Goal: Information Seeking & Learning: Learn about a topic

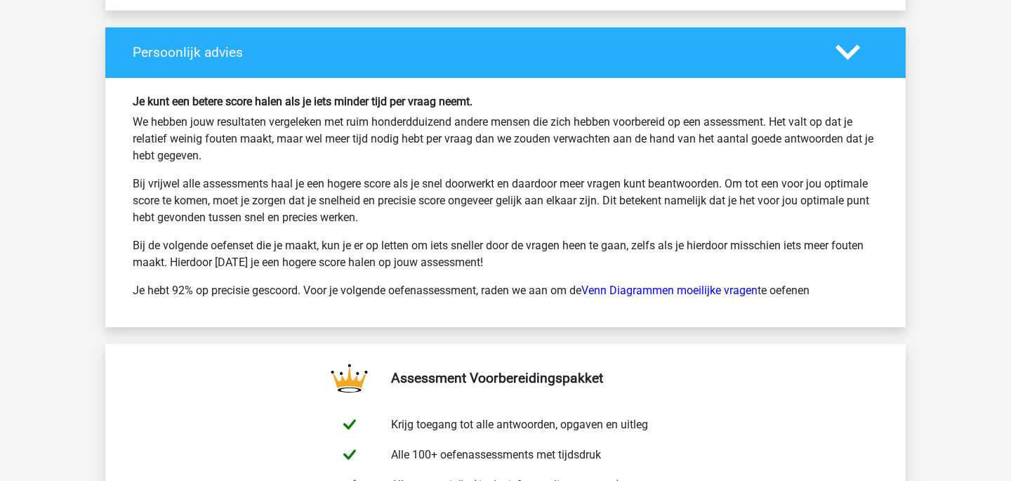
scroll to position [2087, 0]
click at [694, 284] on link "Venn Diagrammen moeilijke vragen" at bounding box center [669, 290] width 176 height 13
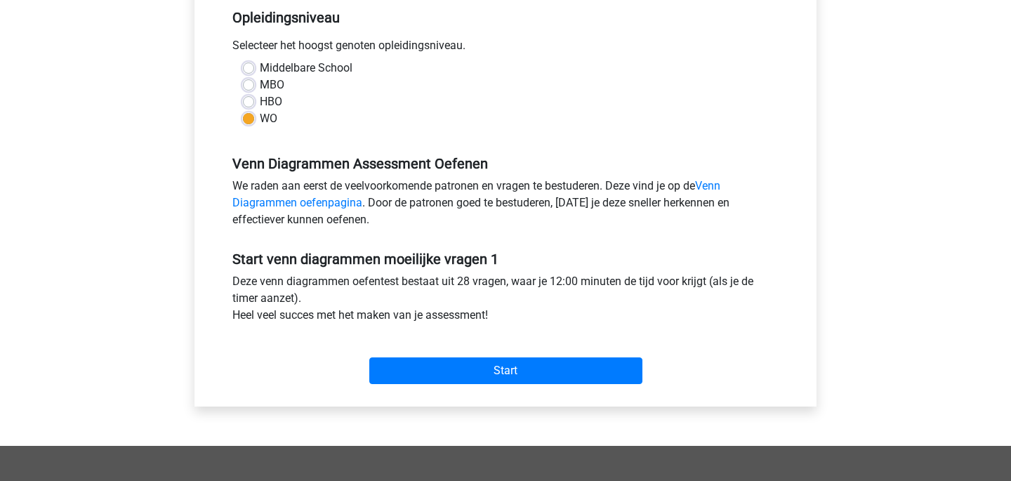
scroll to position [313, 0]
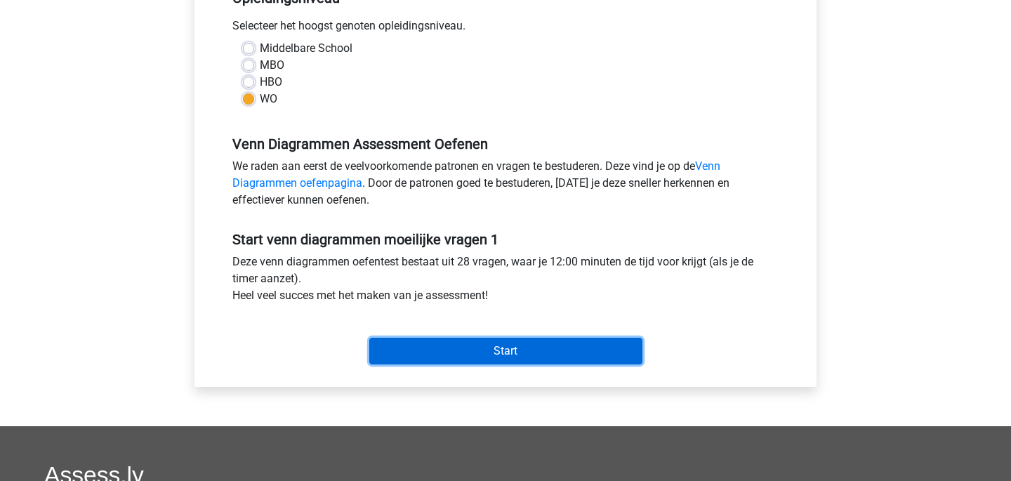
click at [571, 355] on input "Start" at bounding box center [505, 351] width 273 height 27
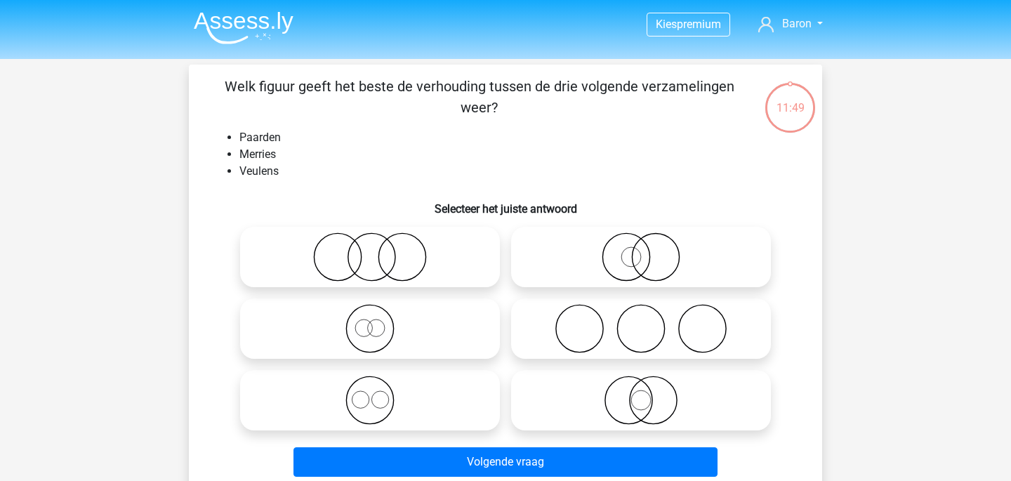
click at [424, 402] on icon at bounding box center [370, 400] width 249 height 49
click at [379, 393] on input "radio" at bounding box center [374, 388] width 9 height 9
radio input "true"
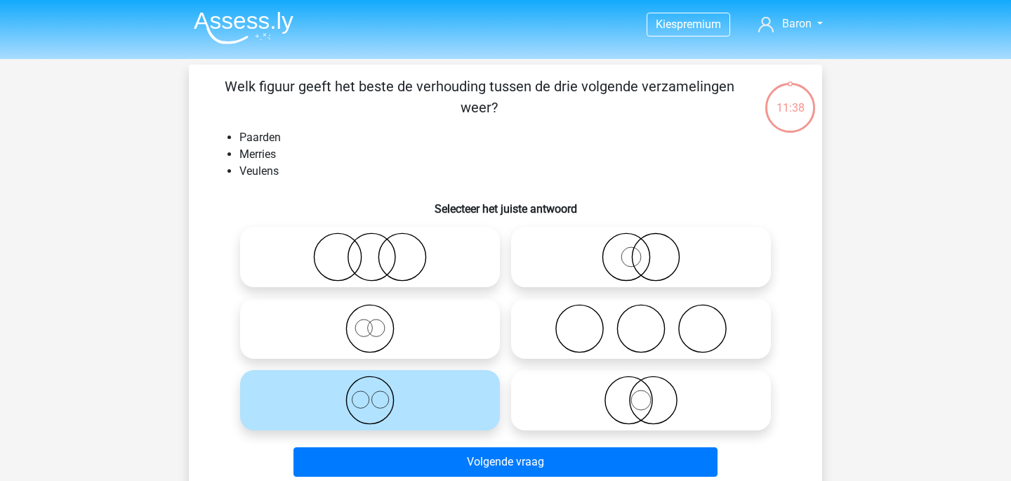
click at [416, 333] on icon at bounding box center [370, 328] width 249 height 49
click at [379, 322] on input "radio" at bounding box center [374, 317] width 9 height 9
radio input "true"
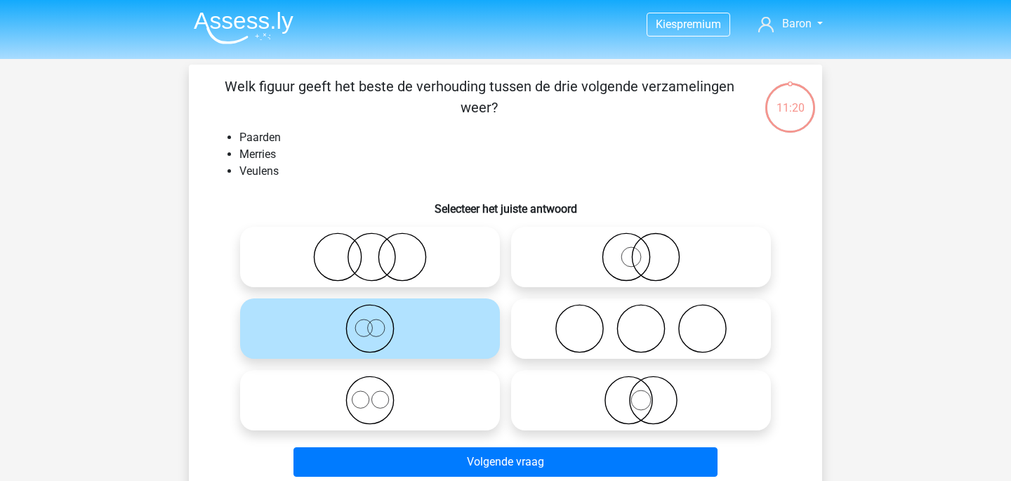
click at [408, 394] on icon at bounding box center [370, 400] width 249 height 49
click at [379, 393] on input "radio" at bounding box center [374, 388] width 9 height 9
radio input "true"
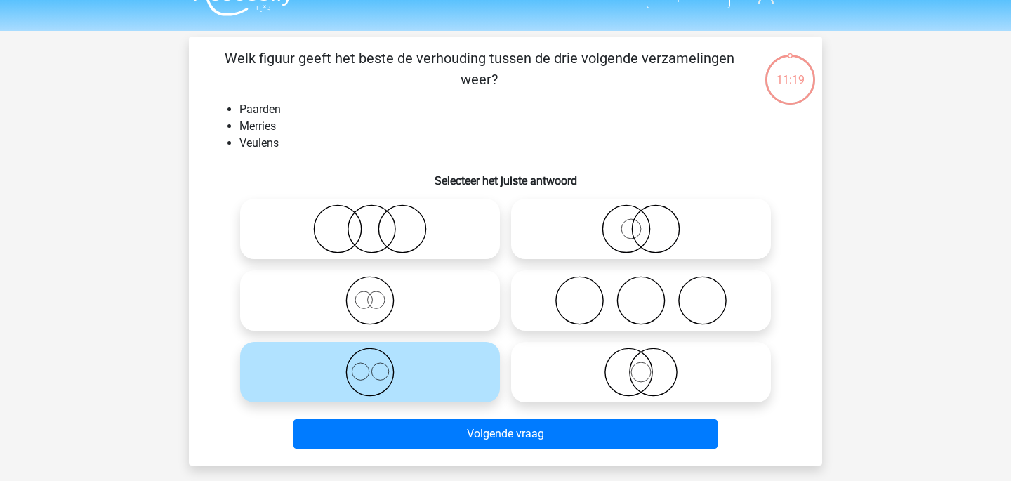
scroll to position [37, 0]
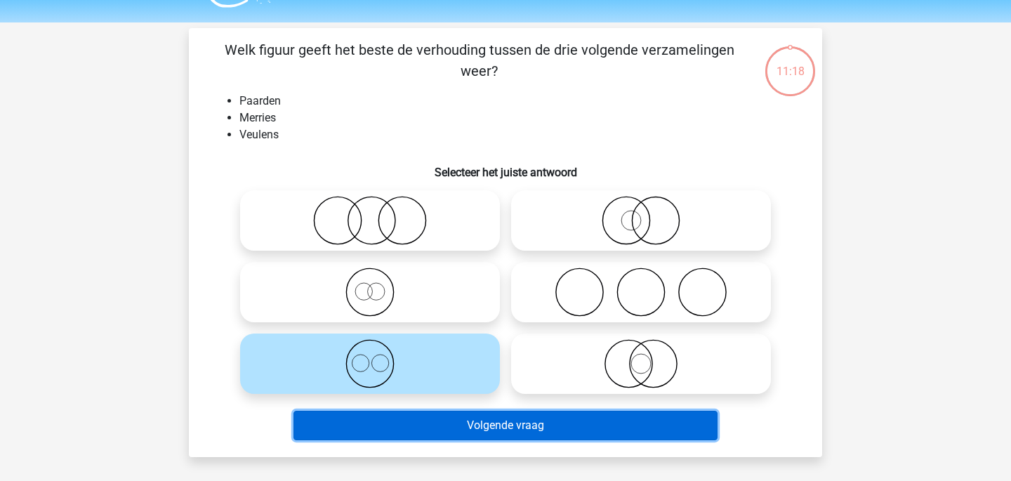
click at [478, 419] on button "Volgende vraag" at bounding box center [506, 425] width 425 height 29
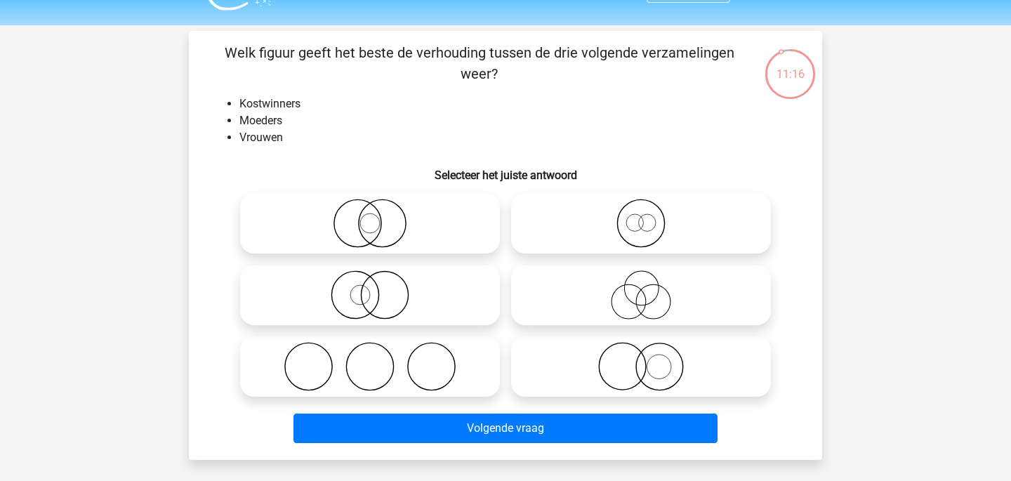
scroll to position [31, 0]
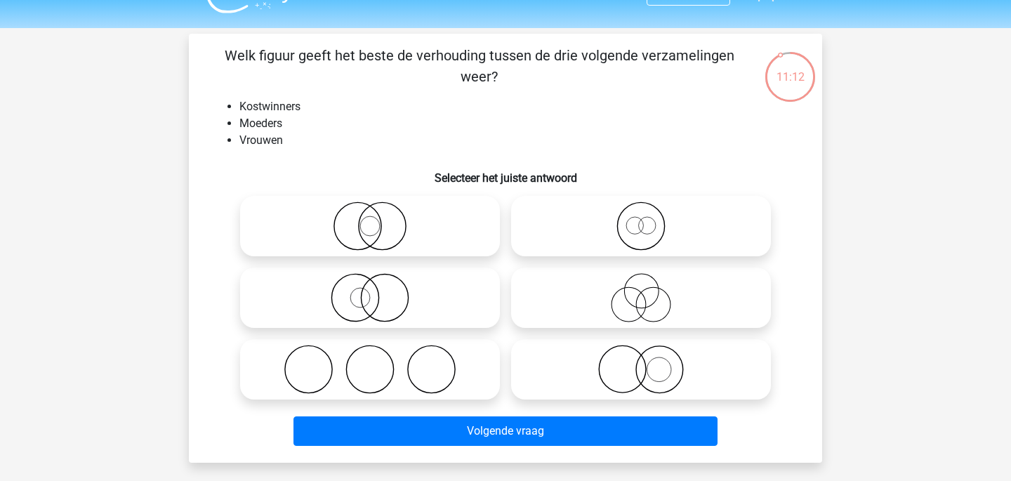
click at [618, 280] on icon at bounding box center [641, 297] width 249 height 49
click at [641, 282] on input "radio" at bounding box center [645, 286] width 9 height 9
radio input "true"
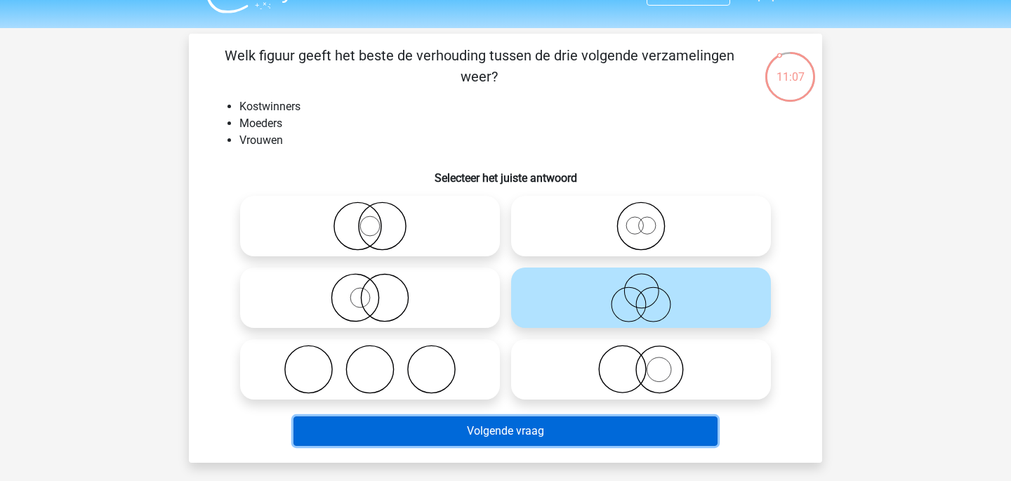
click at [570, 423] on button "Volgende vraag" at bounding box center [506, 430] width 425 height 29
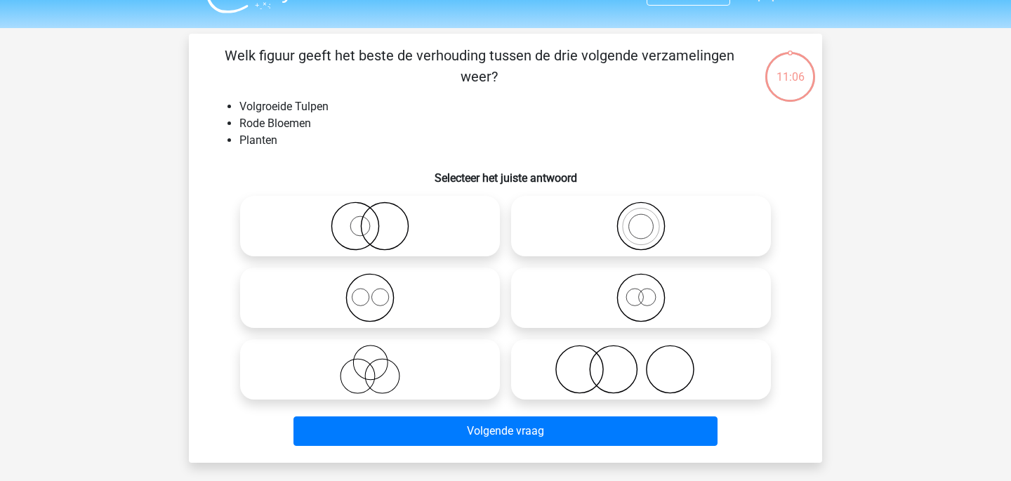
scroll to position [65, 0]
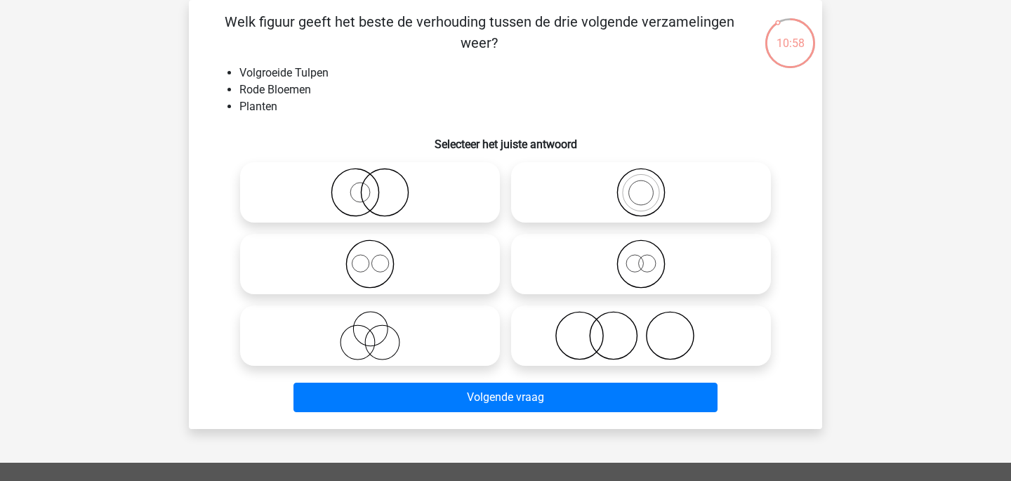
click at [649, 263] on icon at bounding box center [641, 263] width 249 height 49
click at [649, 257] on input "radio" at bounding box center [645, 252] width 9 height 9
radio input "true"
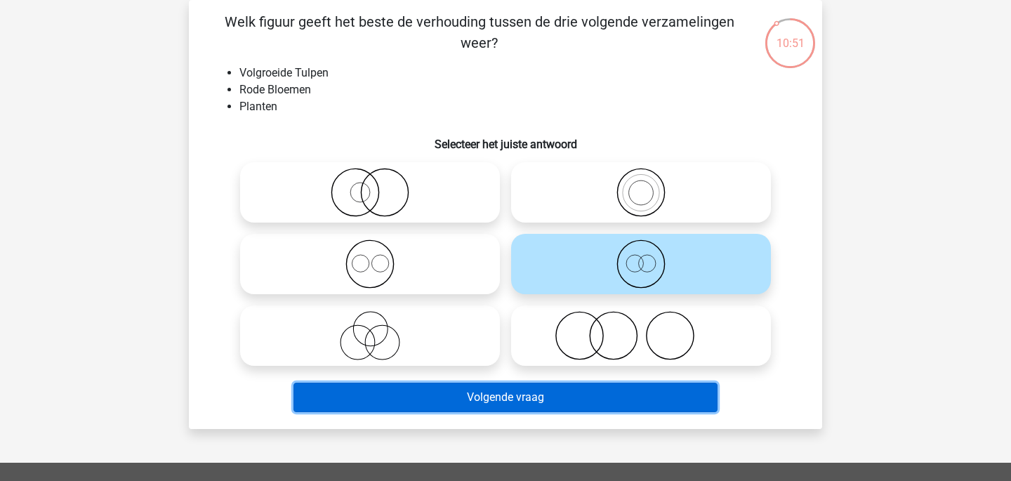
click at [678, 405] on button "Volgende vraag" at bounding box center [506, 397] width 425 height 29
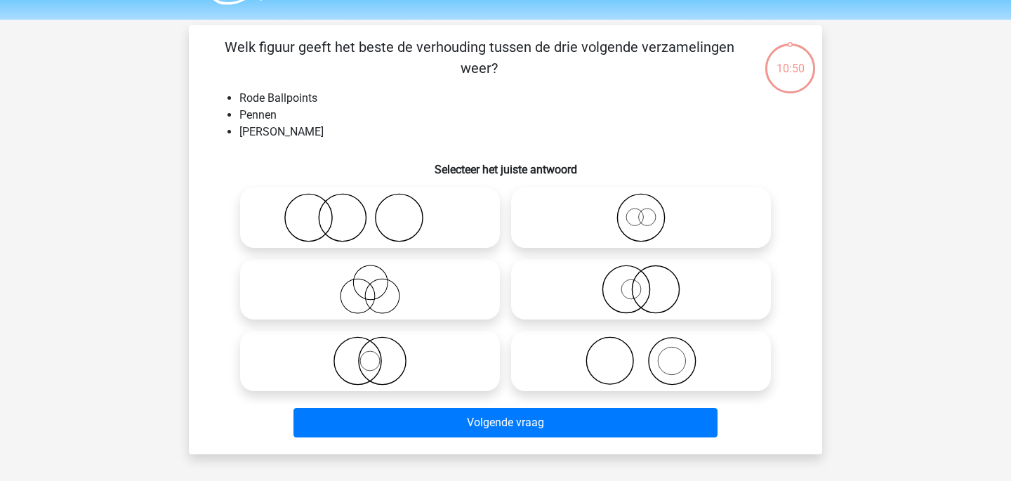
scroll to position [34, 0]
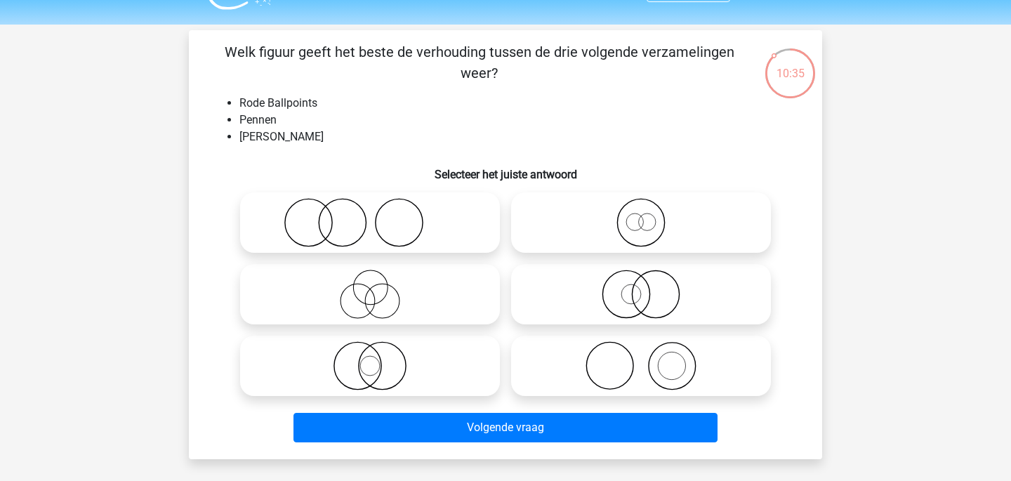
click at [744, 294] on icon at bounding box center [641, 294] width 249 height 49
click at [650, 287] on input "radio" at bounding box center [645, 282] width 9 height 9
radio input "true"
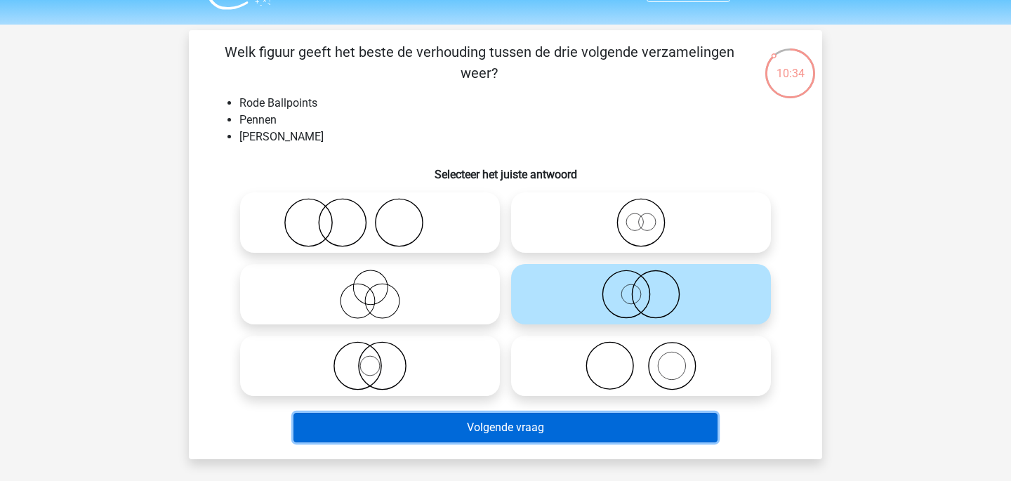
click at [704, 440] on button "Volgende vraag" at bounding box center [506, 427] width 425 height 29
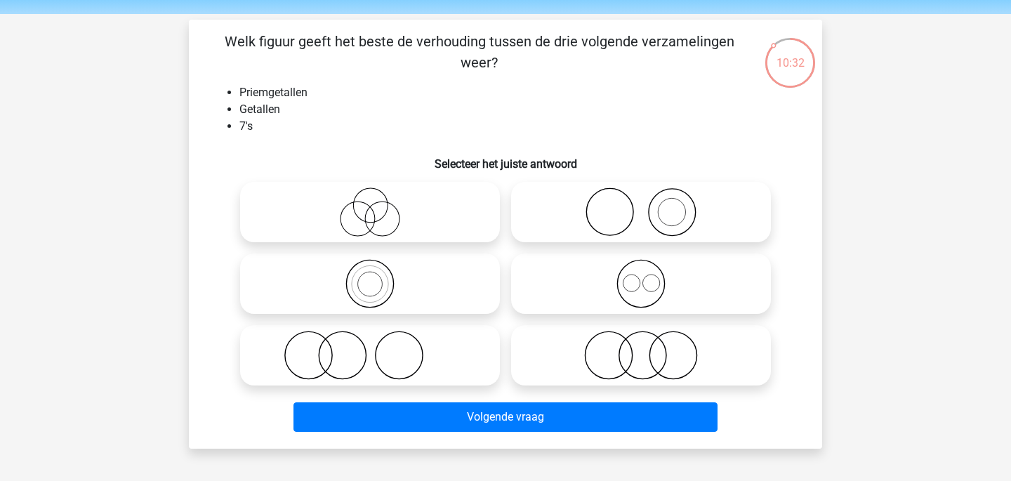
scroll to position [37, 0]
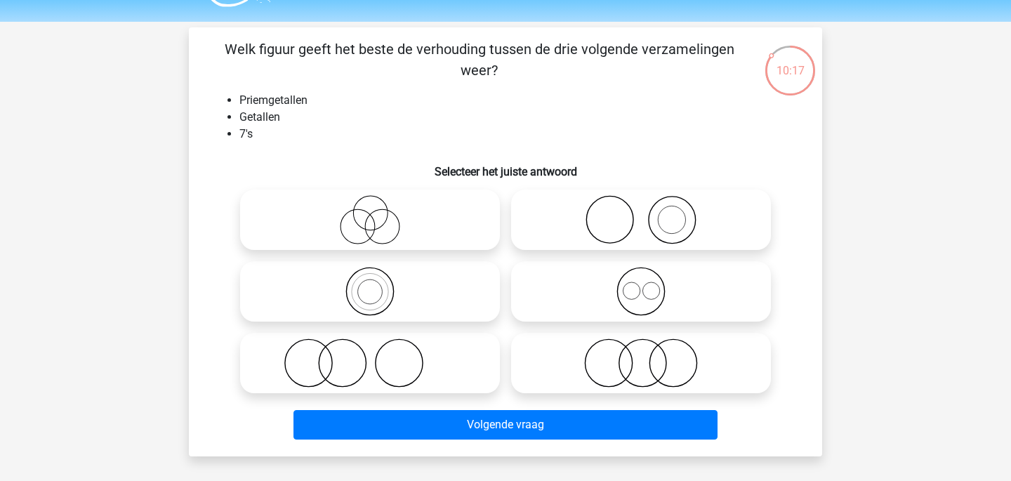
click at [447, 300] on icon at bounding box center [370, 291] width 249 height 49
click at [379, 284] on input "radio" at bounding box center [374, 279] width 9 height 9
radio input "true"
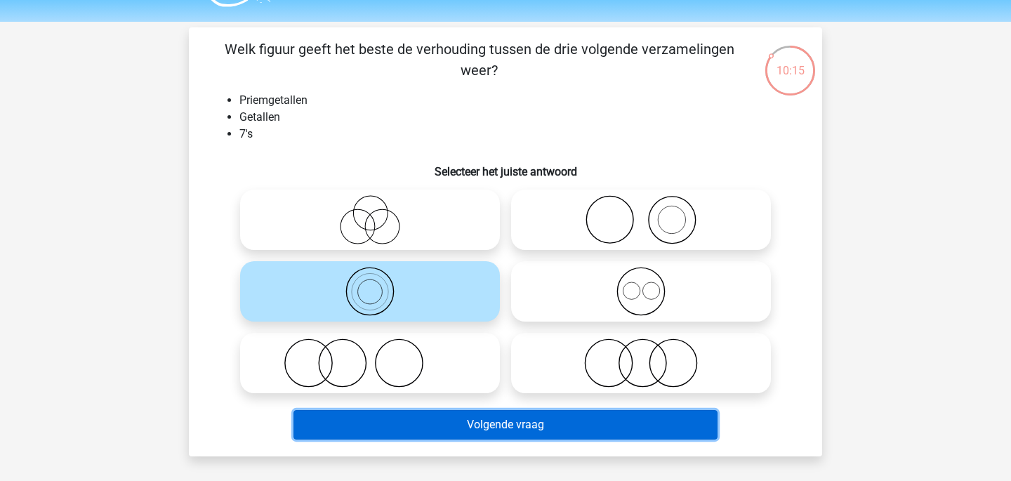
click at [509, 419] on button "Volgende vraag" at bounding box center [506, 424] width 425 height 29
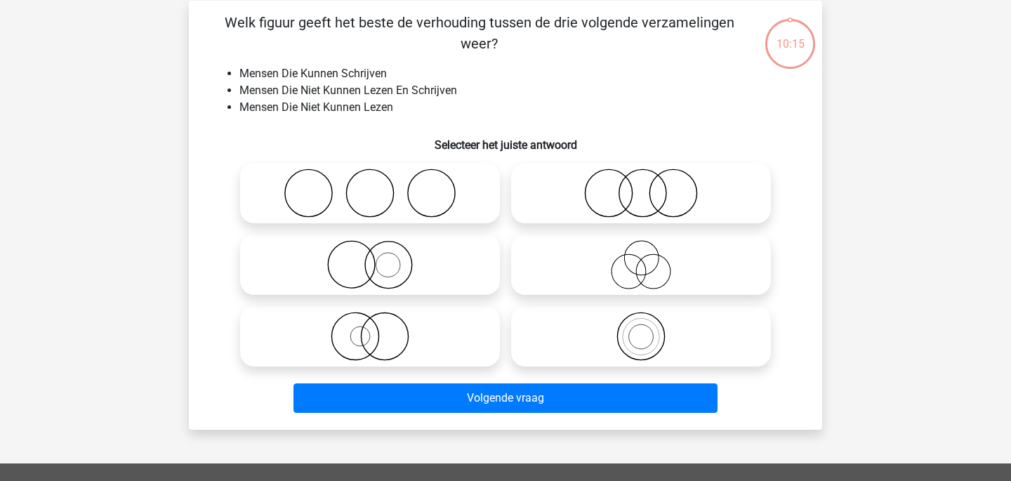
scroll to position [65, 0]
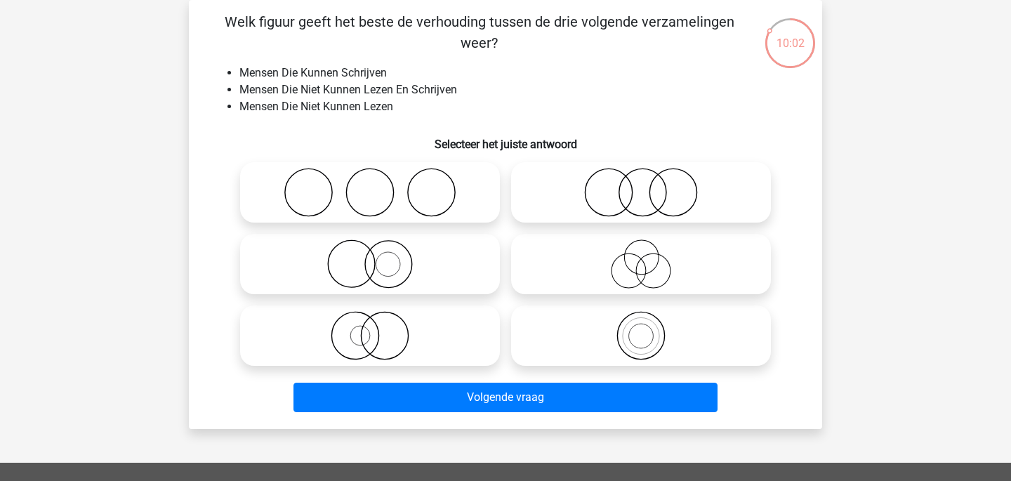
click at [439, 243] on icon at bounding box center [370, 263] width 249 height 49
click at [379, 248] on input "radio" at bounding box center [374, 252] width 9 height 9
radio input "true"
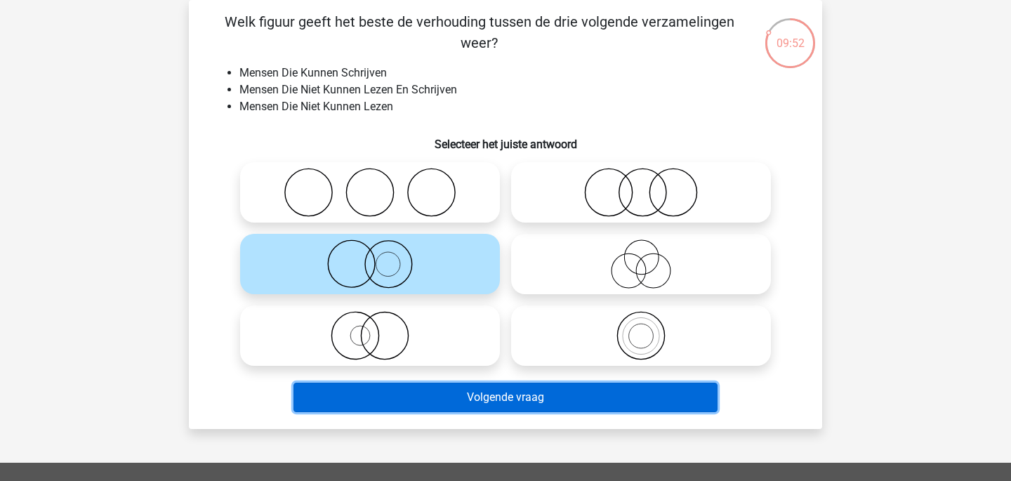
click at [598, 402] on button "Volgende vraag" at bounding box center [506, 397] width 425 height 29
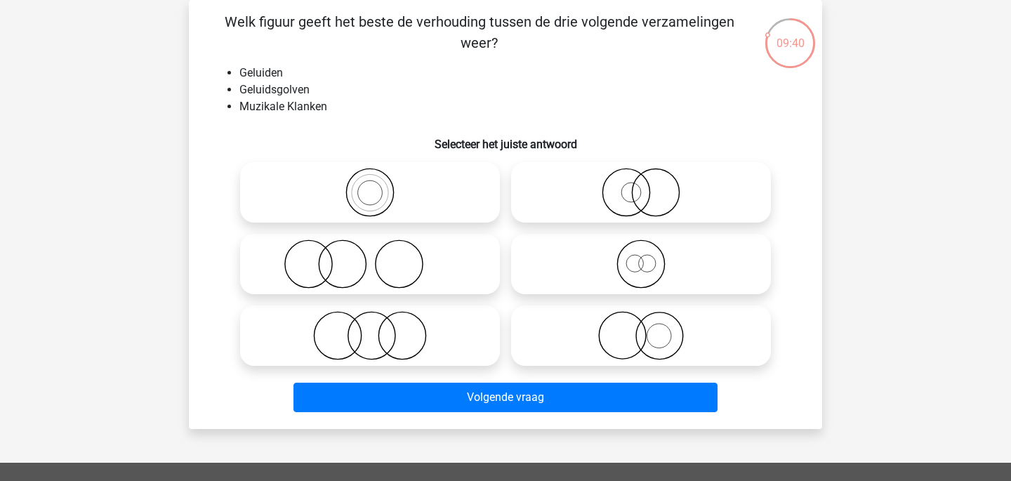
click at [677, 247] on icon at bounding box center [641, 263] width 249 height 49
click at [650, 248] on input "radio" at bounding box center [645, 252] width 9 height 9
radio input "true"
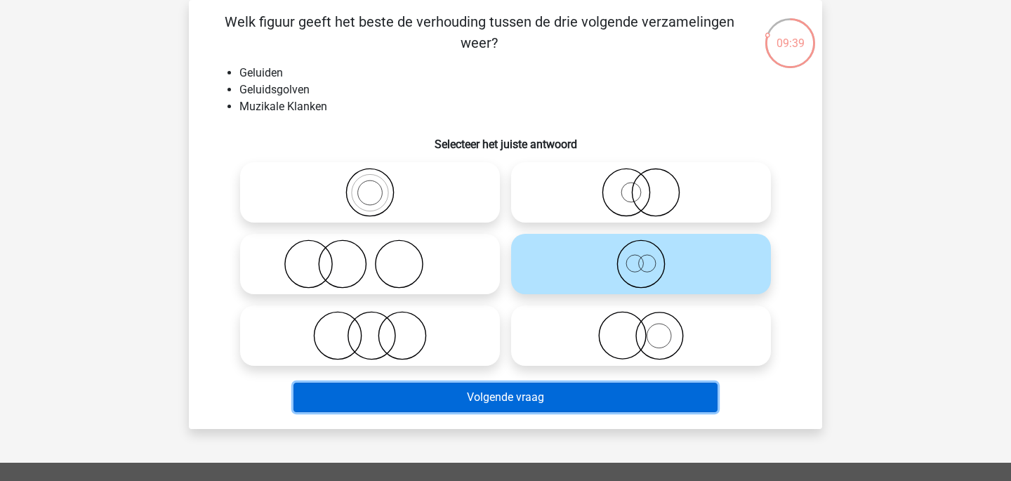
click at [610, 400] on button "Volgende vraag" at bounding box center [506, 397] width 425 height 29
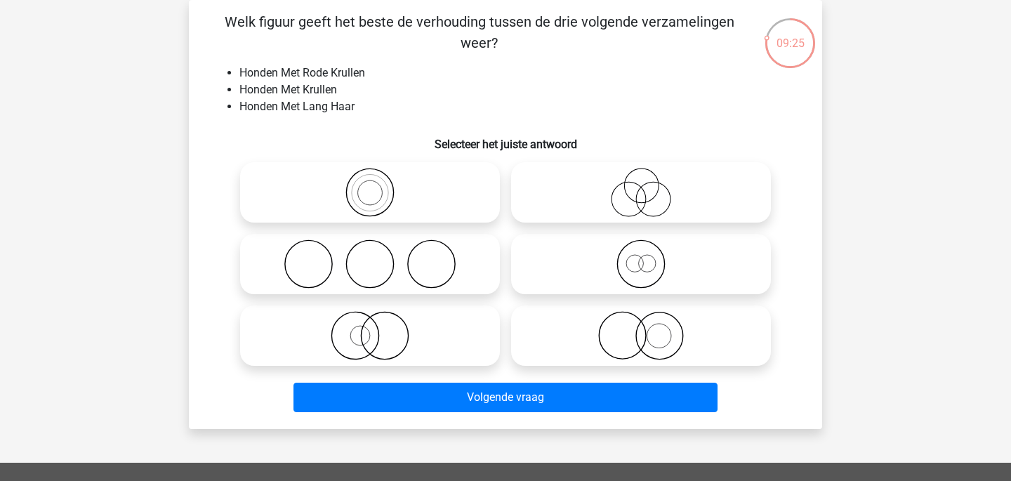
click at [475, 320] on icon at bounding box center [370, 335] width 249 height 49
click at [379, 320] on input "radio" at bounding box center [374, 324] width 9 height 9
radio input "true"
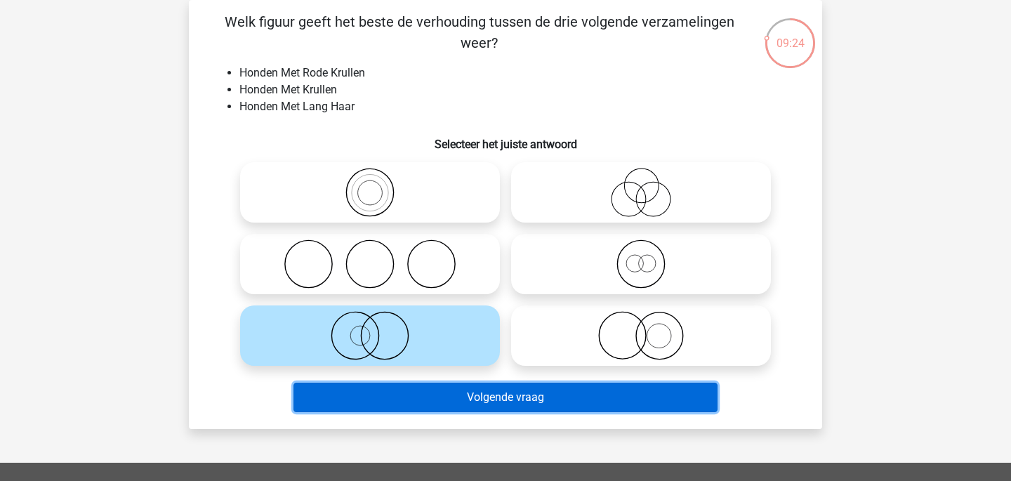
click at [496, 395] on button "Volgende vraag" at bounding box center [506, 397] width 425 height 29
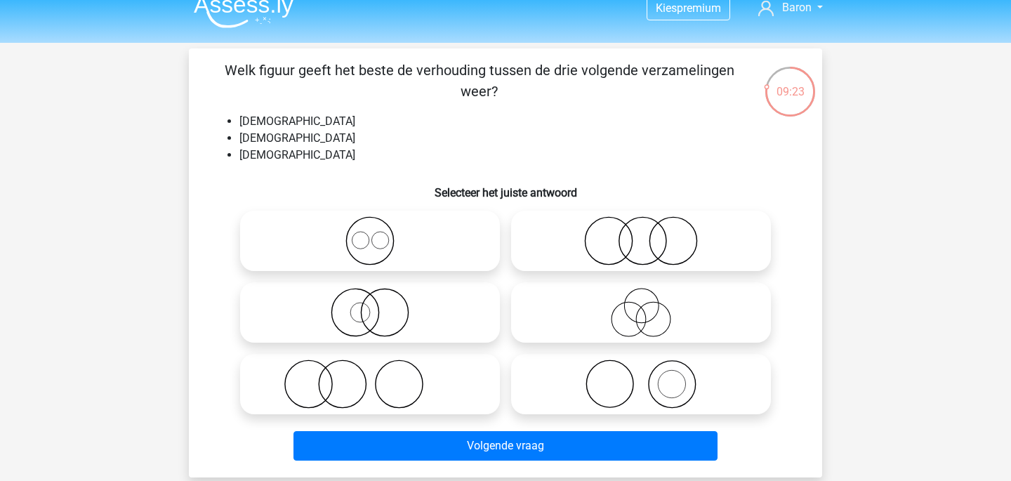
scroll to position [27, 0]
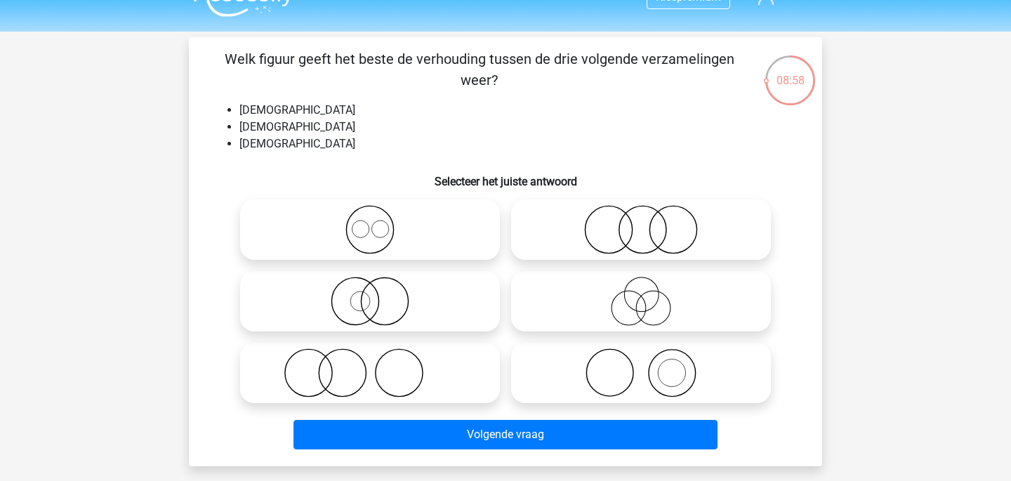
click at [464, 388] on icon at bounding box center [370, 372] width 249 height 49
click at [379, 366] on input "radio" at bounding box center [374, 361] width 9 height 9
radio input "true"
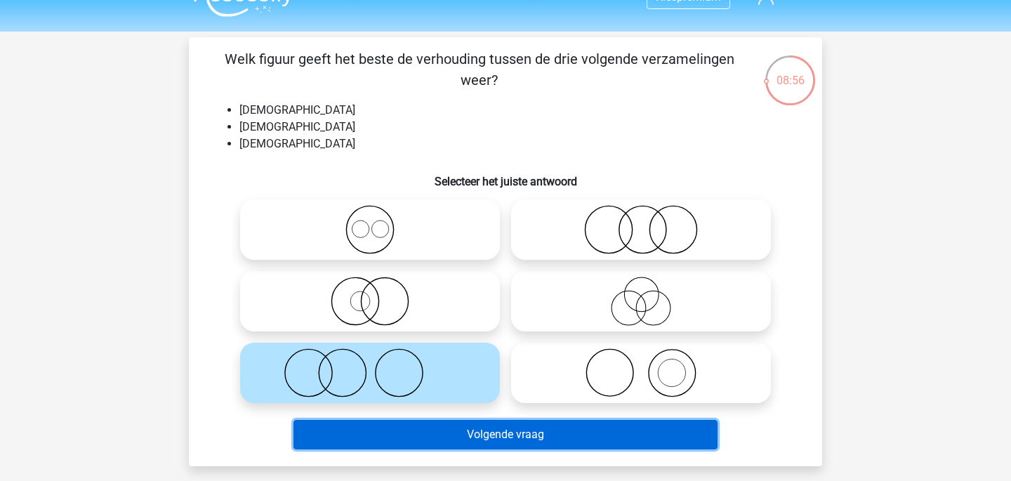
click at [476, 423] on button "Volgende vraag" at bounding box center [506, 434] width 425 height 29
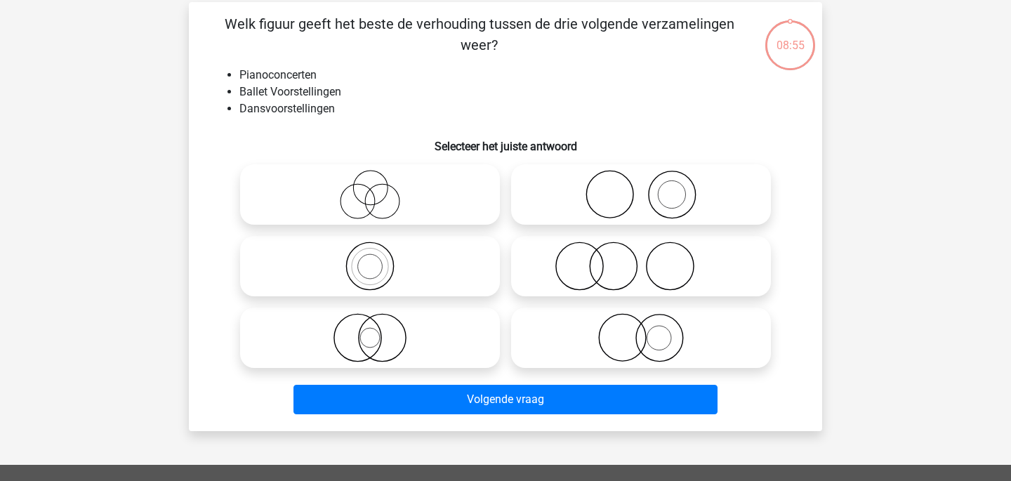
scroll to position [65, 0]
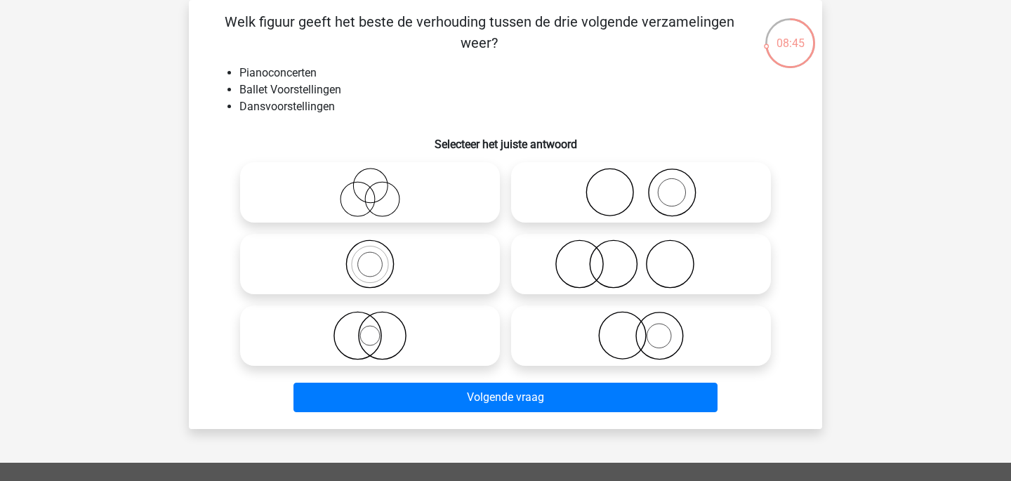
click at [619, 202] on icon at bounding box center [641, 192] width 249 height 49
click at [641, 185] on input "radio" at bounding box center [645, 180] width 9 height 9
radio input "true"
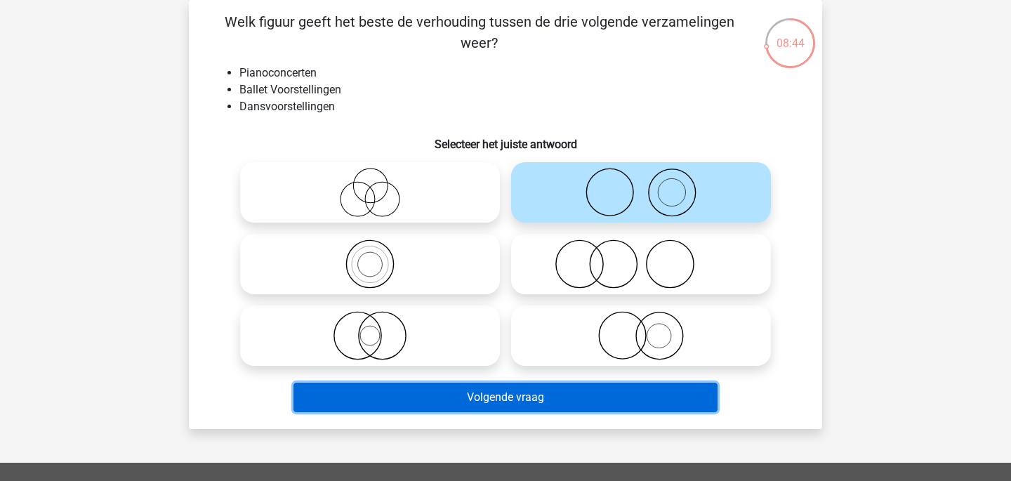
click at [575, 394] on button "Volgende vraag" at bounding box center [506, 397] width 425 height 29
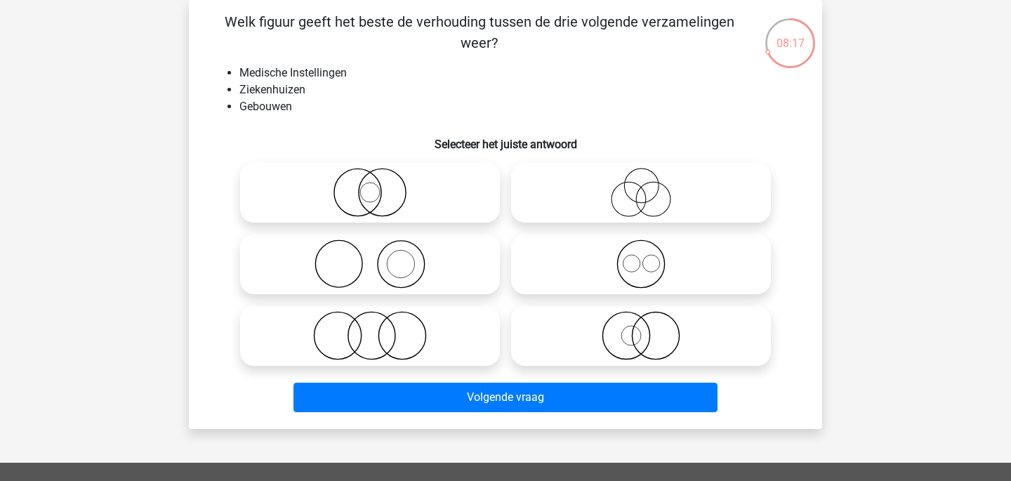
click at [484, 192] on icon at bounding box center [370, 192] width 249 height 49
click at [379, 185] on input "radio" at bounding box center [374, 180] width 9 height 9
radio input "true"
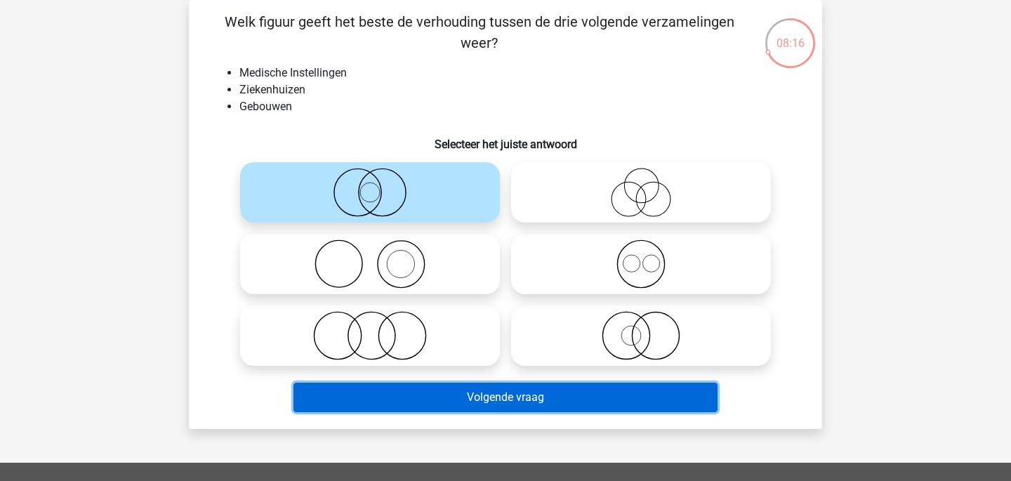
click at [527, 412] on button "Volgende vraag" at bounding box center [506, 397] width 425 height 29
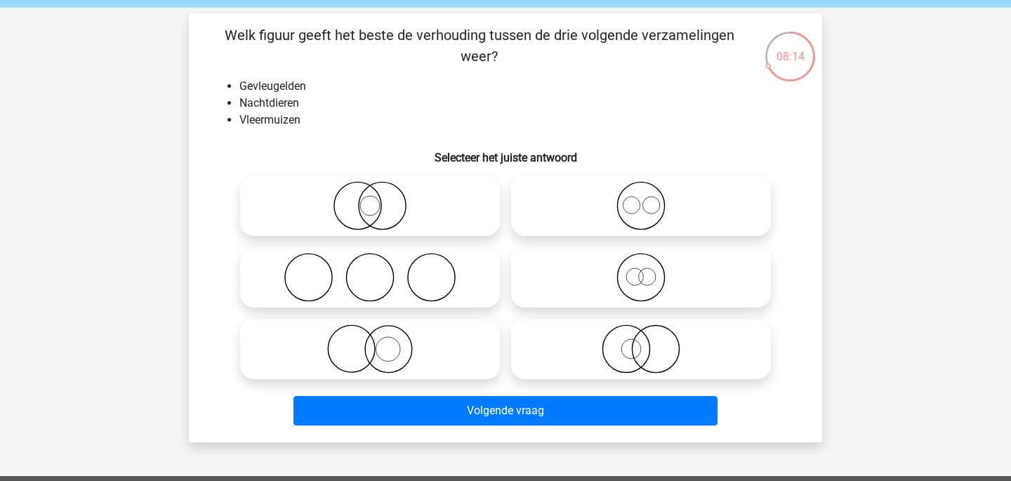
scroll to position [49, 0]
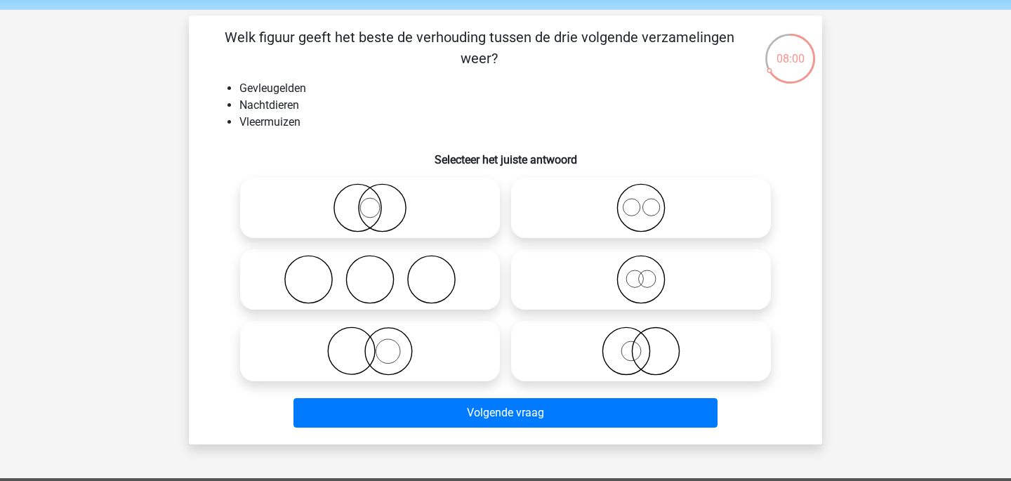
click at [747, 381] on div at bounding box center [641, 351] width 271 height 72
click at [737, 362] on icon at bounding box center [641, 351] width 249 height 49
click at [650, 344] on input "radio" at bounding box center [645, 339] width 9 height 9
radio input "true"
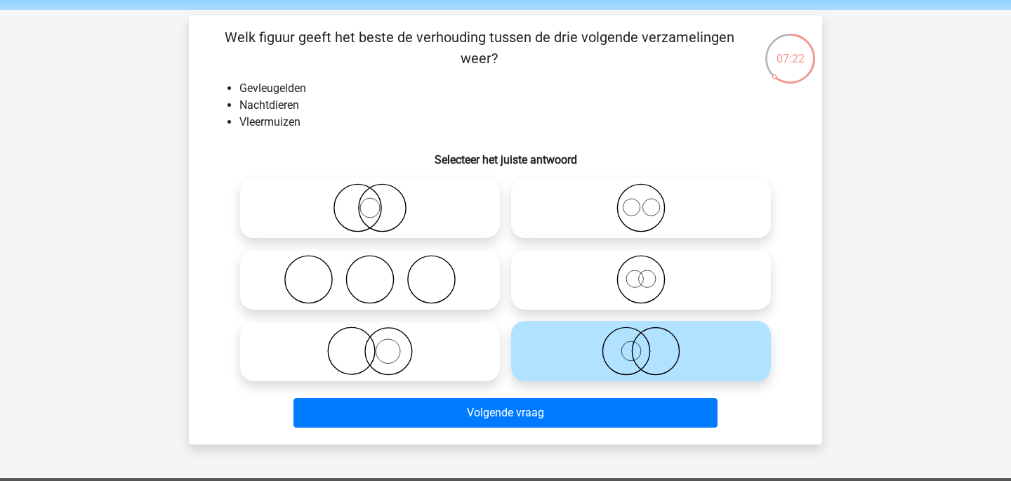
click at [468, 358] on icon at bounding box center [370, 351] width 249 height 49
click at [379, 344] on input "radio" at bounding box center [374, 339] width 9 height 9
radio input "true"
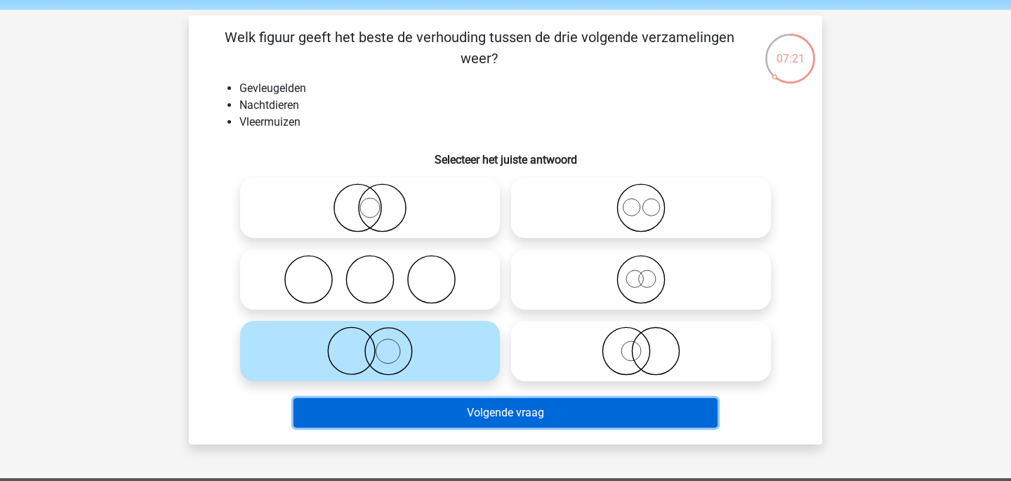
click at [487, 416] on button "Volgende vraag" at bounding box center [506, 412] width 425 height 29
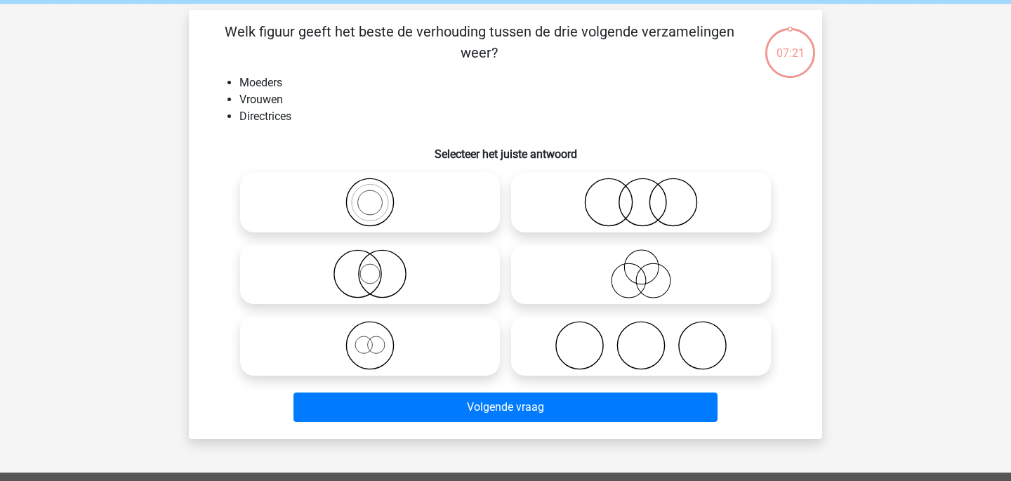
scroll to position [52, 0]
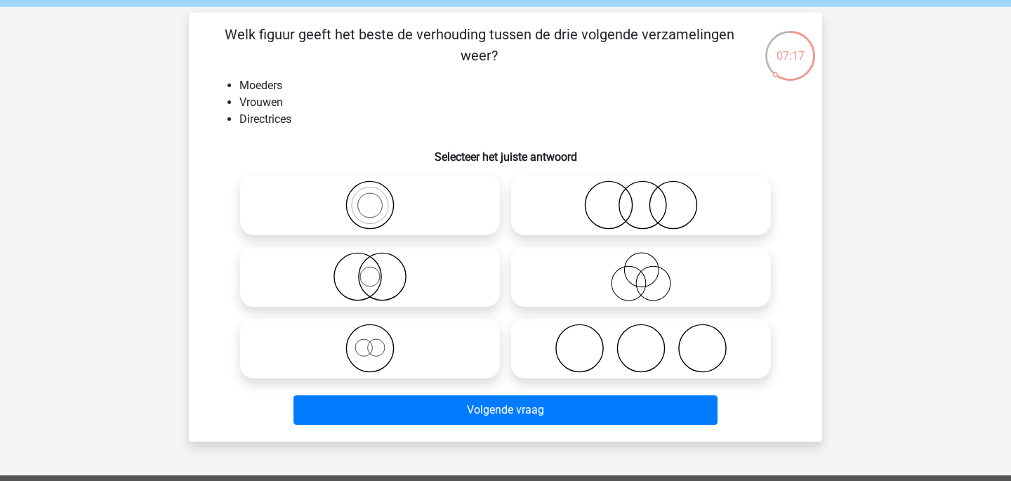
click at [723, 278] on icon at bounding box center [641, 276] width 249 height 49
click at [650, 270] on input "radio" at bounding box center [645, 265] width 9 height 9
radio input "true"
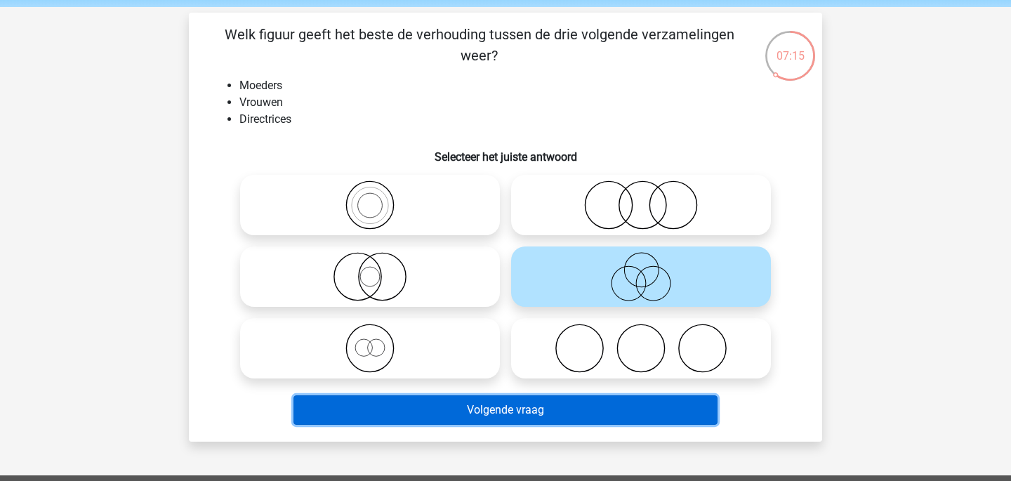
click at [662, 407] on button "Volgende vraag" at bounding box center [506, 409] width 425 height 29
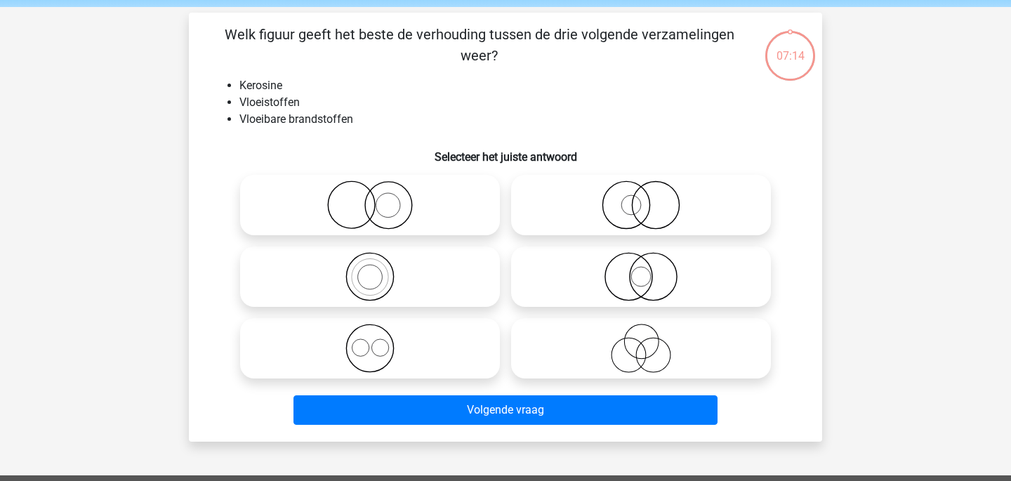
scroll to position [65, 0]
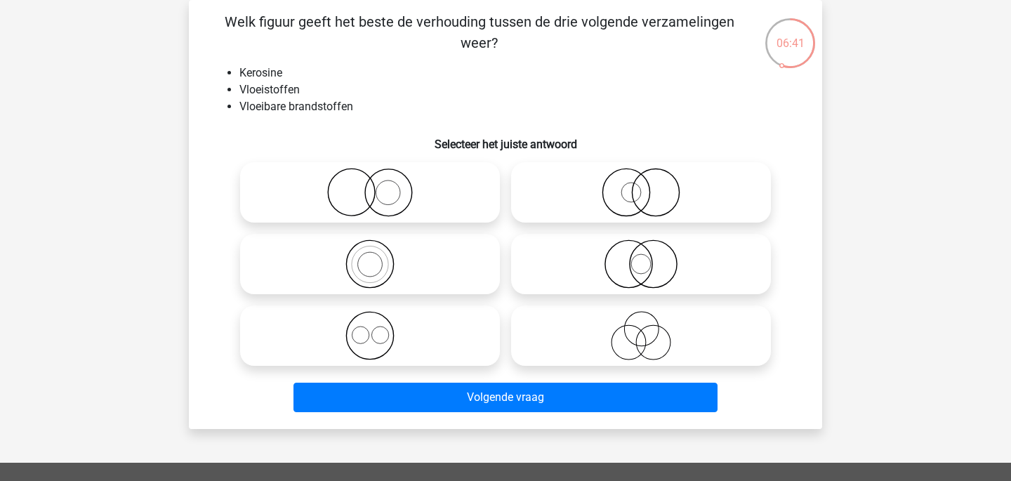
click at [600, 188] on icon at bounding box center [641, 192] width 249 height 49
click at [641, 185] on input "radio" at bounding box center [645, 180] width 9 height 9
radio input "true"
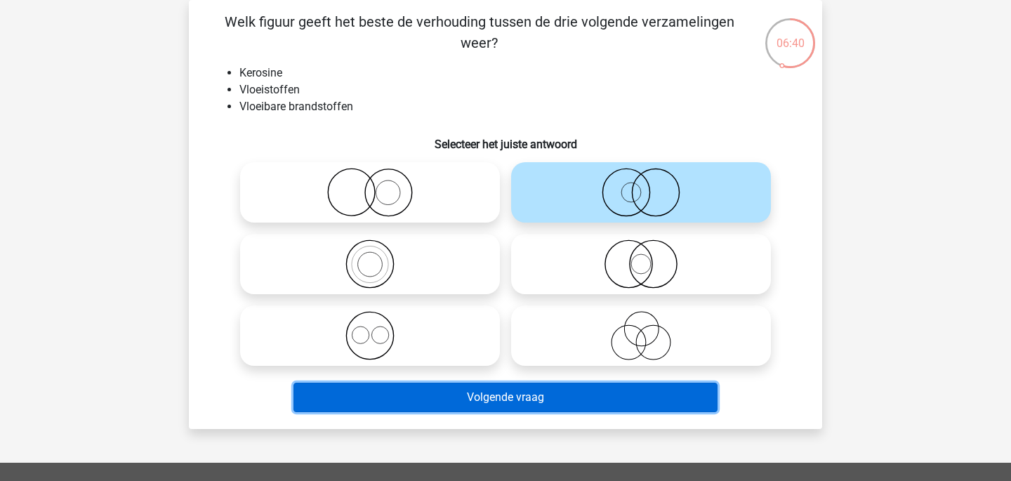
click at [636, 393] on button "Volgende vraag" at bounding box center [506, 397] width 425 height 29
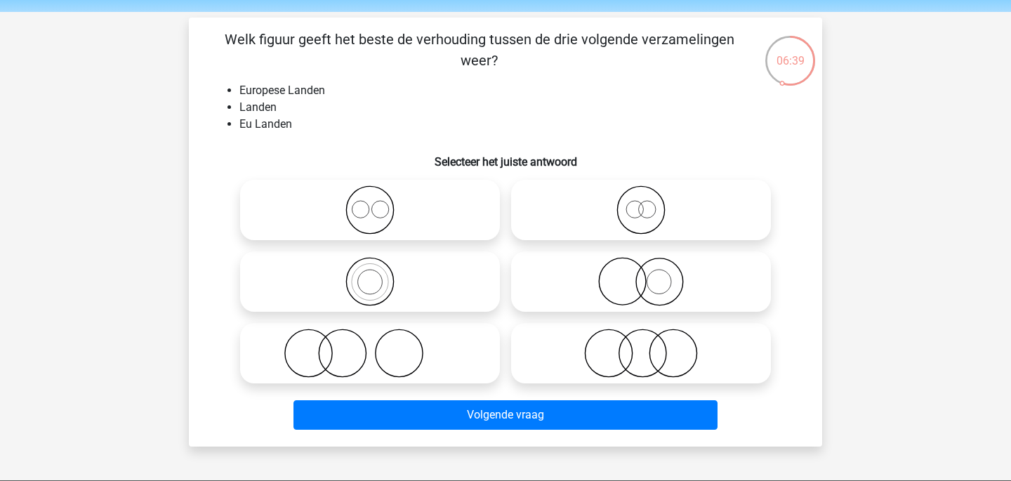
scroll to position [44, 0]
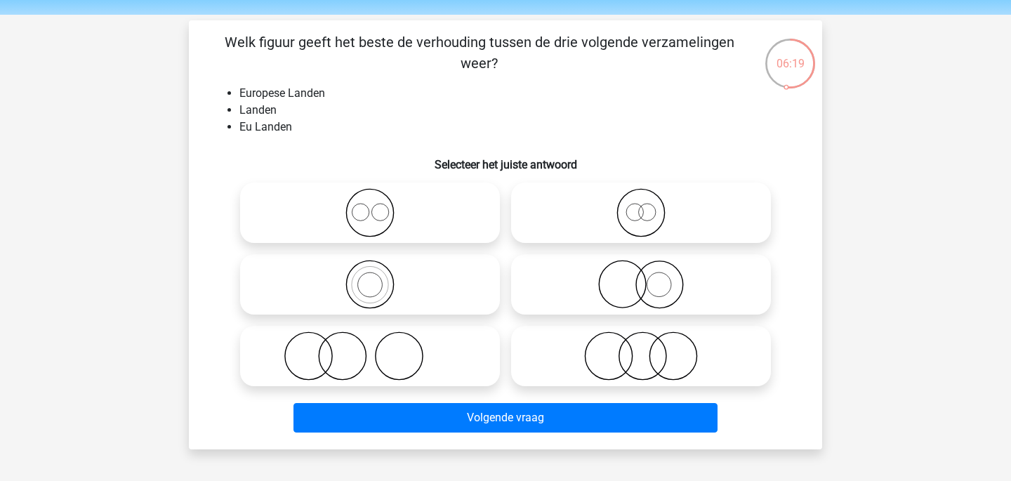
click at [437, 315] on div at bounding box center [370, 285] width 271 height 72
click at [449, 303] on icon at bounding box center [370, 284] width 249 height 49
click at [379, 277] on input "radio" at bounding box center [374, 272] width 9 height 9
radio input "true"
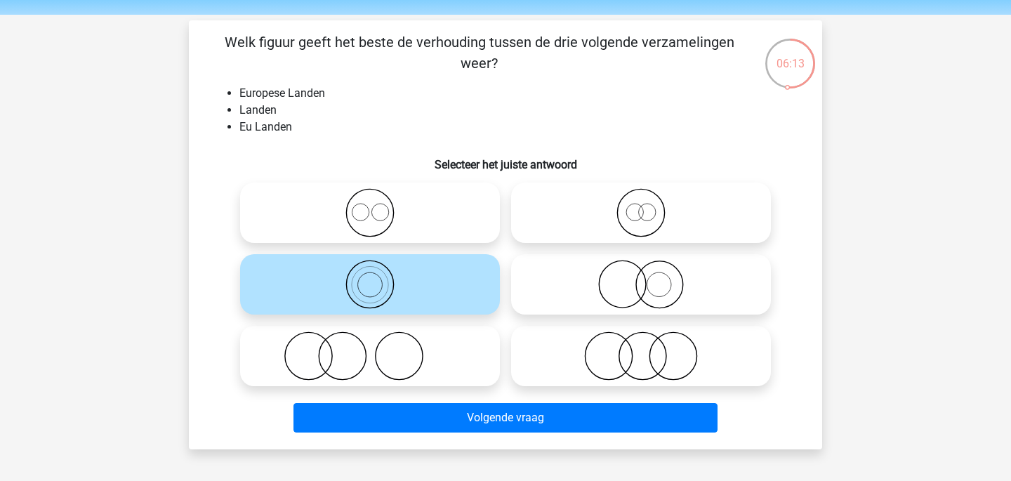
click at [620, 211] on icon at bounding box center [641, 212] width 249 height 49
click at [641, 206] on input "radio" at bounding box center [645, 201] width 9 height 9
radio input "true"
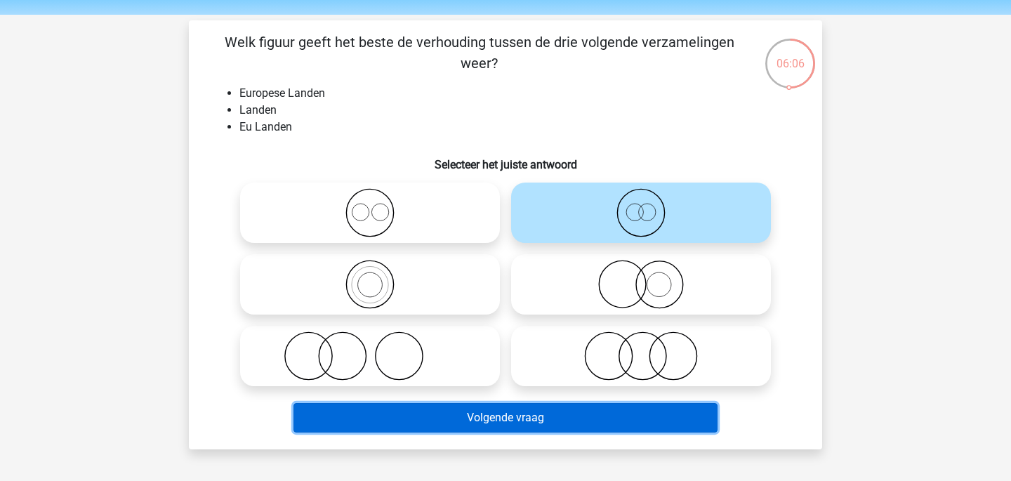
click at [615, 424] on button "Volgende vraag" at bounding box center [506, 417] width 425 height 29
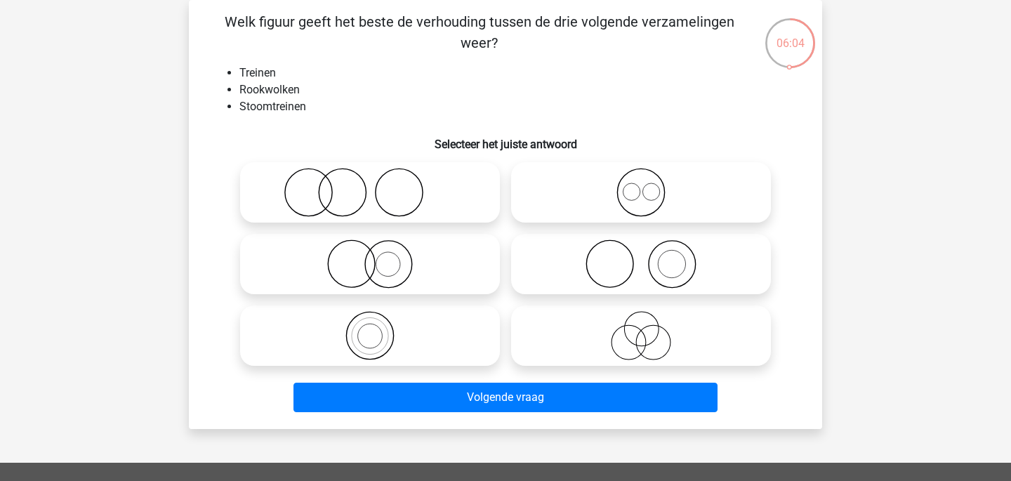
scroll to position [48, 0]
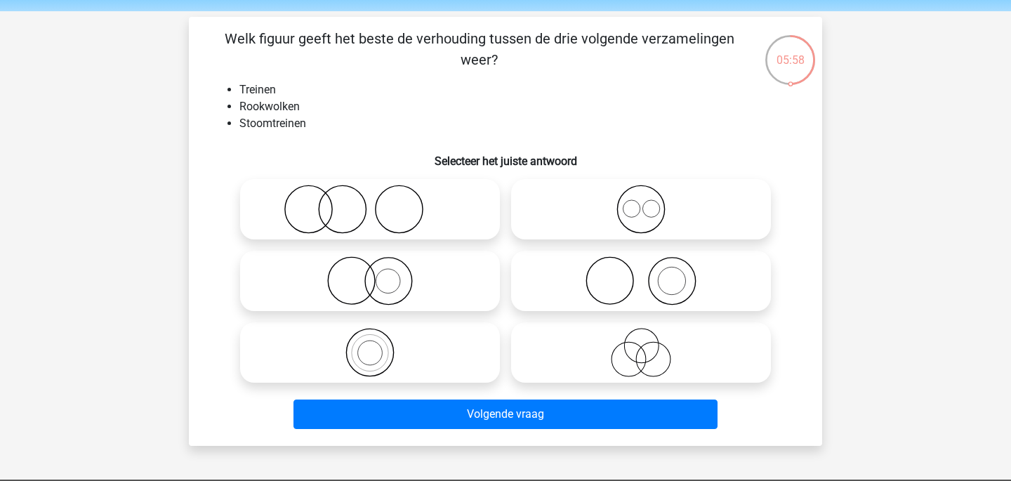
click at [428, 203] on icon at bounding box center [370, 209] width 249 height 49
click at [379, 202] on input "radio" at bounding box center [374, 197] width 9 height 9
radio input "true"
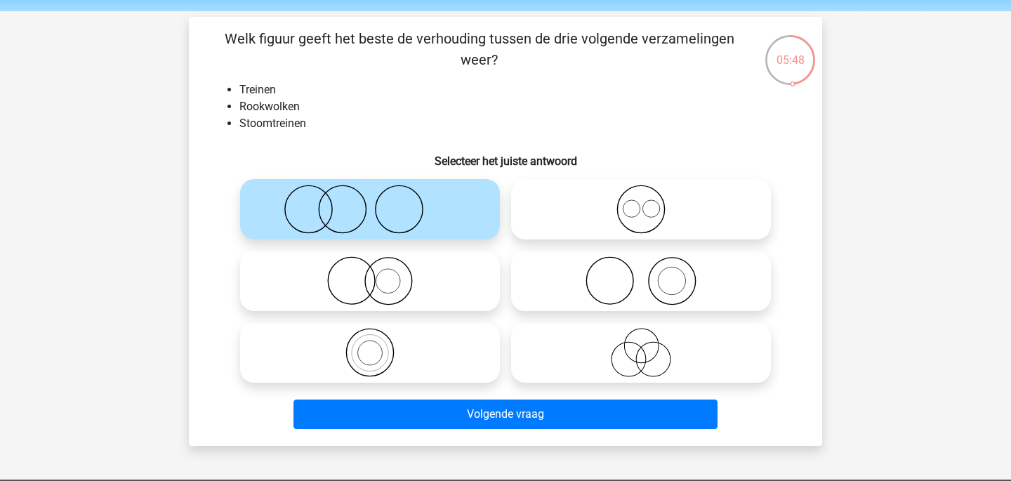
click at [636, 281] on icon at bounding box center [641, 280] width 249 height 49
click at [641, 274] on input "radio" at bounding box center [645, 269] width 9 height 9
radio input "true"
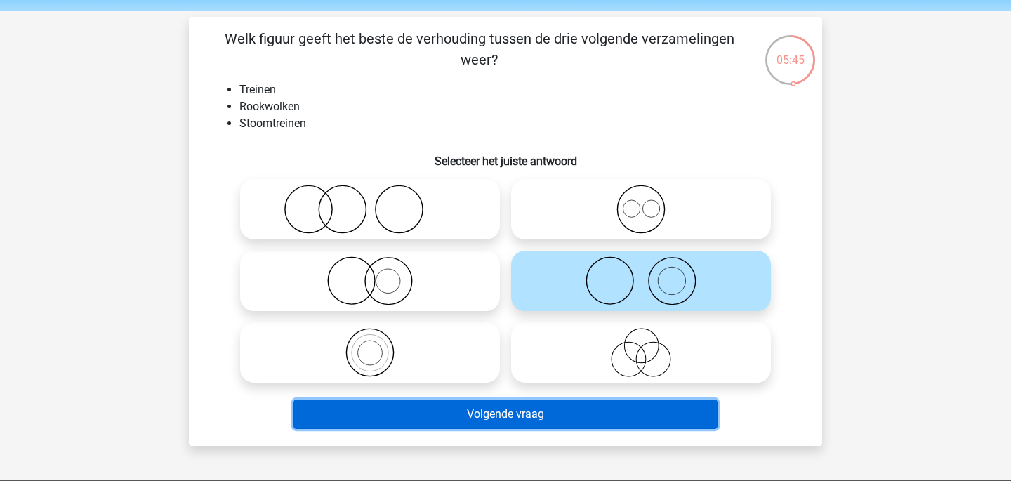
click at [597, 420] on button "Volgende vraag" at bounding box center [506, 414] width 425 height 29
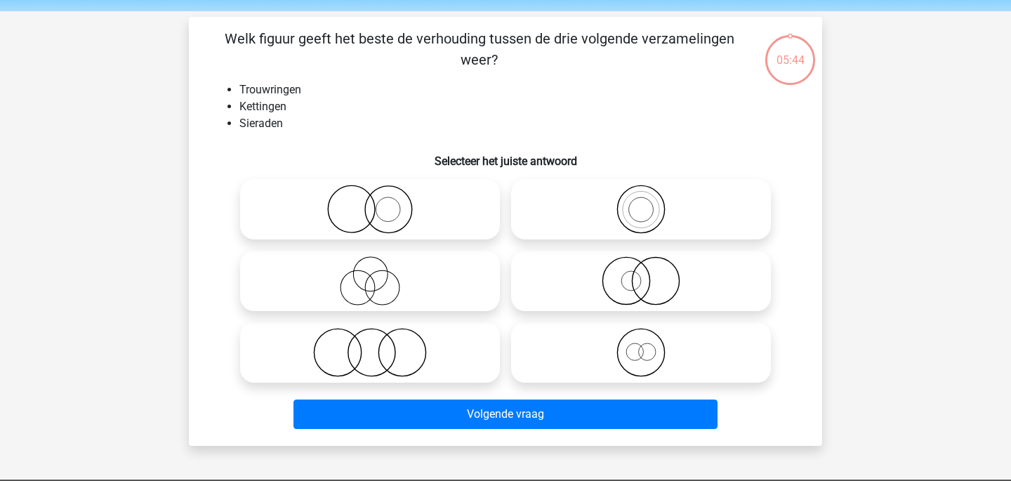
scroll to position [65, 0]
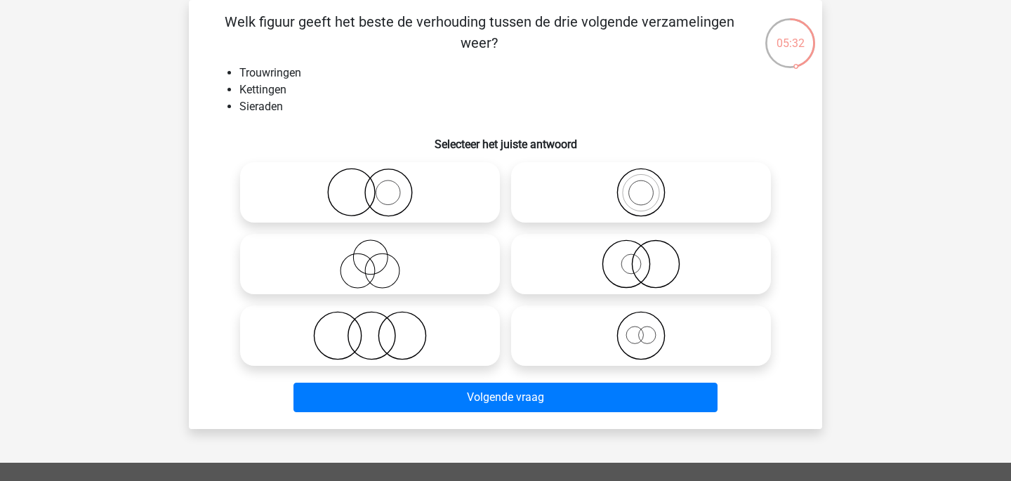
click at [418, 176] on icon at bounding box center [370, 192] width 249 height 49
click at [379, 176] on input "radio" at bounding box center [374, 180] width 9 height 9
radio input "true"
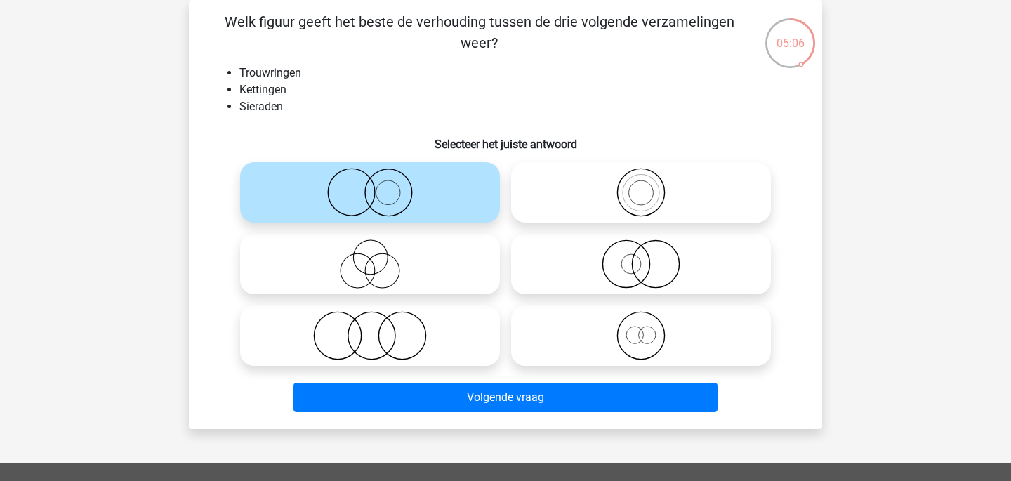
scroll to position [36, 0]
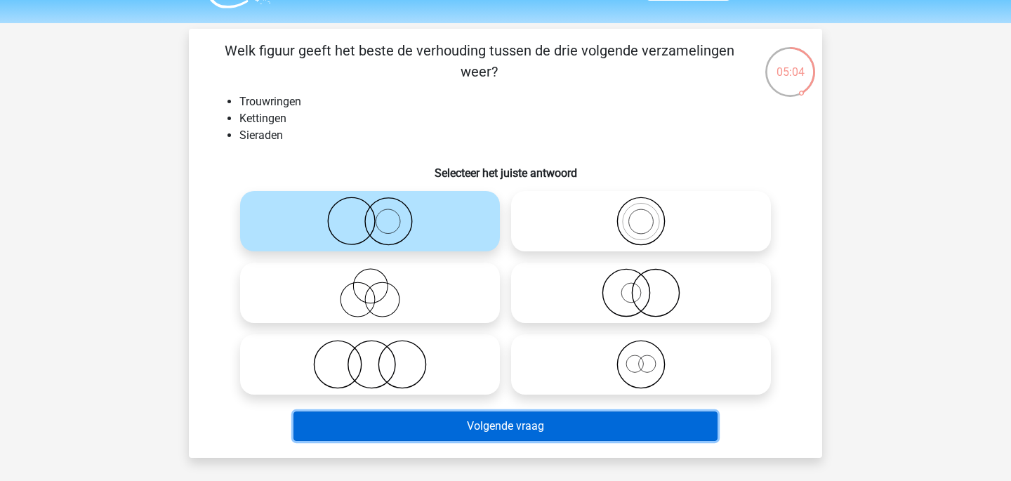
click at [681, 425] on button "Volgende vraag" at bounding box center [506, 426] width 425 height 29
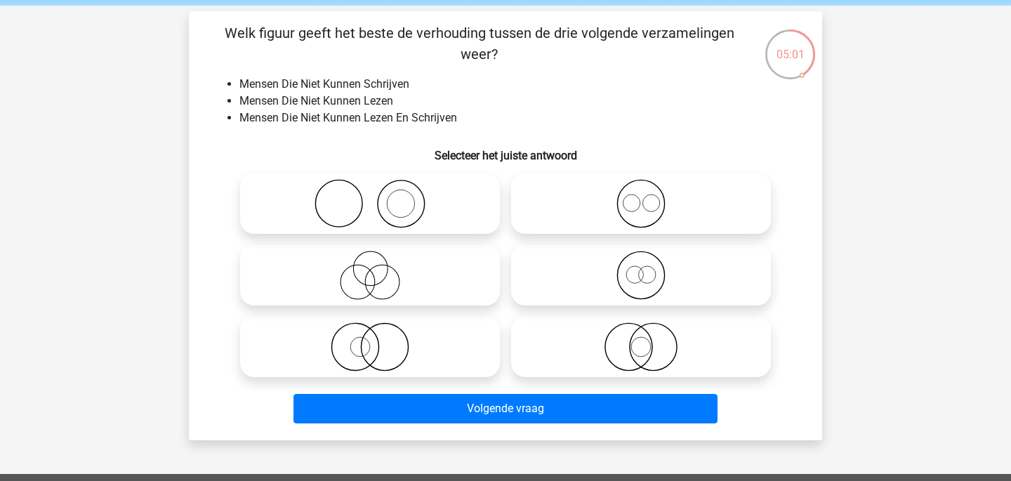
scroll to position [58, 0]
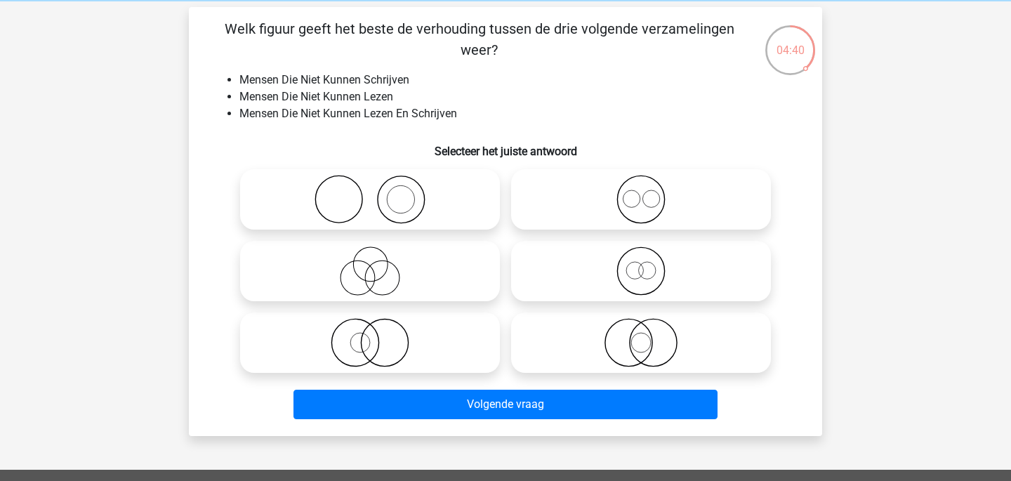
click at [744, 341] on icon at bounding box center [641, 342] width 249 height 49
click at [650, 336] on input "radio" at bounding box center [645, 331] width 9 height 9
radio input "true"
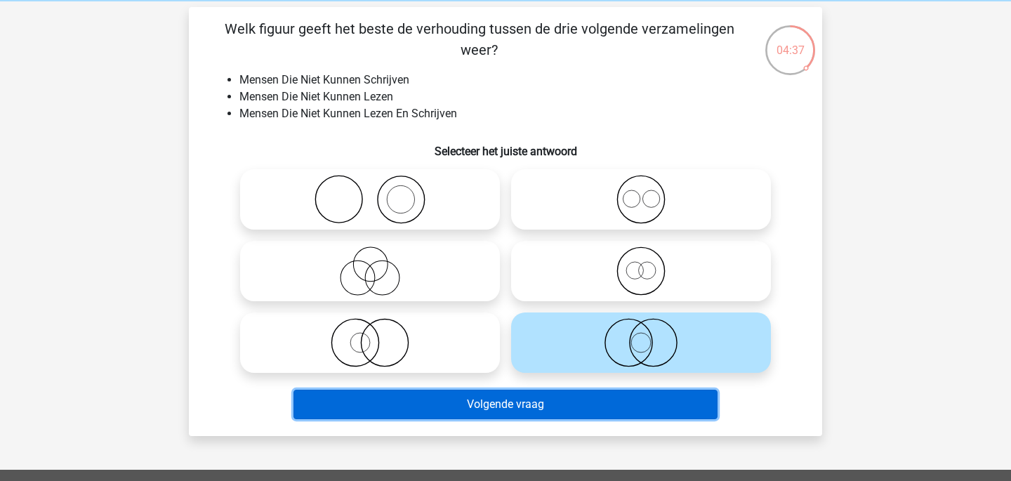
click at [691, 400] on button "Volgende vraag" at bounding box center [506, 404] width 425 height 29
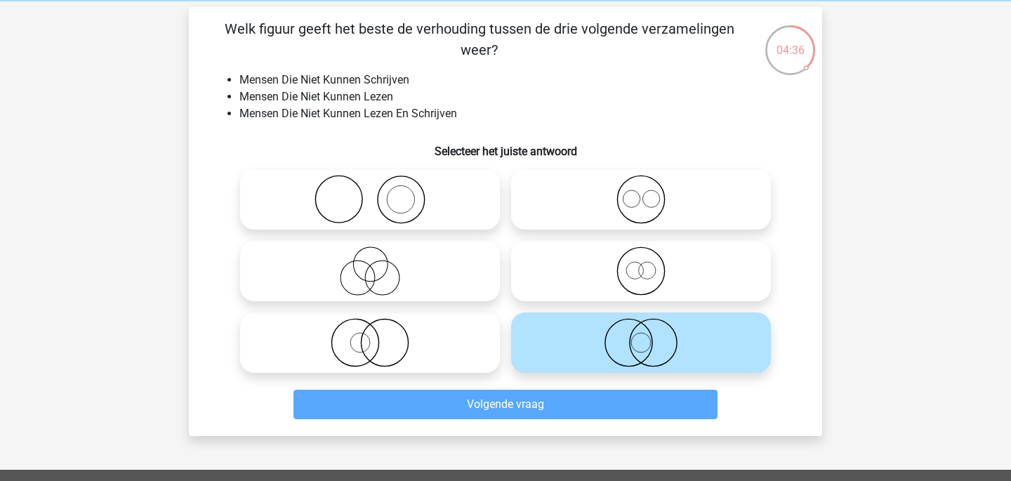
scroll to position [65, 0]
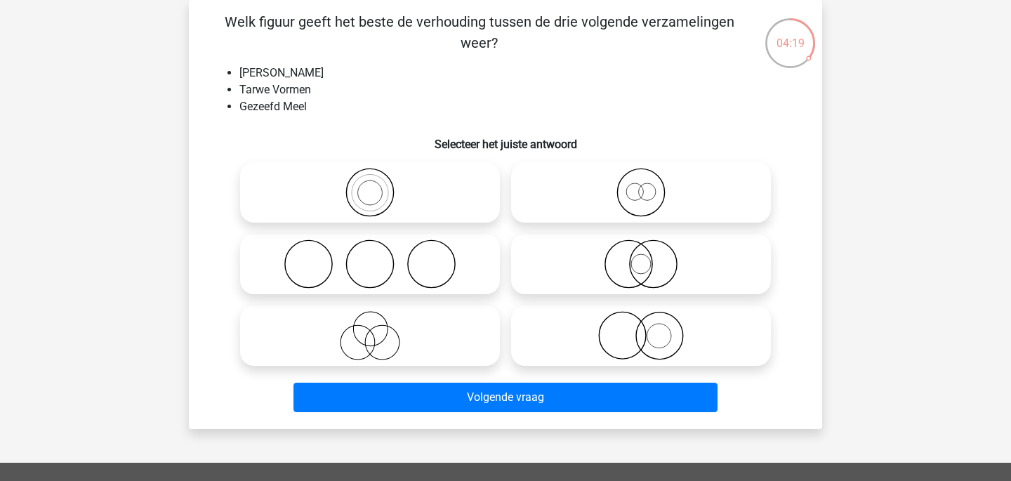
click at [757, 187] on icon at bounding box center [641, 192] width 249 height 49
click at [650, 185] on input "radio" at bounding box center [645, 180] width 9 height 9
radio input "true"
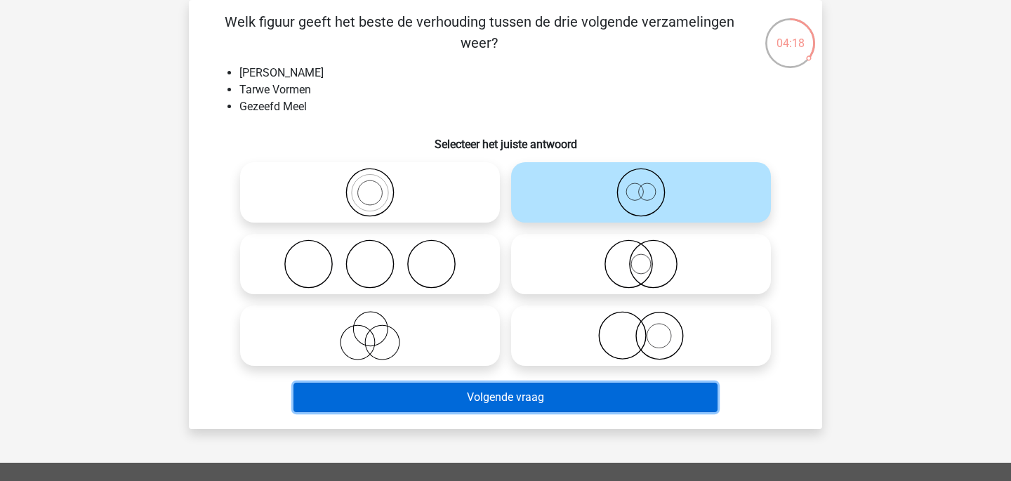
click at [692, 383] on button "Volgende vraag" at bounding box center [506, 397] width 425 height 29
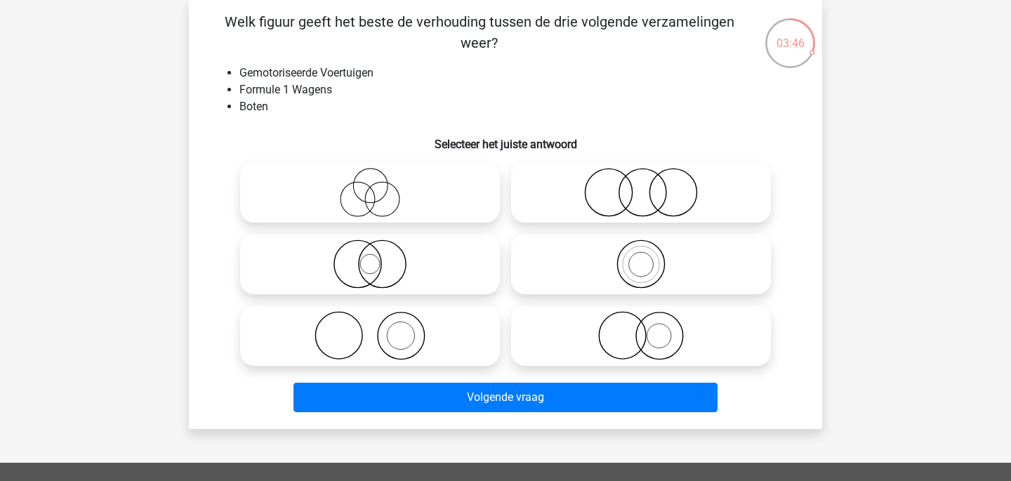
click at [655, 195] on icon at bounding box center [641, 192] width 249 height 49
click at [650, 185] on input "radio" at bounding box center [645, 180] width 9 height 9
radio input "true"
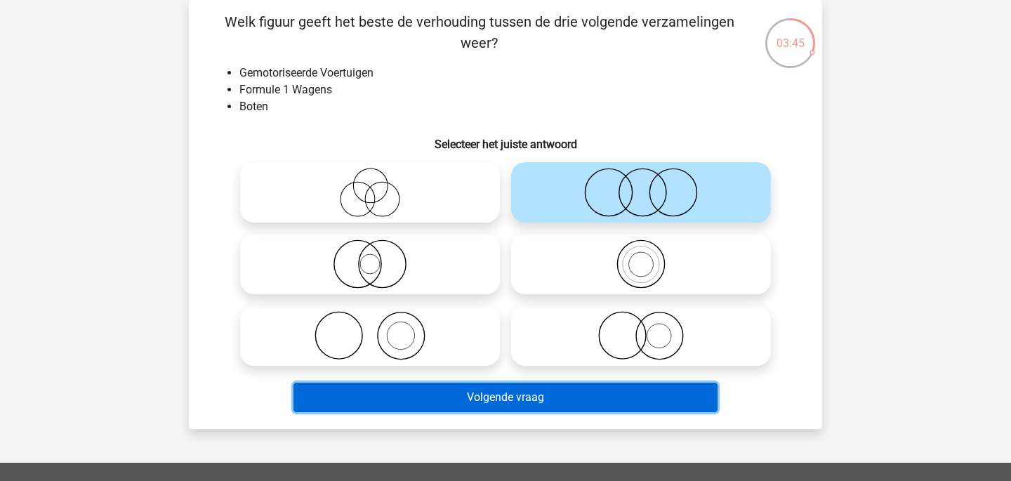
click at [694, 390] on button "Volgende vraag" at bounding box center [506, 397] width 425 height 29
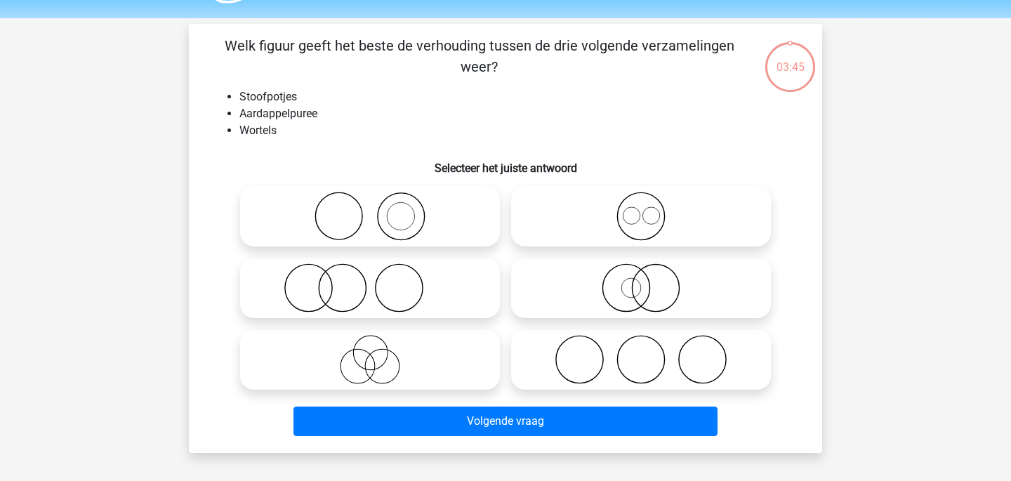
scroll to position [38, 0]
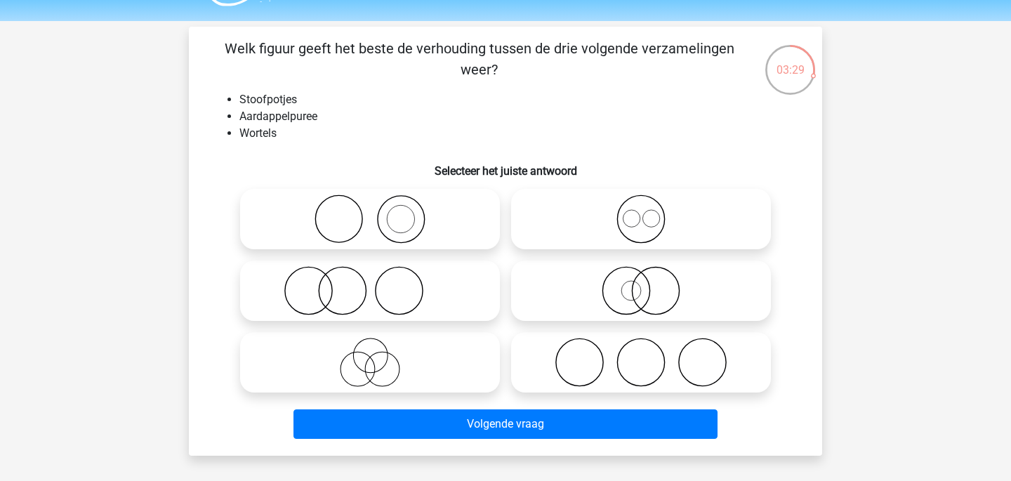
click at [608, 362] on icon at bounding box center [641, 362] width 249 height 49
click at [641, 355] on input "radio" at bounding box center [645, 350] width 9 height 9
radio input "true"
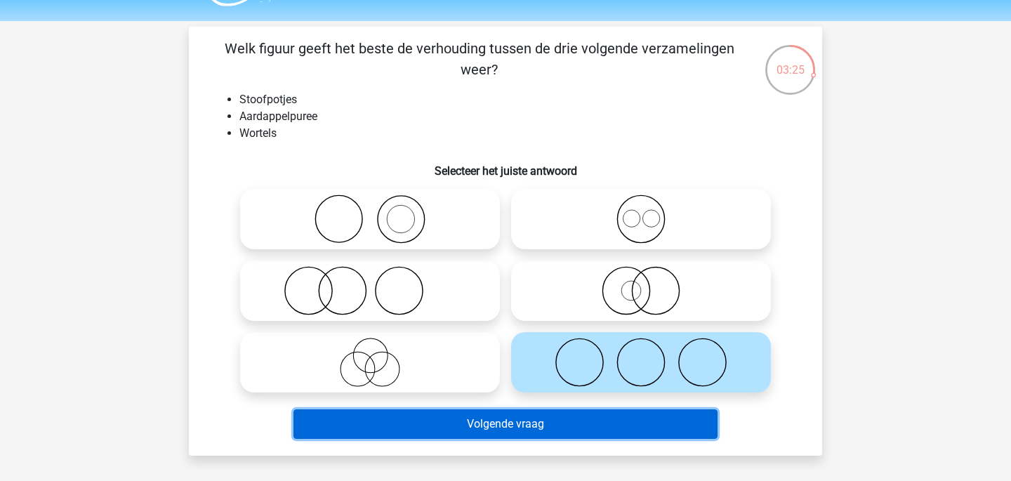
click at [633, 421] on button "Volgende vraag" at bounding box center [506, 423] width 425 height 29
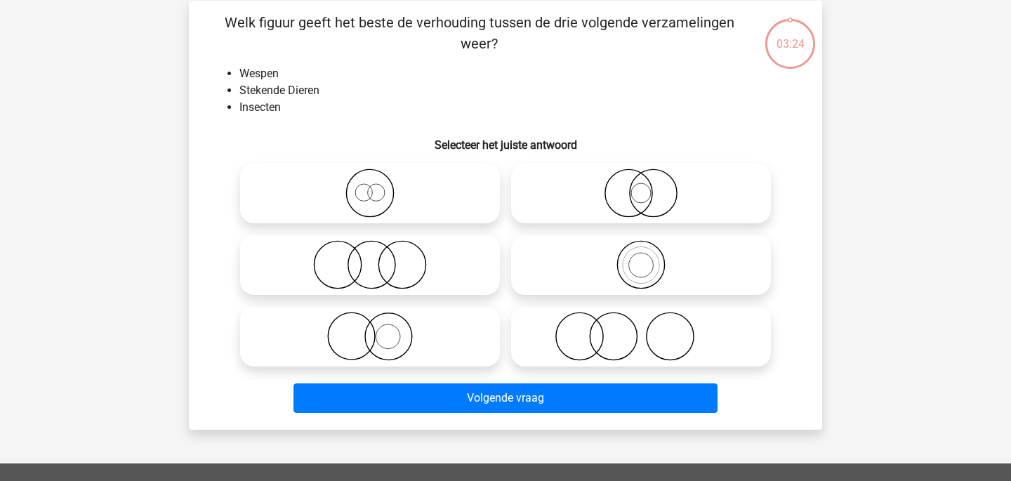
scroll to position [65, 0]
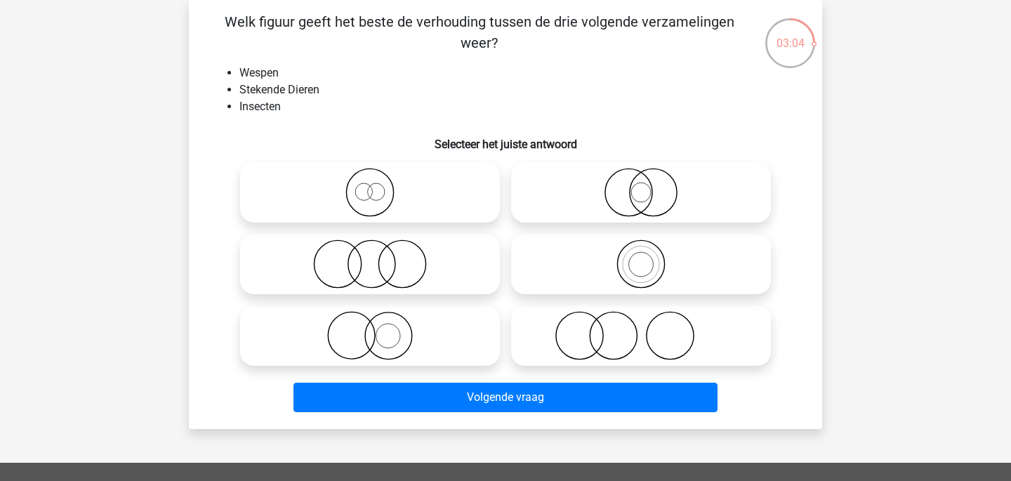
click at [749, 262] on icon at bounding box center [641, 263] width 249 height 49
click at [650, 257] on input "radio" at bounding box center [645, 252] width 9 height 9
radio input "true"
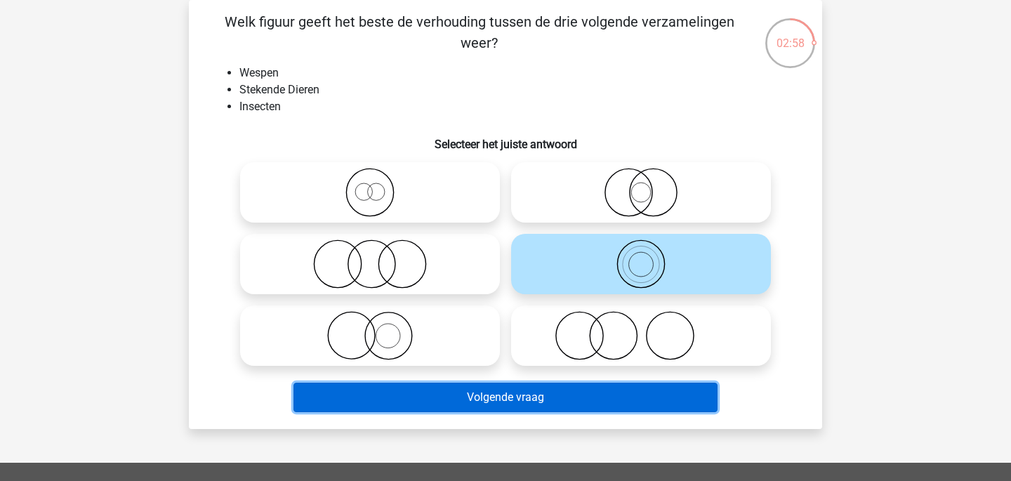
click at [644, 400] on button "Volgende vraag" at bounding box center [506, 397] width 425 height 29
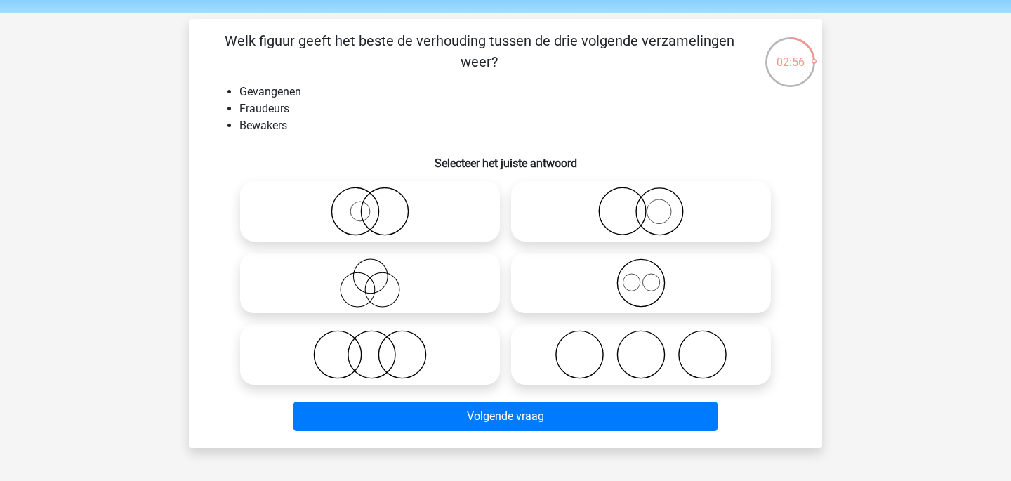
scroll to position [44, 0]
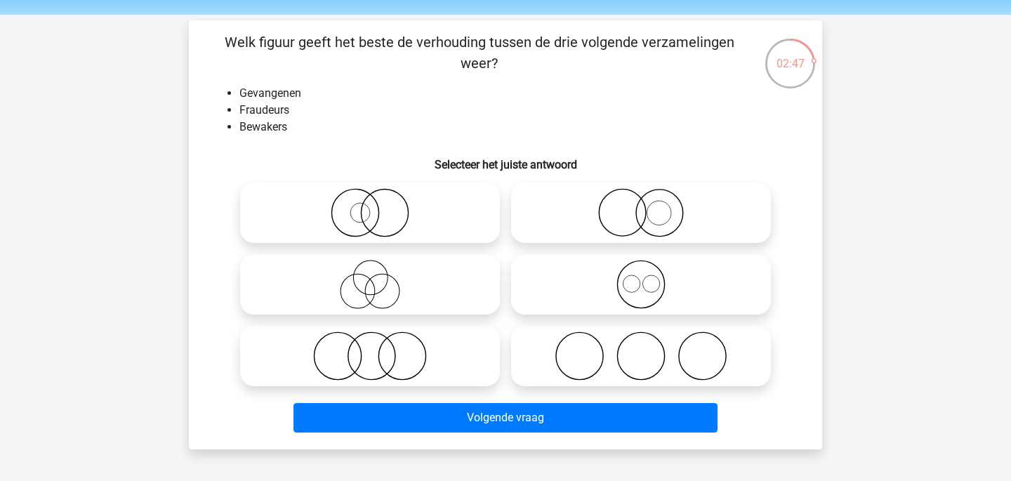
click at [723, 336] on icon at bounding box center [641, 355] width 249 height 49
click at [650, 340] on input "radio" at bounding box center [645, 344] width 9 height 9
radio input "true"
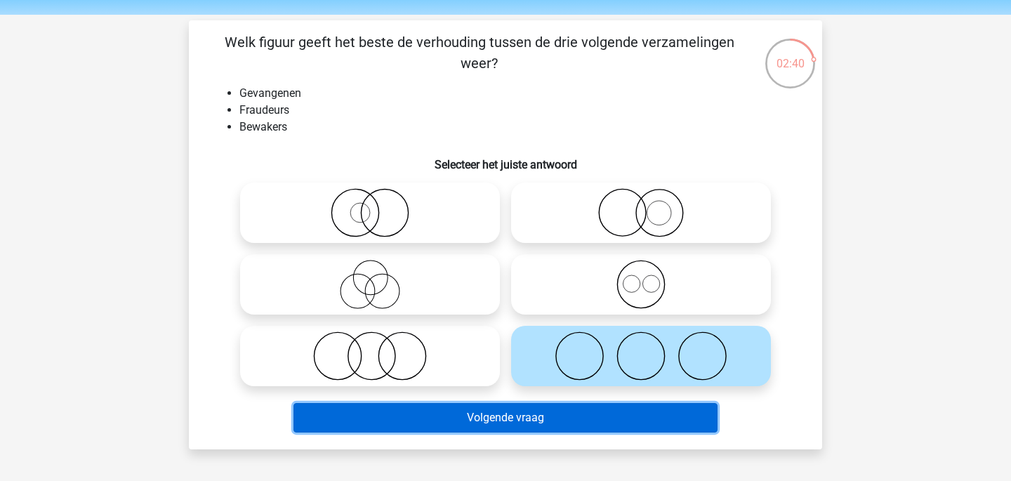
click at [676, 414] on button "Volgende vraag" at bounding box center [506, 417] width 425 height 29
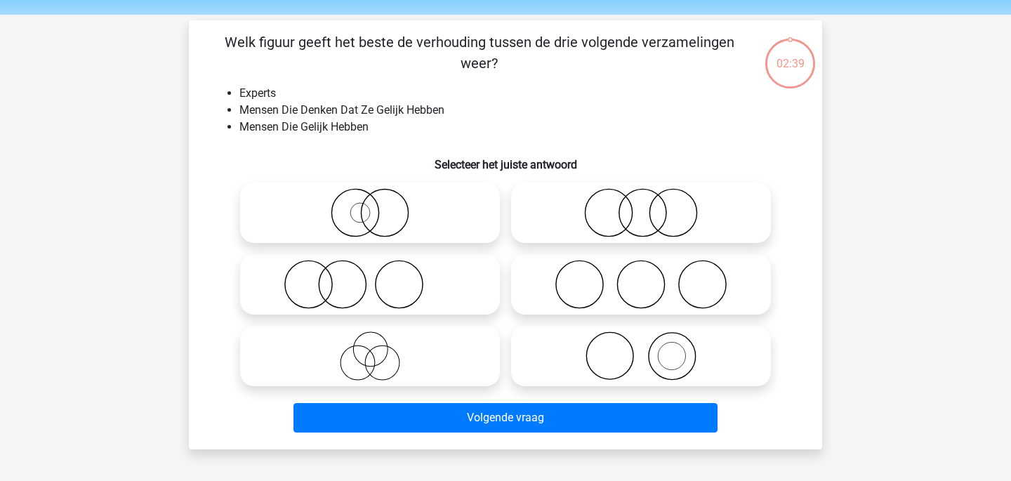
scroll to position [65, 0]
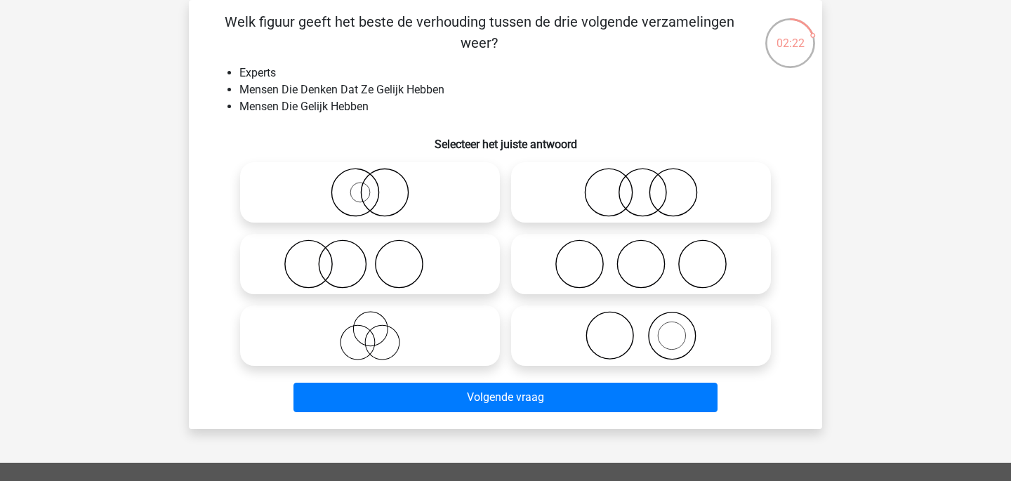
click at [372, 338] on icon at bounding box center [370, 335] width 249 height 49
click at [372, 329] on input "radio" at bounding box center [374, 324] width 9 height 9
radio input "true"
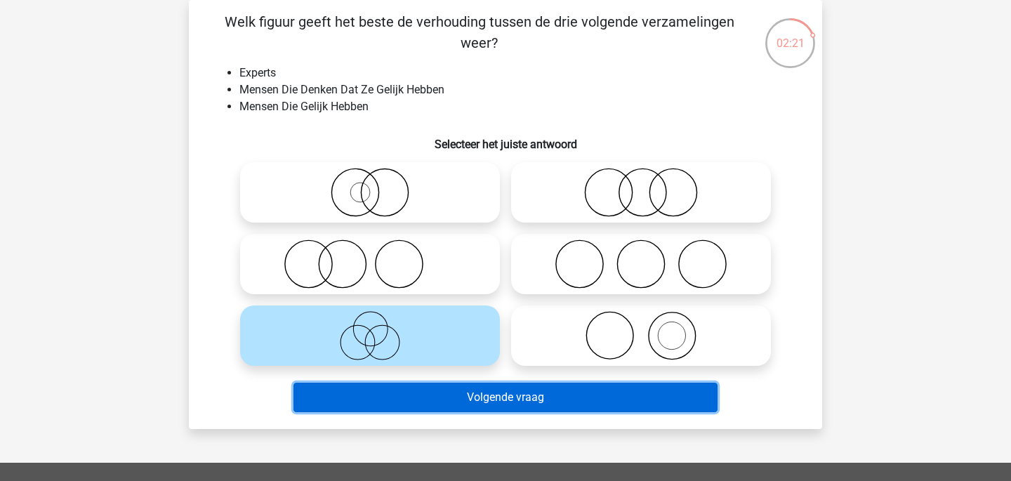
click at [552, 400] on button "Volgende vraag" at bounding box center [506, 397] width 425 height 29
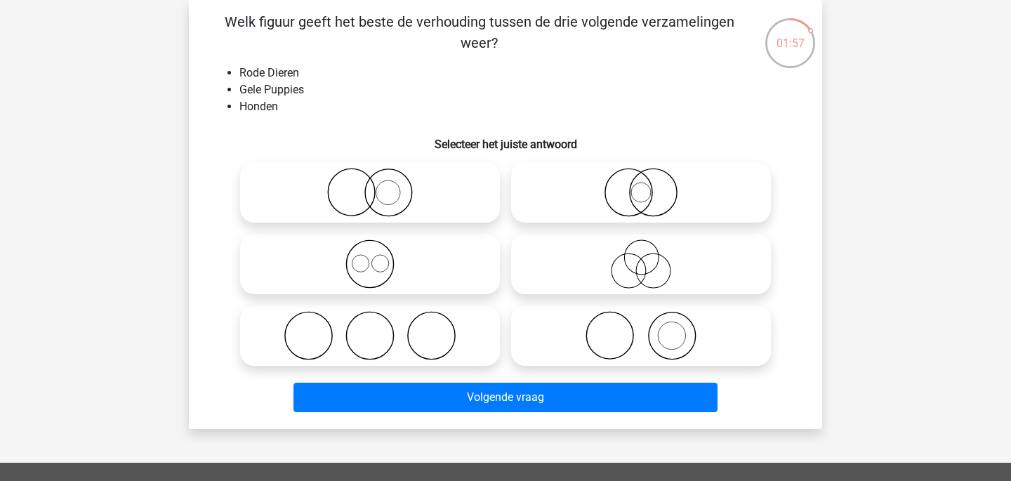
click at [442, 214] on icon at bounding box center [370, 192] width 249 height 49
click at [379, 185] on input "radio" at bounding box center [374, 180] width 9 height 9
radio input "true"
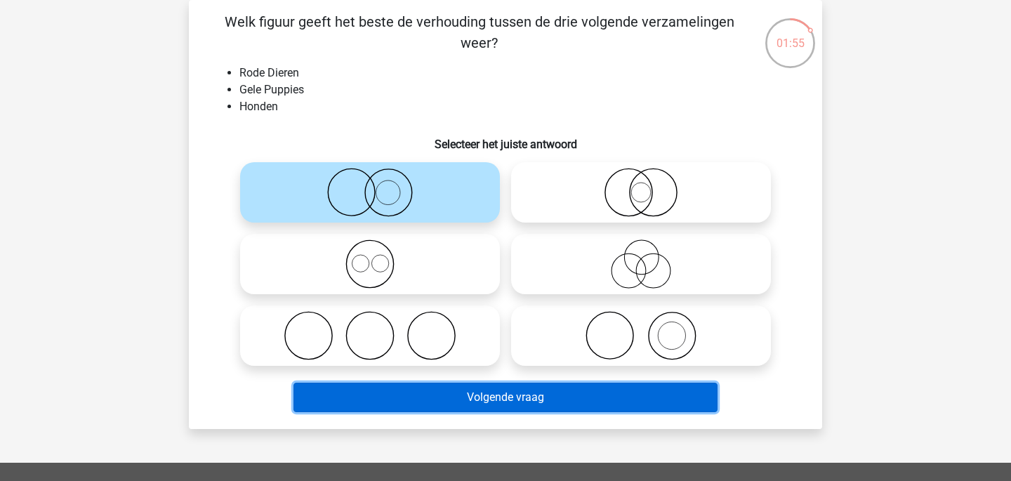
click at [559, 393] on button "Volgende vraag" at bounding box center [506, 397] width 425 height 29
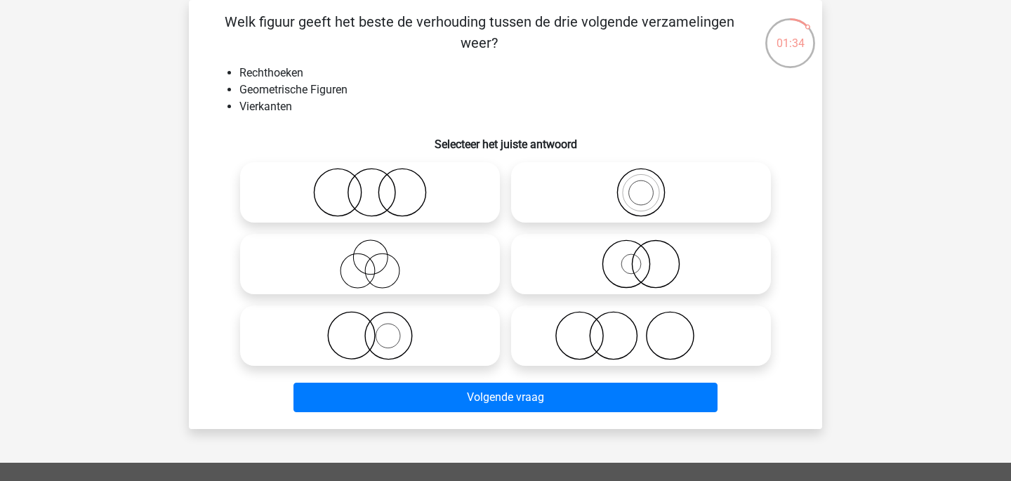
click at [693, 187] on icon at bounding box center [641, 192] width 249 height 49
click at [650, 185] on input "radio" at bounding box center [645, 180] width 9 height 9
radio input "true"
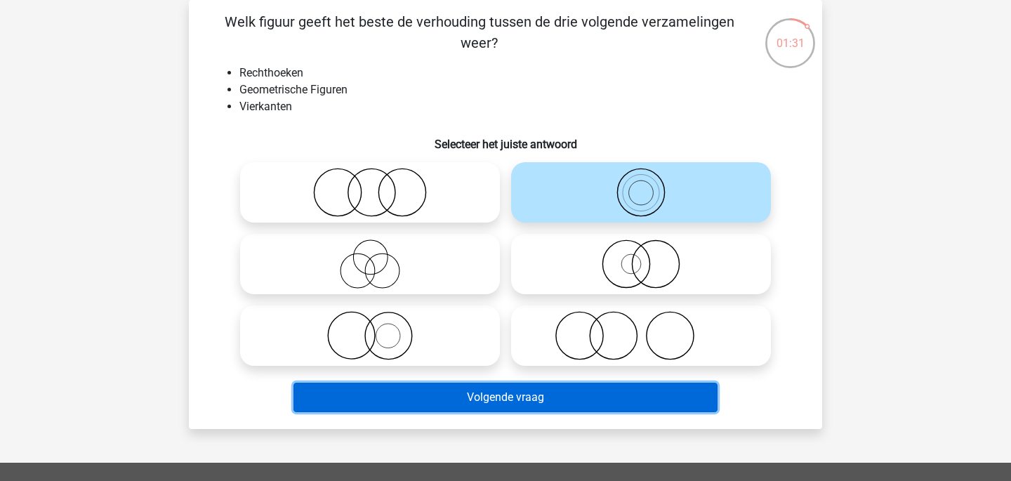
click at [674, 393] on button "Volgende vraag" at bounding box center [506, 397] width 425 height 29
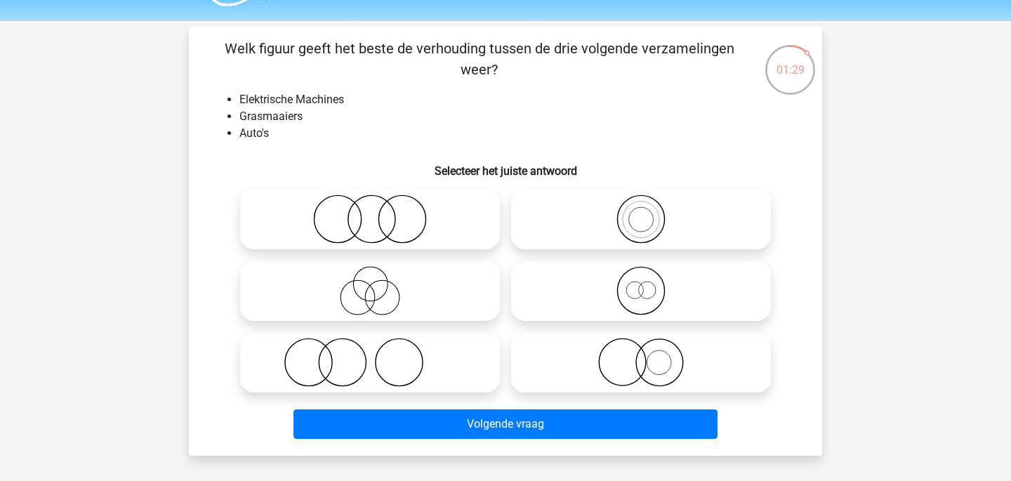
scroll to position [39, 0]
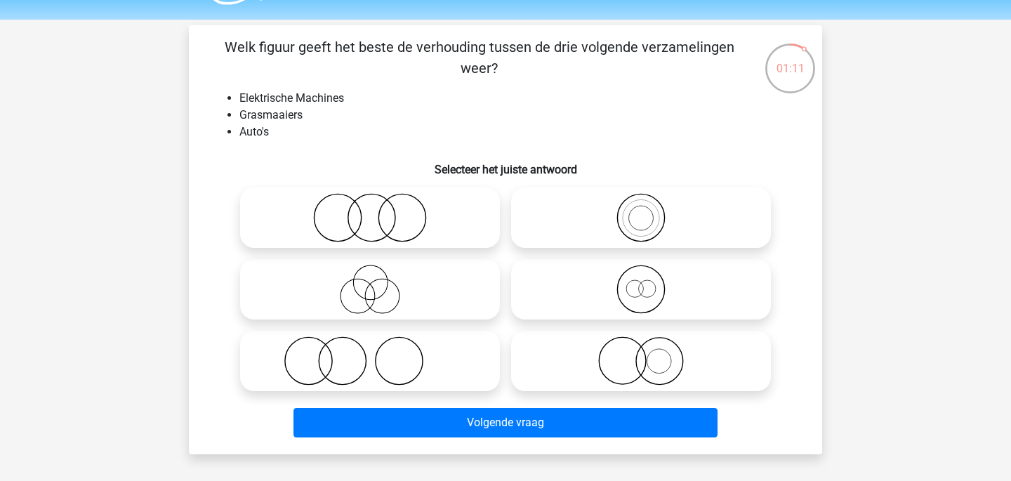
click at [444, 221] on icon at bounding box center [370, 217] width 249 height 49
click at [379, 211] on input "radio" at bounding box center [374, 206] width 9 height 9
radio input "true"
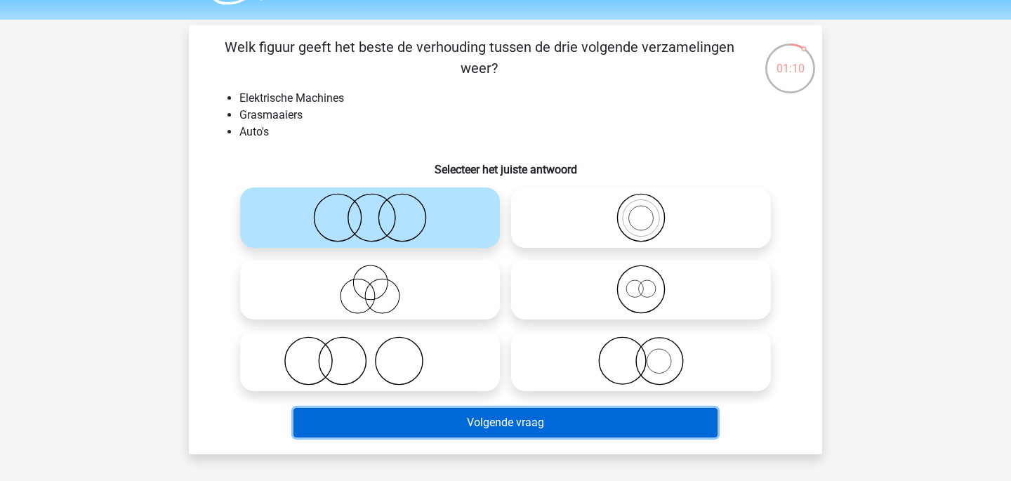
click at [511, 410] on button "Volgende vraag" at bounding box center [506, 422] width 425 height 29
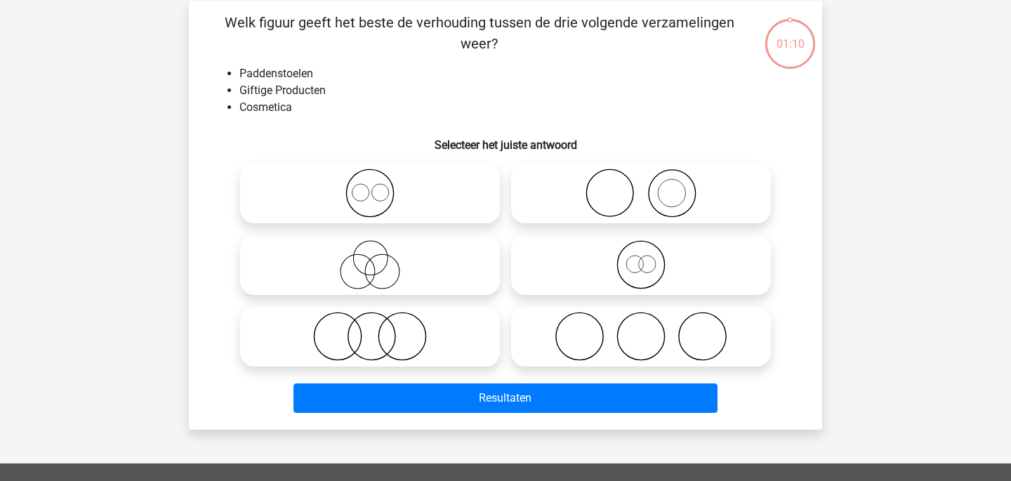
scroll to position [65, 0]
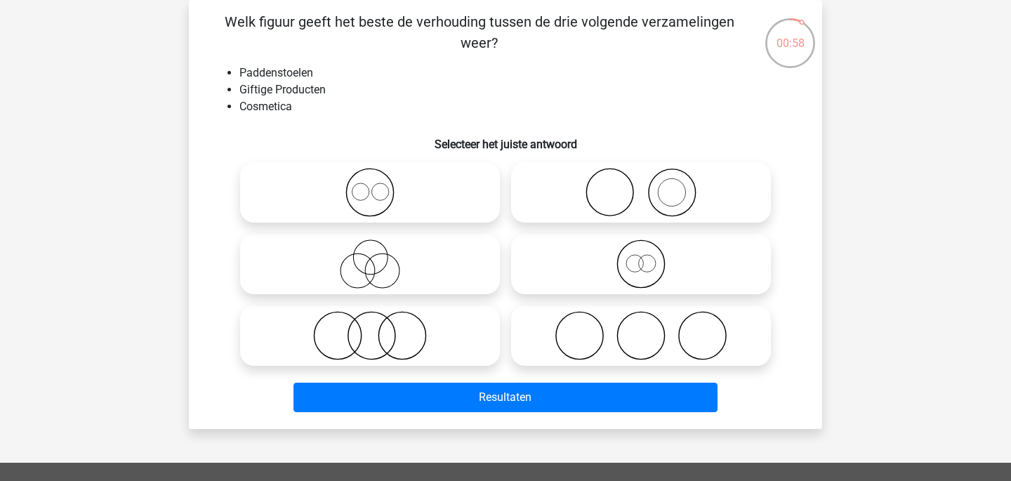
click at [470, 338] on icon at bounding box center [370, 335] width 249 height 49
click at [379, 329] on input "radio" at bounding box center [374, 324] width 9 height 9
radio input "true"
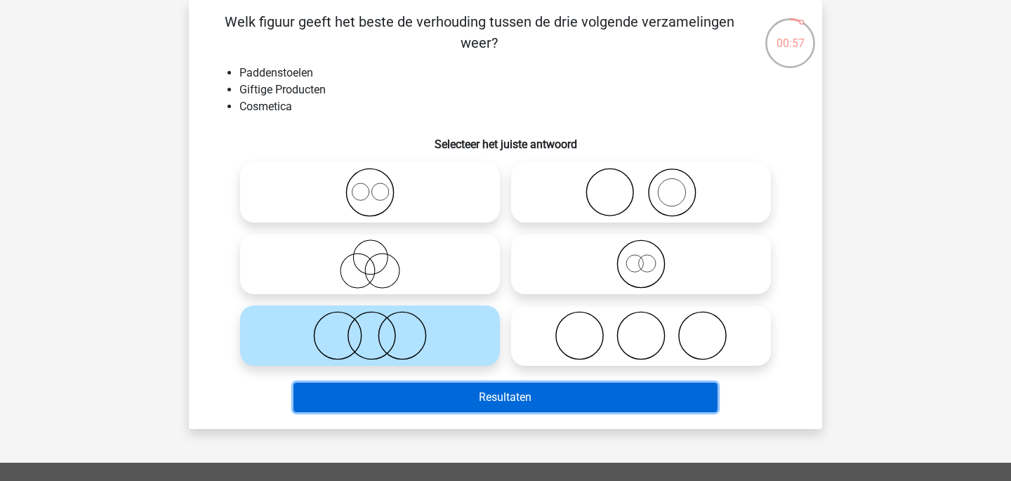
click at [527, 401] on button "Resultaten" at bounding box center [506, 397] width 425 height 29
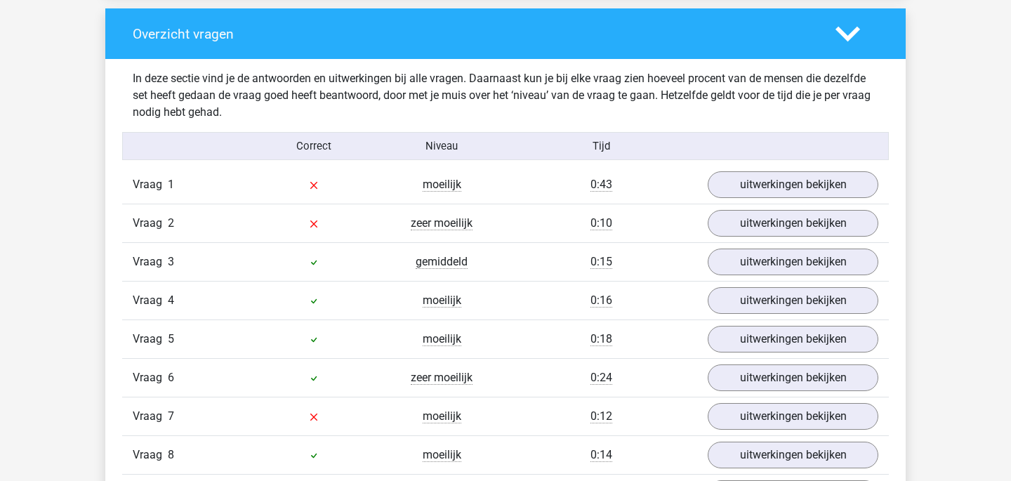
scroll to position [1053, 0]
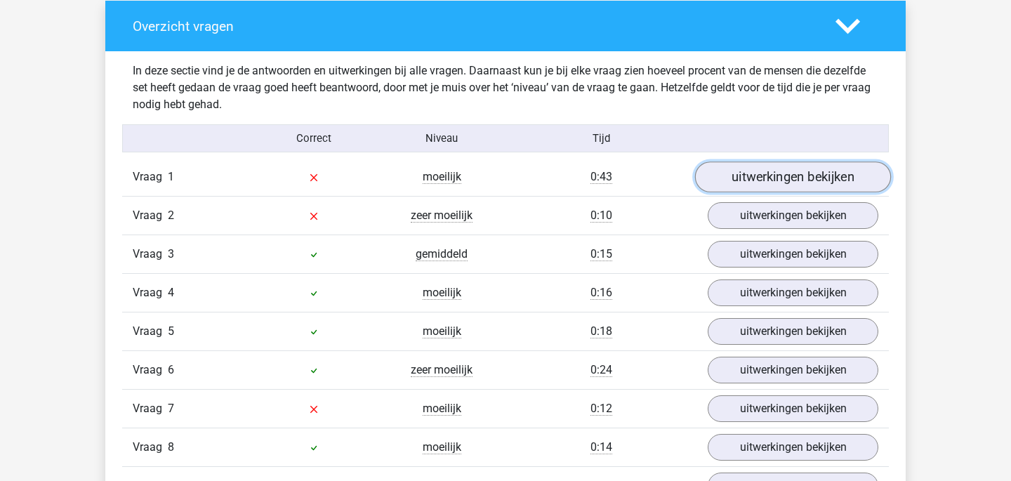
click at [874, 178] on link "uitwerkingen bekijken" at bounding box center [793, 177] width 196 height 31
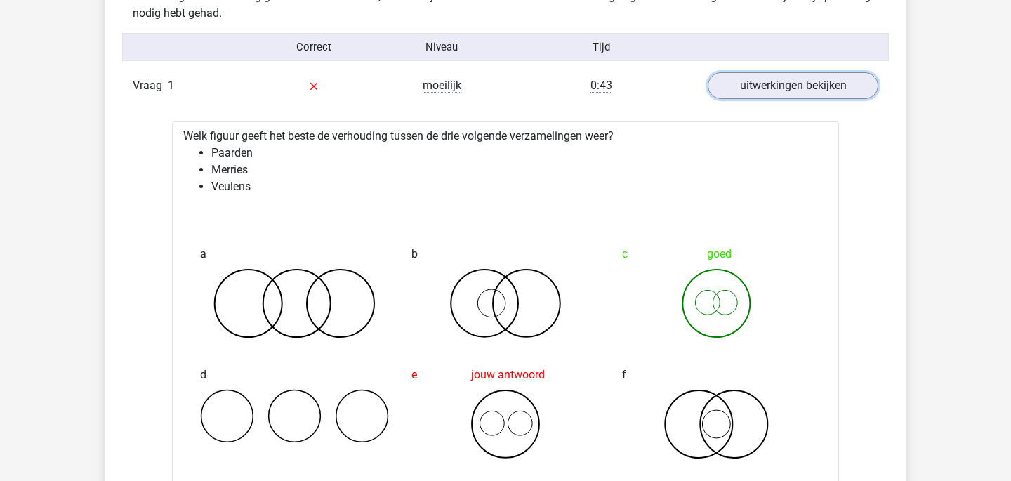
scroll to position [1135, 0]
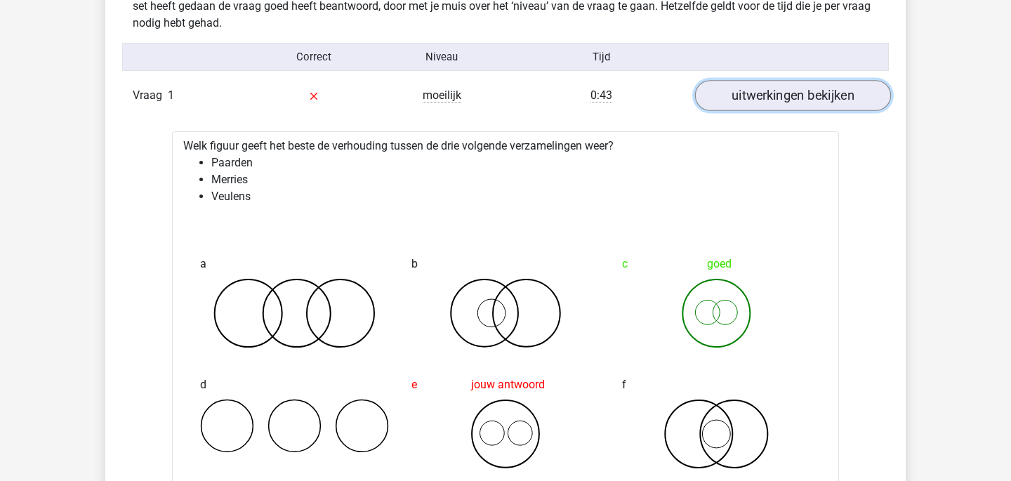
click at [797, 94] on link "uitwerkingen bekijken" at bounding box center [793, 96] width 196 height 31
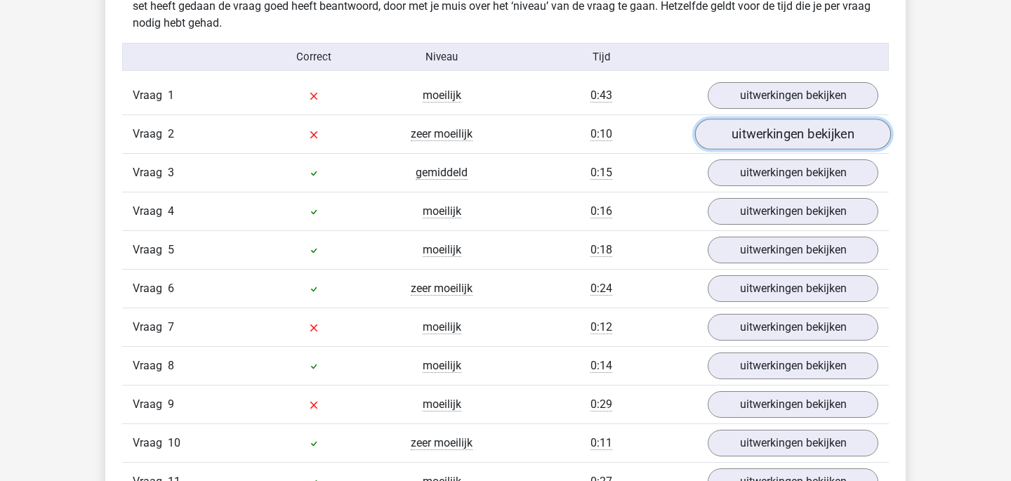
click at [803, 138] on link "uitwerkingen bekijken" at bounding box center [793, 134] width 196 height 31
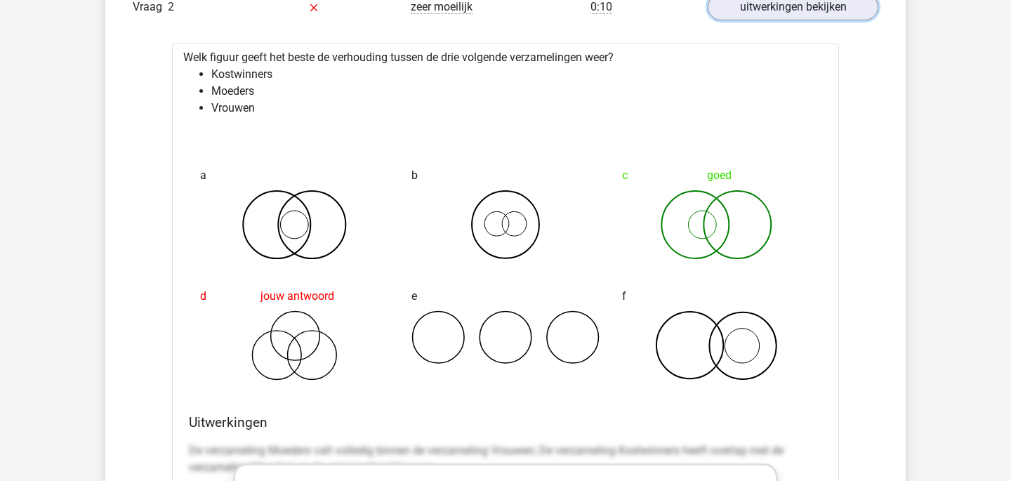
scroll to position [1201, 0]
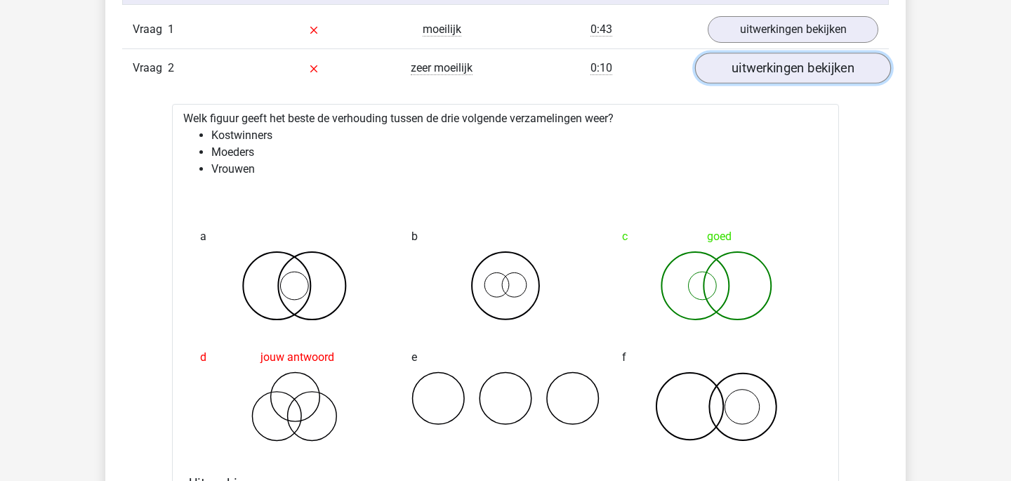
click at [867, 79] on link "uitwerkingen bekijken" at bounding box center [793, 68] width 196 height 31
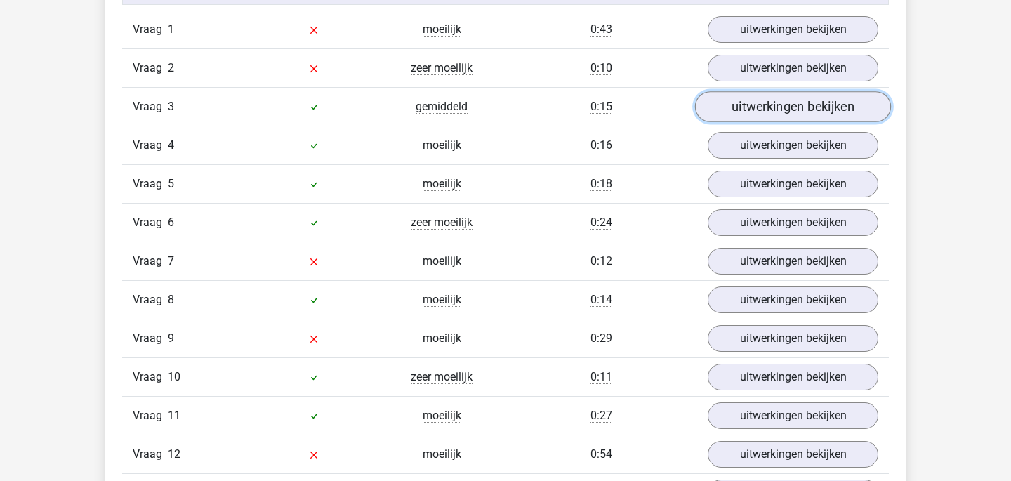
click at [833, 118] on link "uitwerkingen bekijken" at bounding box center [793, 107] width 196 height 31
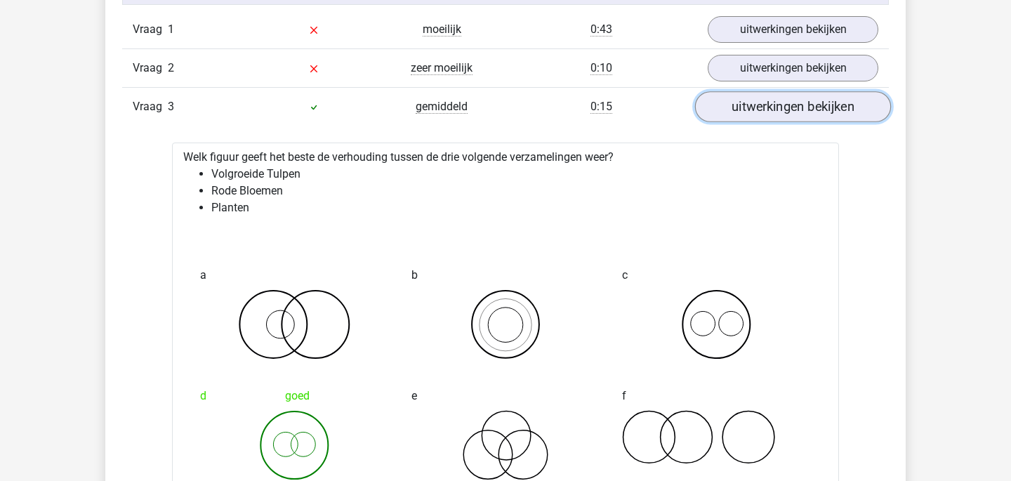
click at [833, 118] on link "uitwerkingen bekijken" at bounding box center [793, 107] width 196 height 31
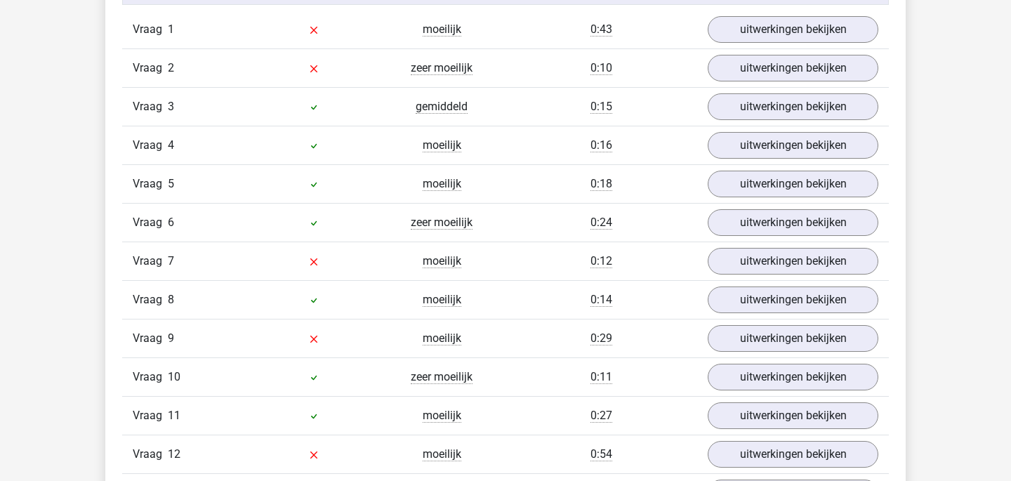
click at [822, 168] on div "Vraag 5 moeilijk 0:18 uitwerkingen bekijken" at bounding box center [505, 183] width 767 height 39
click at [832, 156] on link "uitwerkingen bekijken" at bounding box center [793, 146] width 196 height 31
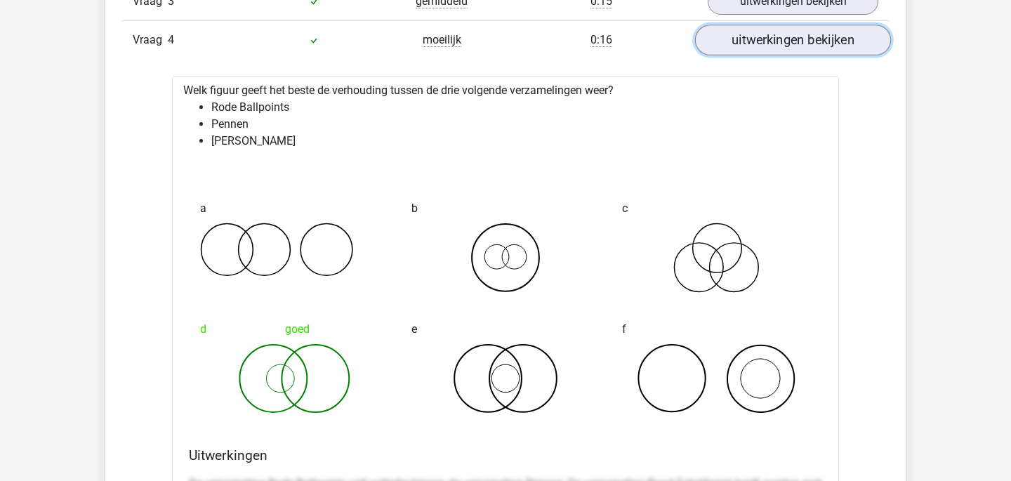
scroll to position [1294, 0]
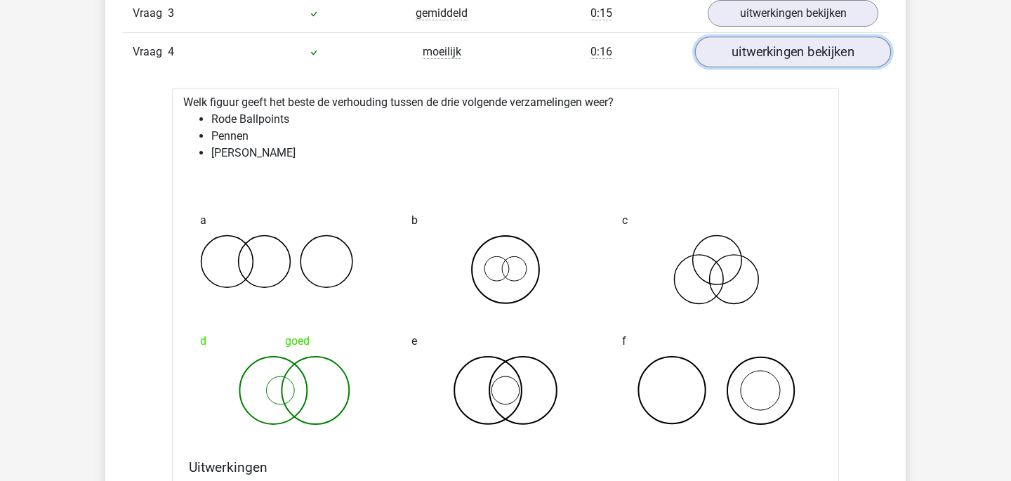
click at [854, 51] on link "uitwerkingen bekijken" at bounding box center [793, 52] width 196 height 31
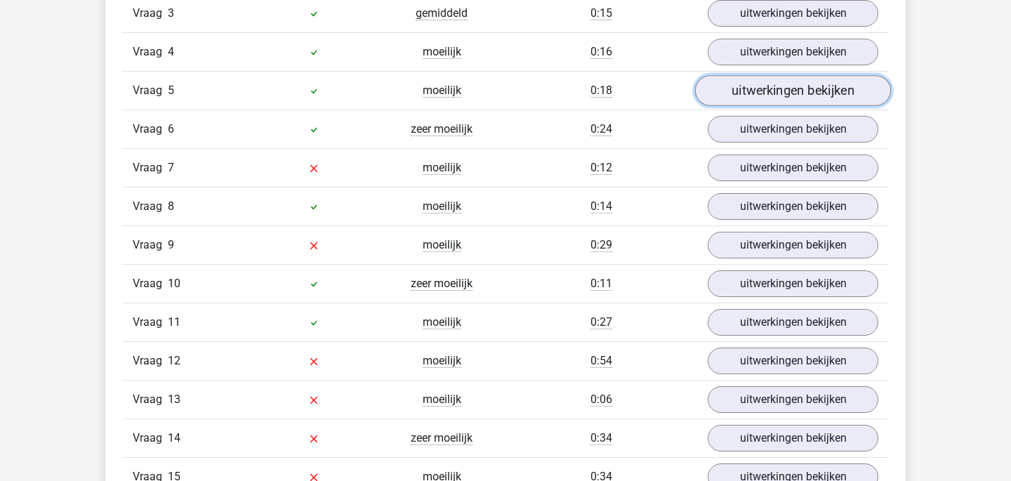
click at [836, 105] on link "uitwerkingen bekijken" at bounding box center [793, 91] width 196 height 31
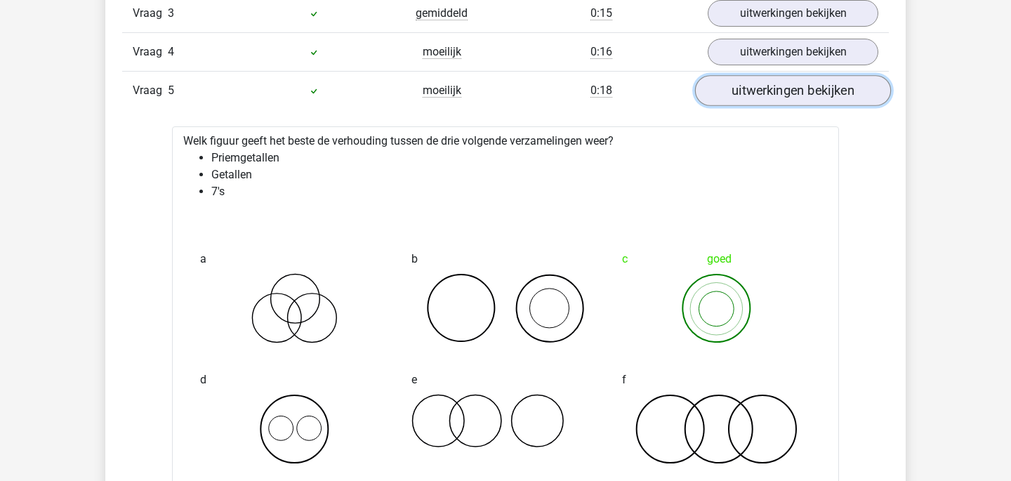
click at [844, 96] on link "uitwerkingen bekijken" at bounding box center [793, 91] width 196 height 31
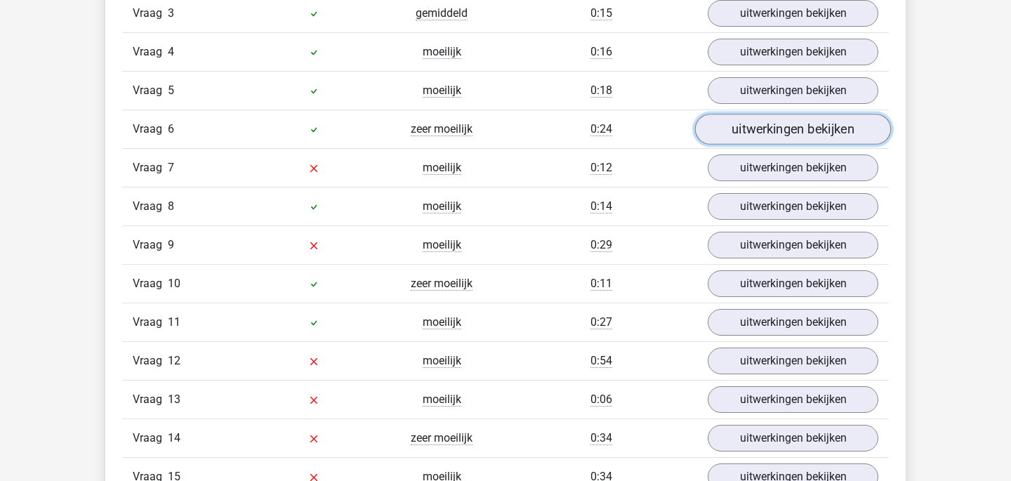
click at [834, 135] on link "uitwerkingen bekijken" at bounding box center [793, 129] width 196 height 31
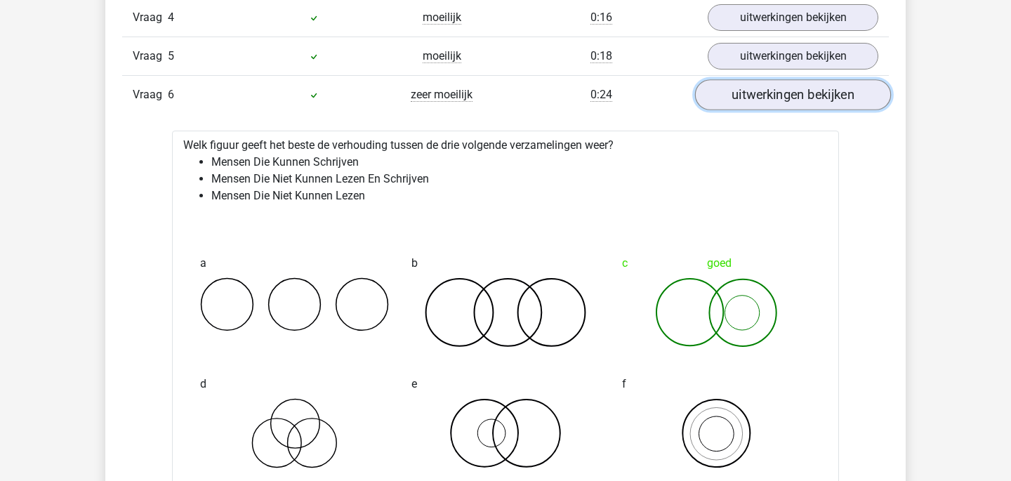
scroll to position [1331, 0]
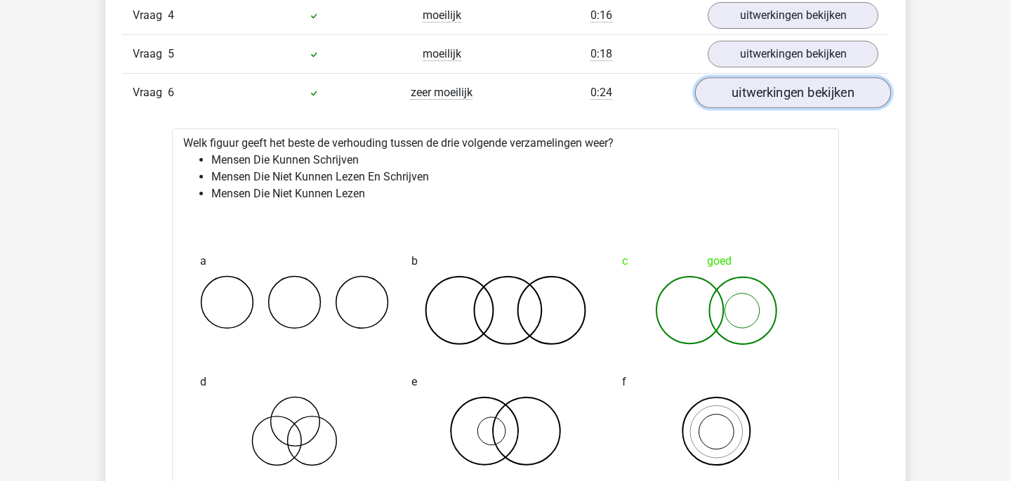
click at [847, 88] on link "uitwerkingen bekijken" at bounding box center [793, 93] width 196 height 31
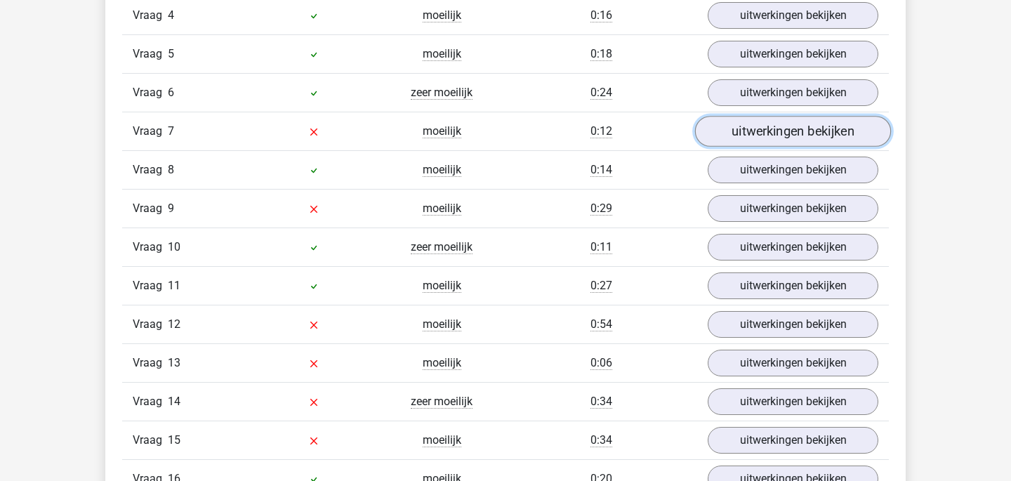
click at [842, 129] on link "uitwerkingen bekijken" at bounding box center [793, 132] width 196 height 31
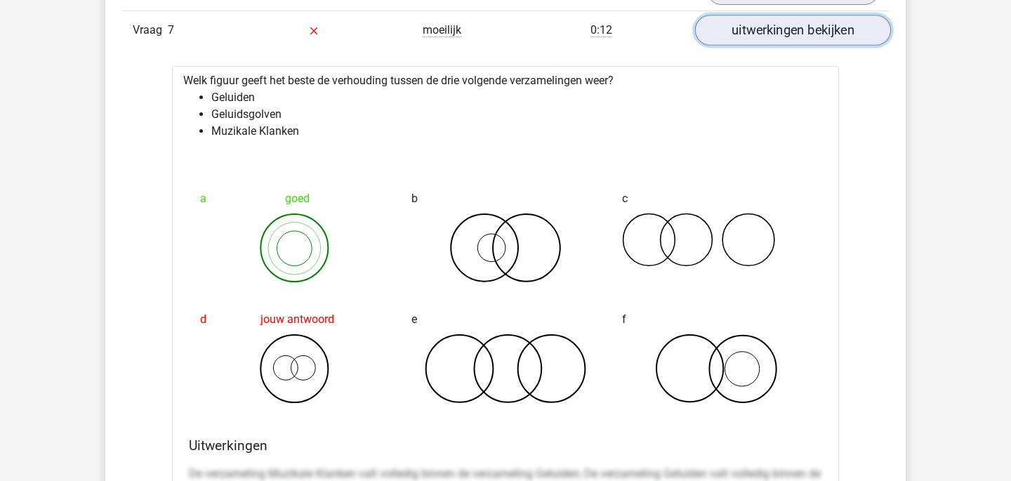
scroll to position [1437, 0]
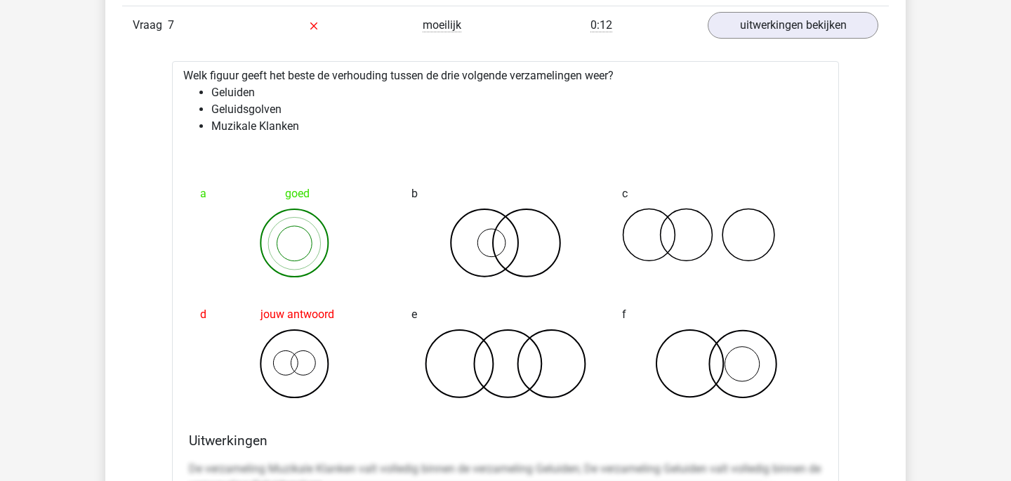
click at [852, 34] on link "uitwerkingen bekijken" at bounding box center [793, 26] width 196 height 31
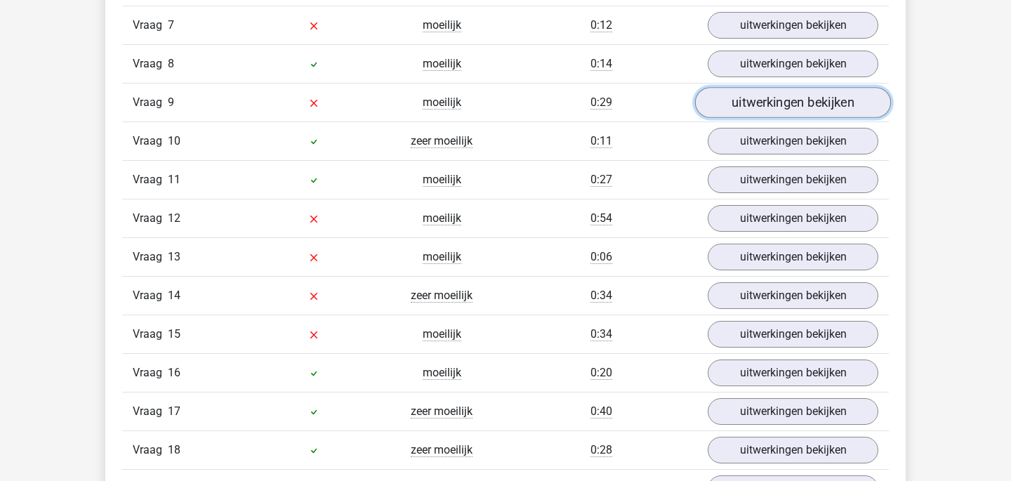
click at [846, 91] on link "uitwerkingen bekijken" at bounding box center [793, 103] width 196 height 31
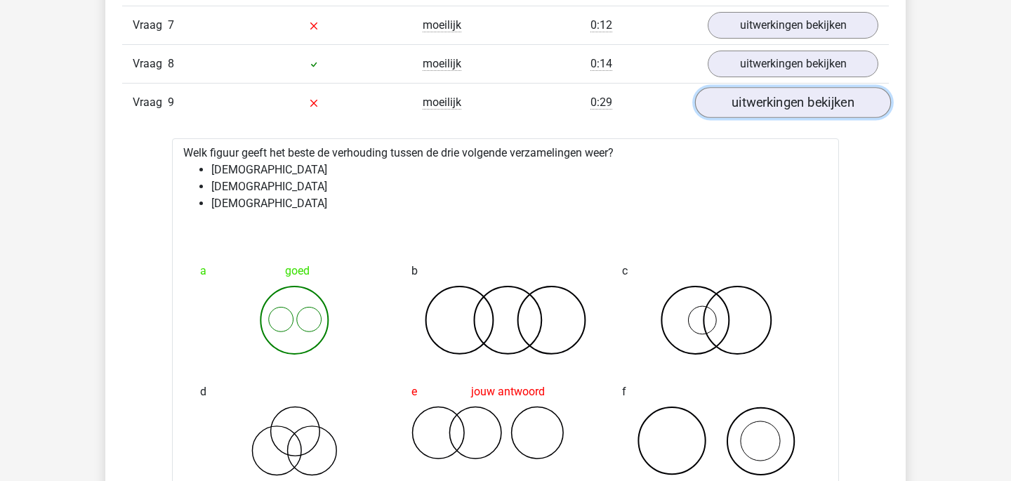
click at [846, 91] on link "uitwerkingen bekijken" at bounding box center [793, 103] width 196 height 31
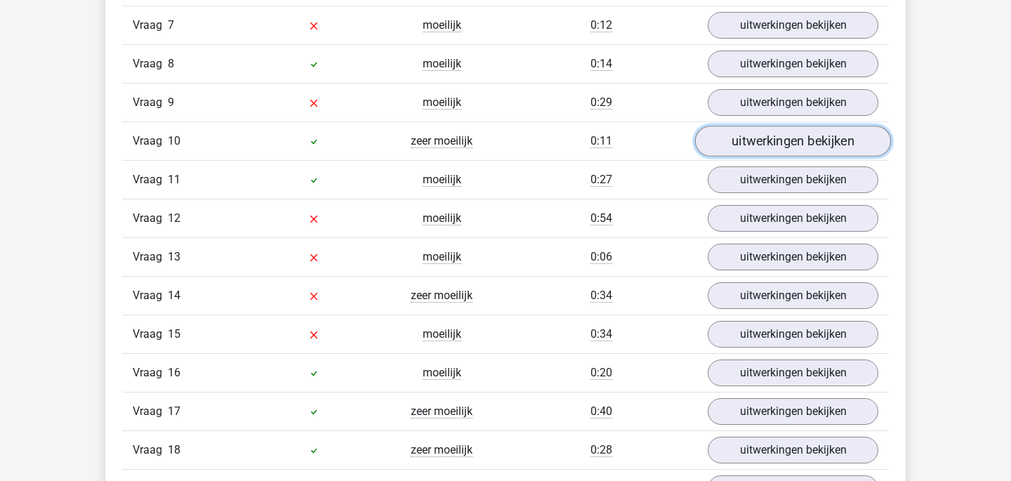
click at [831, 133] on link "uitwerkingen bekijken" at bounding box center [793, 141] width 196 height 31
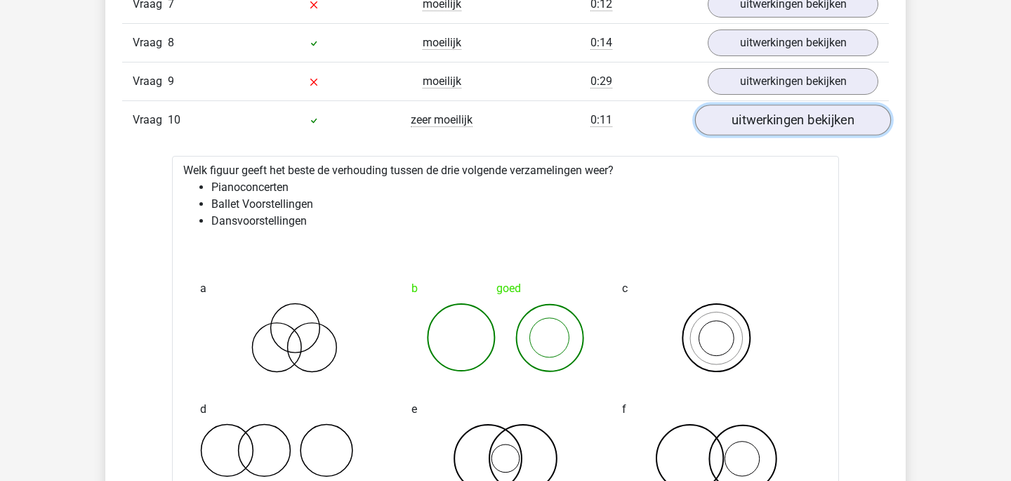
scroll to position [1468, 0]
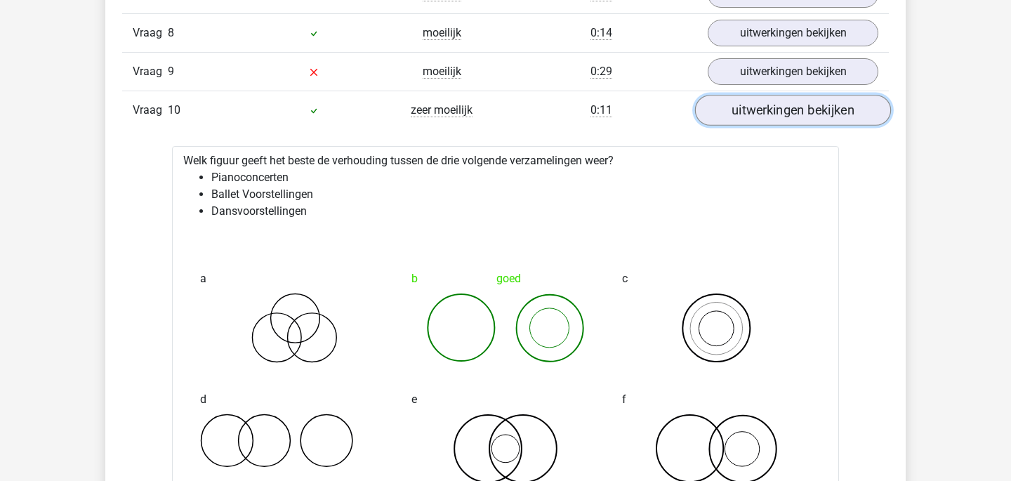
click at [837, 114] on link "uitwerkingen bekijken" at bounding box center [793, 111] width 196 height 31
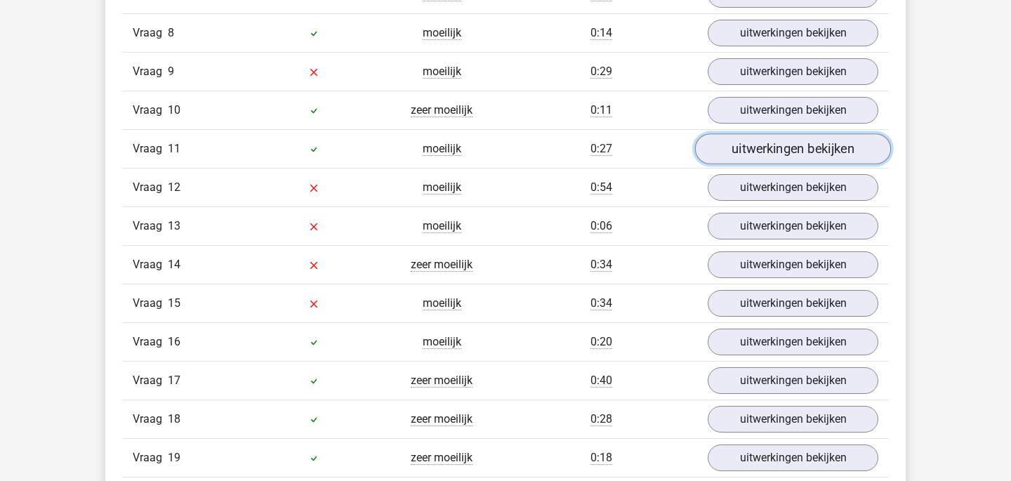
click at [830, 147] on link "uitwerkingen bekijken" at bounding box center [793, 149] width 196 height 31
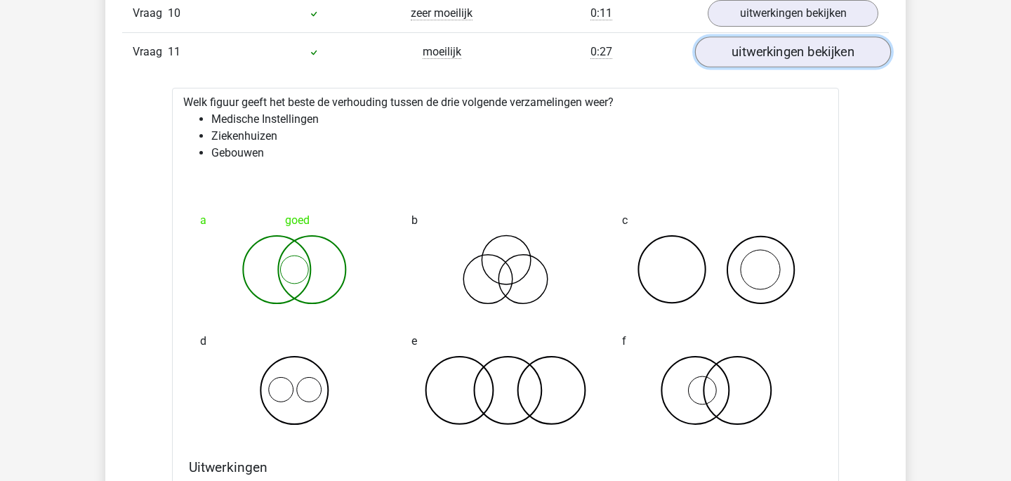
scroll to position [1565, 0]
click at [834, 61] on link "uitwerkingen bekijken" at bounding box center [793, 52] width 196 height 31
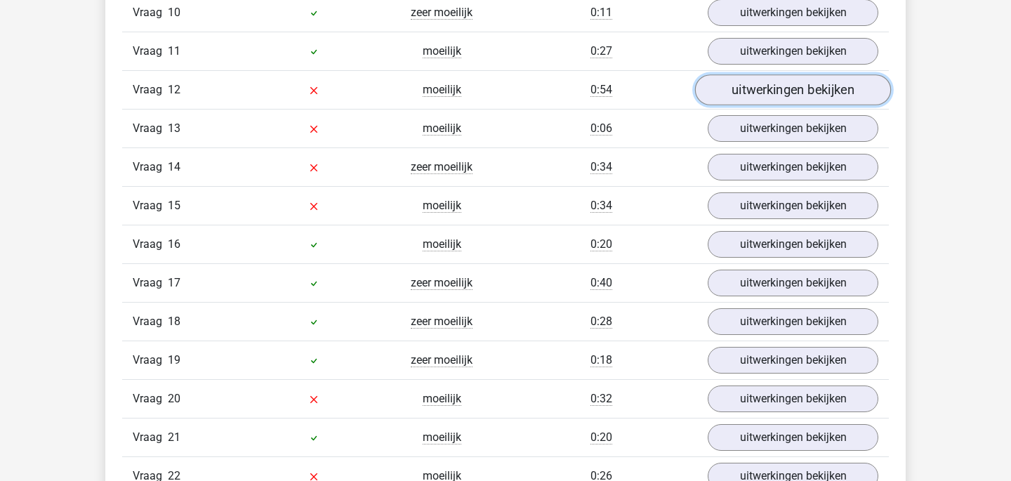
click at [828, 90] on link "uitwerkingen bekijken" at bounding box center [793, 90] width 196 height 31
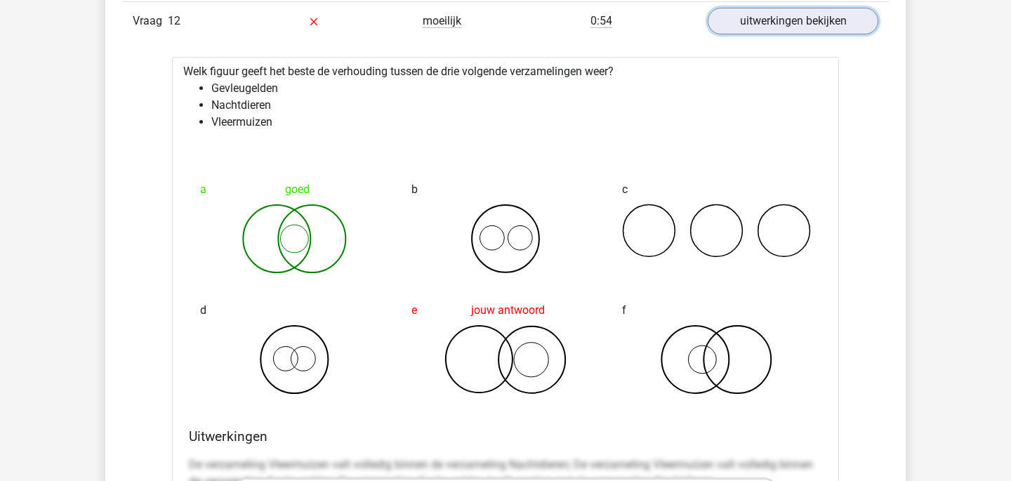
scroll to position [1629, 0]
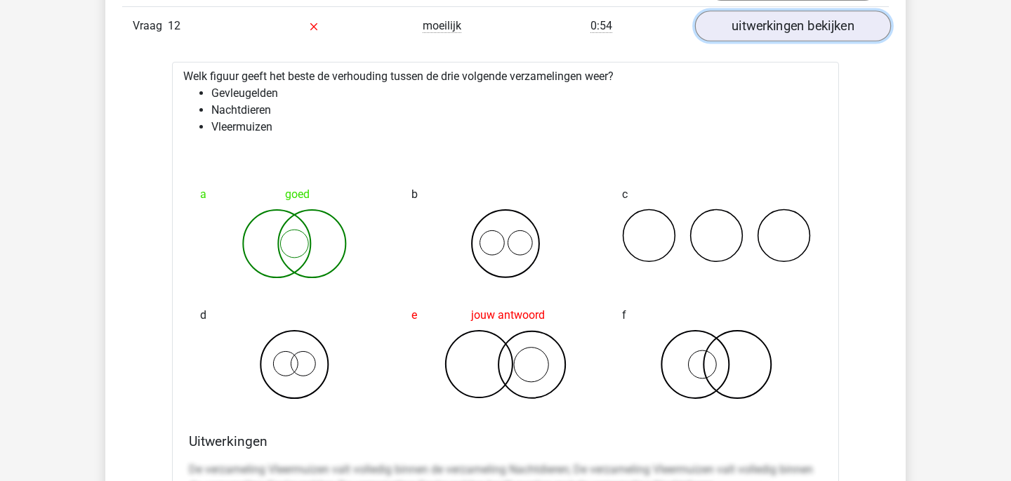
click at [847, 27] on link "uitwerkingen bekijken" at bounding box center [793, 26] width 196 height 31
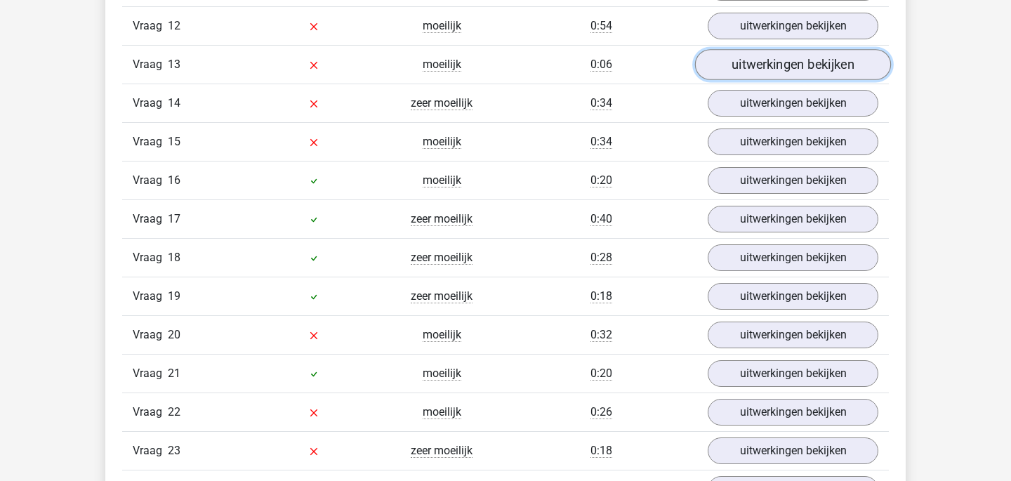
click at [842, 60] on link "uitwerkingen bekijken" at bounding box center [793, 65] width 196 height 31
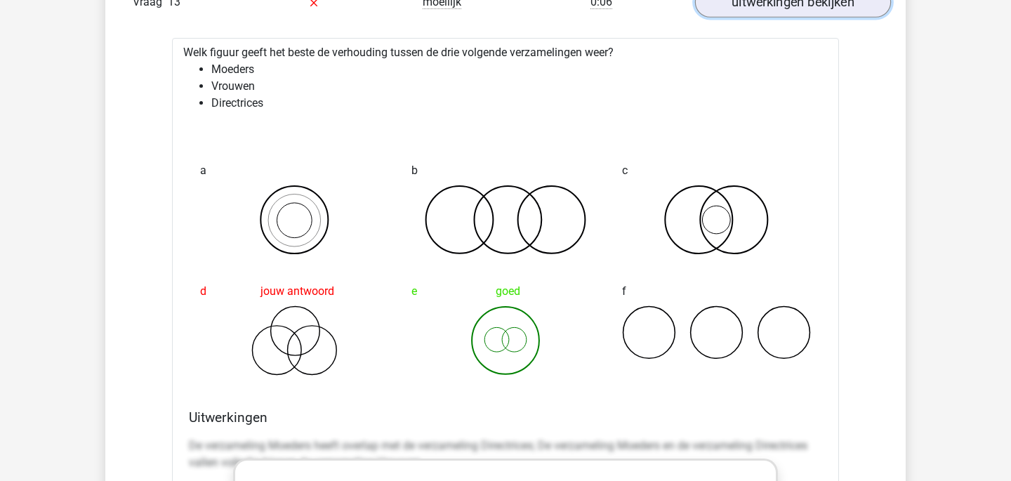
scroll to position [1683, 0]
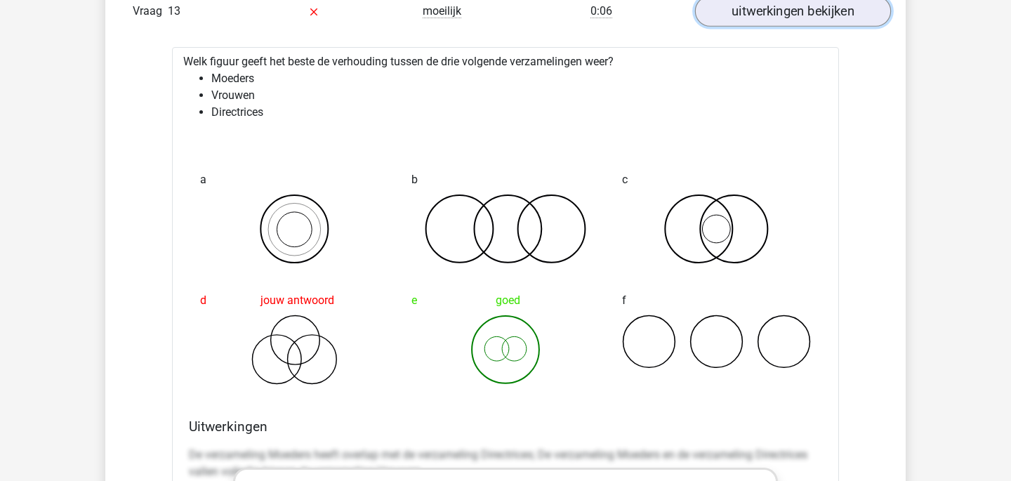
click at [843, 13] on link "uitwerkingen bekijken" at bounding box center [793, 11] width 196 height 31
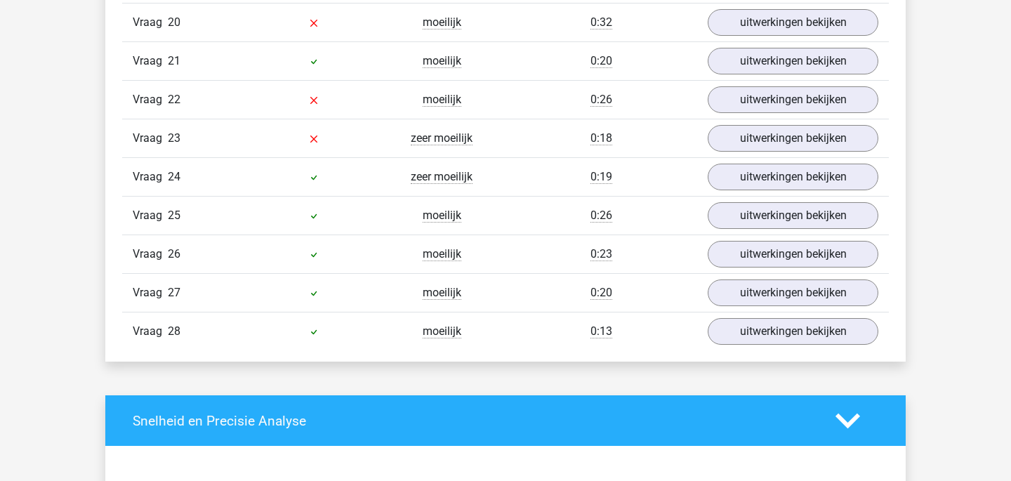
scroll to position [1941, 0]
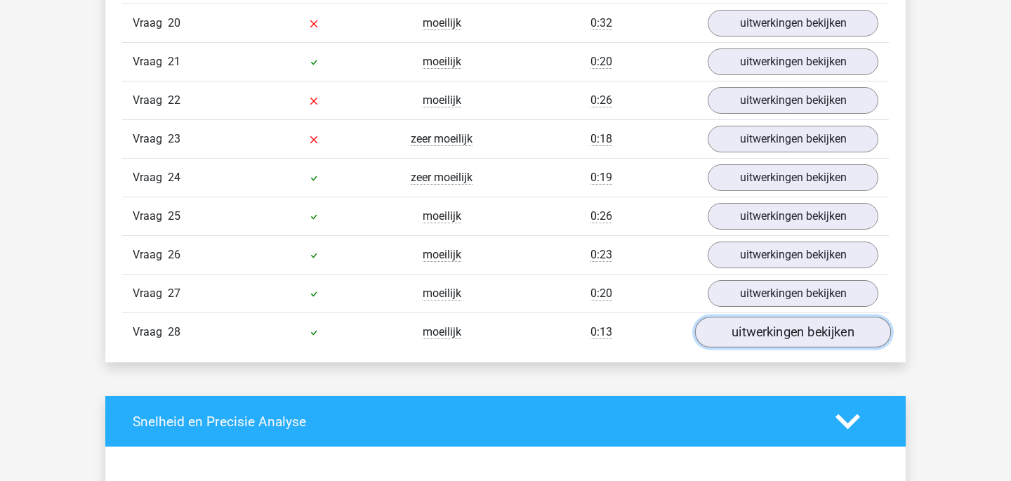
click at [853, 326] on link "uitwerkingen bekijken" at bounding box center [793, 332] width 196 height 31
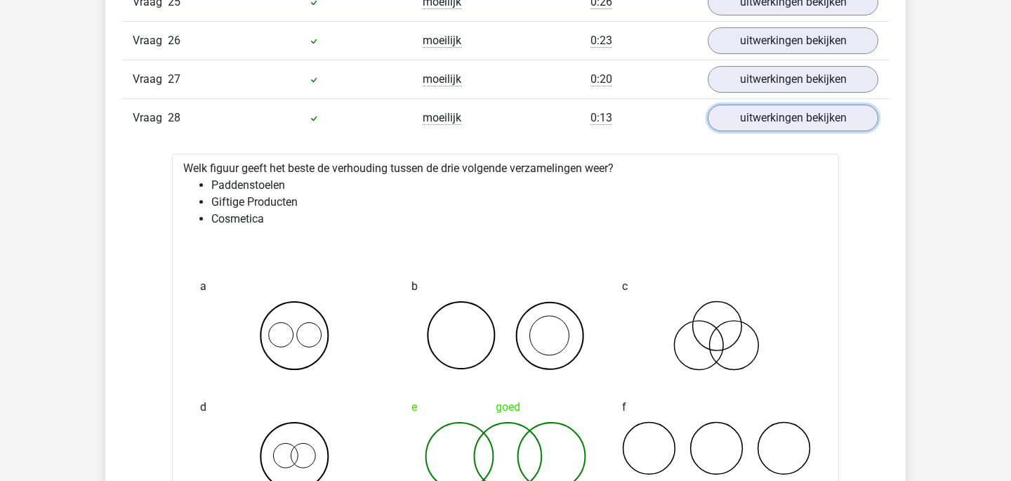
scroll to position [2148, 0]
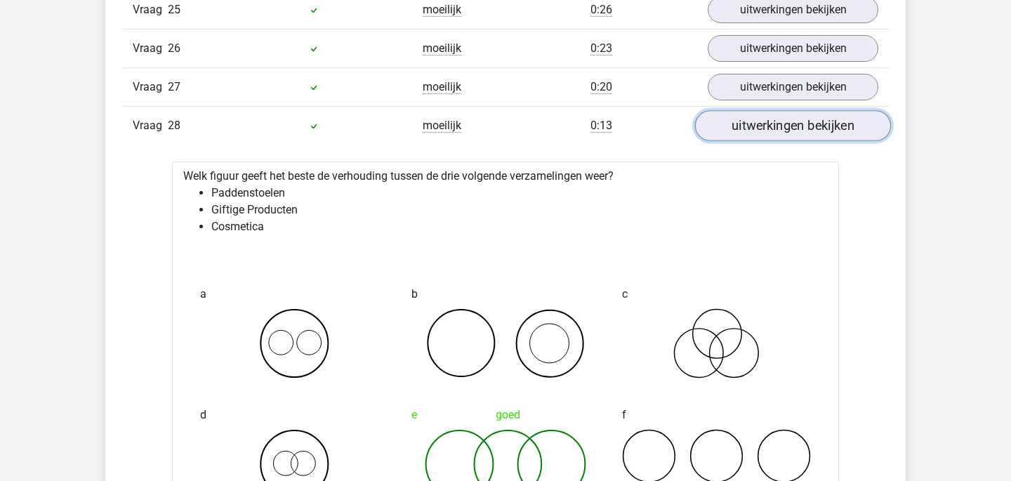
click at [850, 131] on link "uitwerkingen bekijken" at bounding box center [793, 126] width 196 height 31
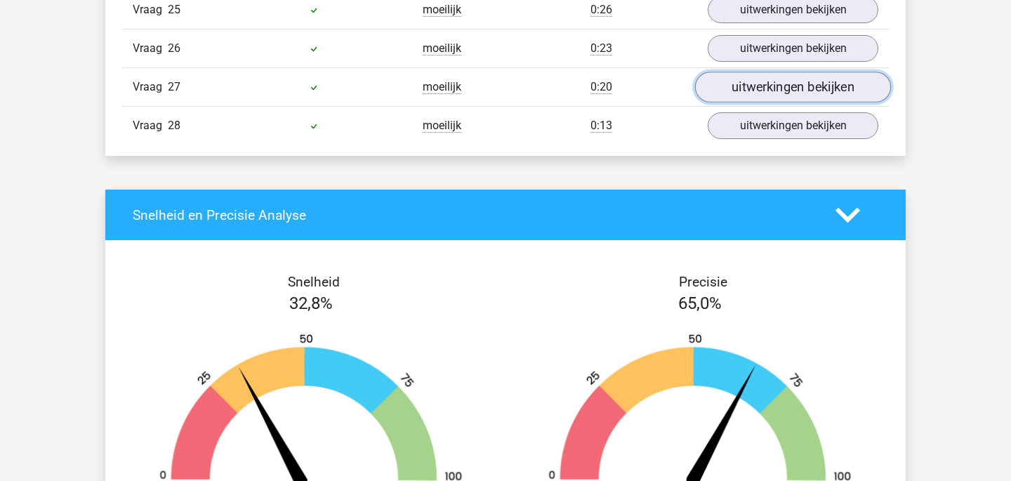
click at [854, 88] on link "uitwerkingen bekijken" at bounding box center [793, 87] width 196 height 31
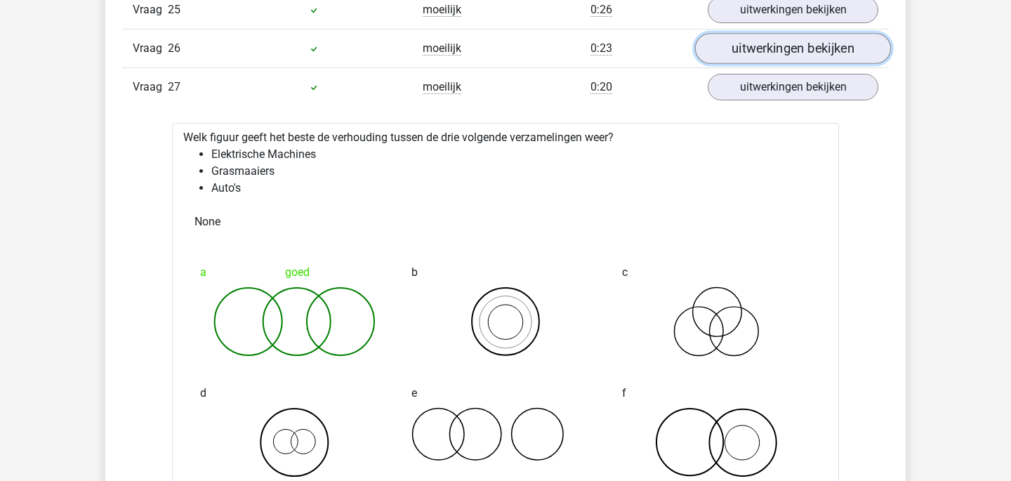
click at [848, 50] on link "uitwerkingen bekijken" at bounding box center [793, 49] width 196 height 31
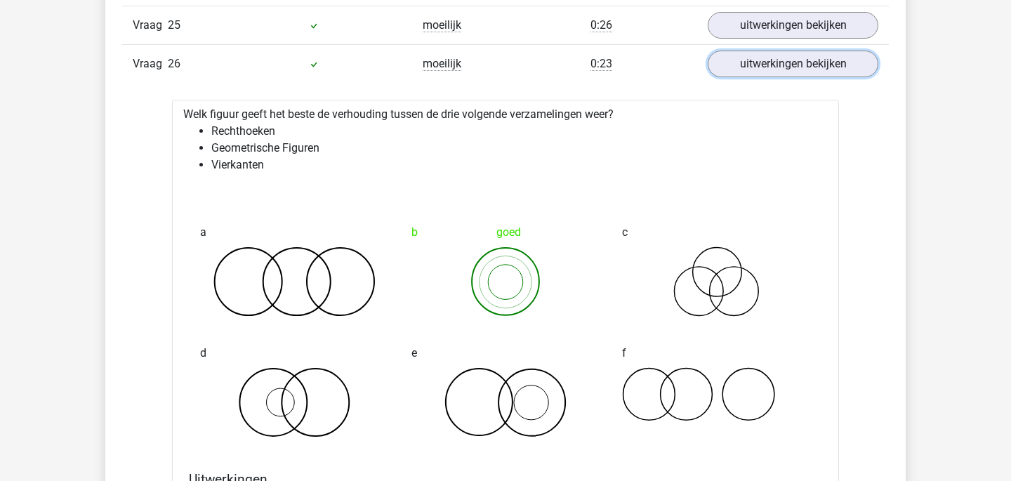
scroll to position [2128, 0]
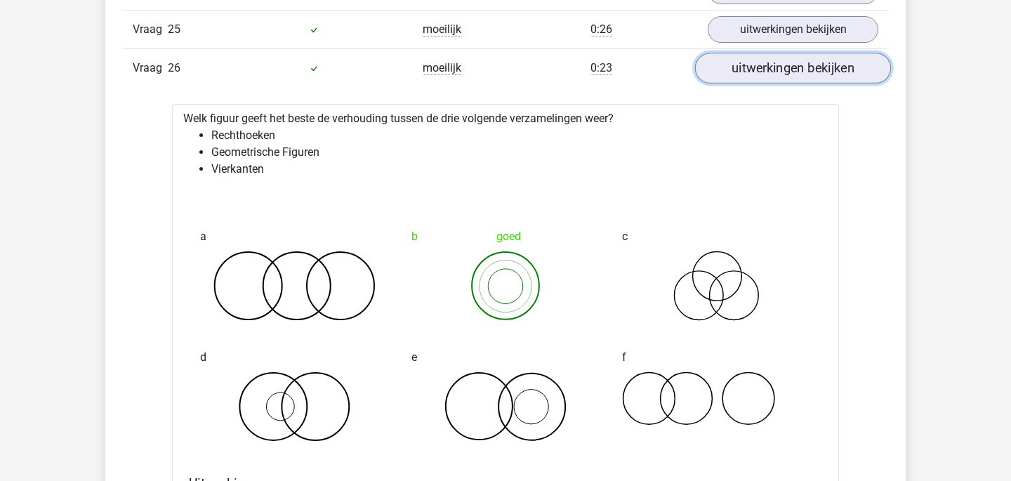
click at [845, 63] on link "uitwerkingen bekijken" at bounding box center [793, 68] width 196 height 31
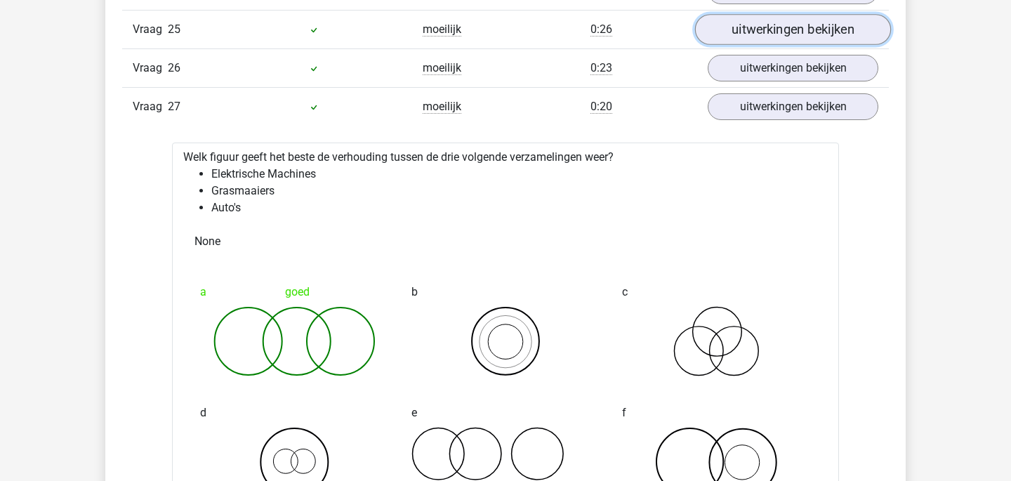
click at [846, 40] on link "uitwerkingen bekijken" at bounding box center [793, 30] width 196 height 31
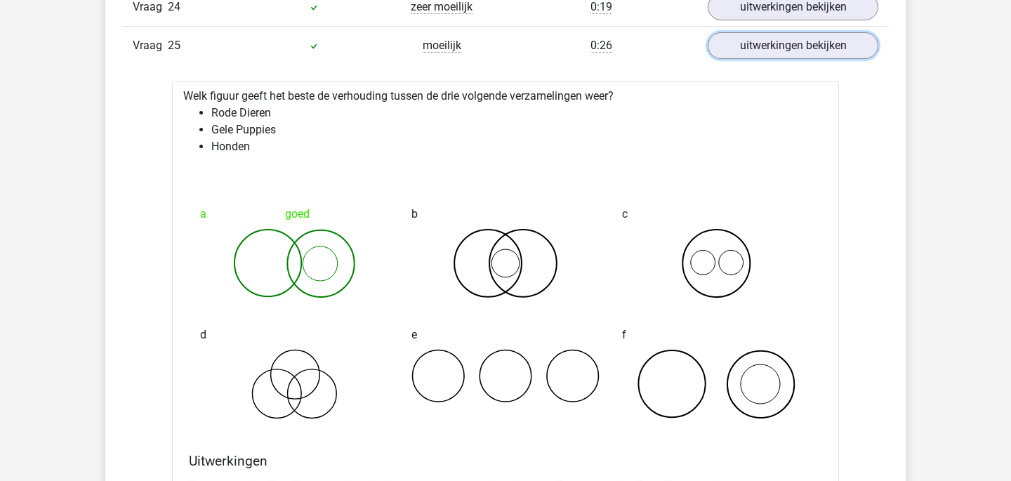
scroll to position [2105, 0]
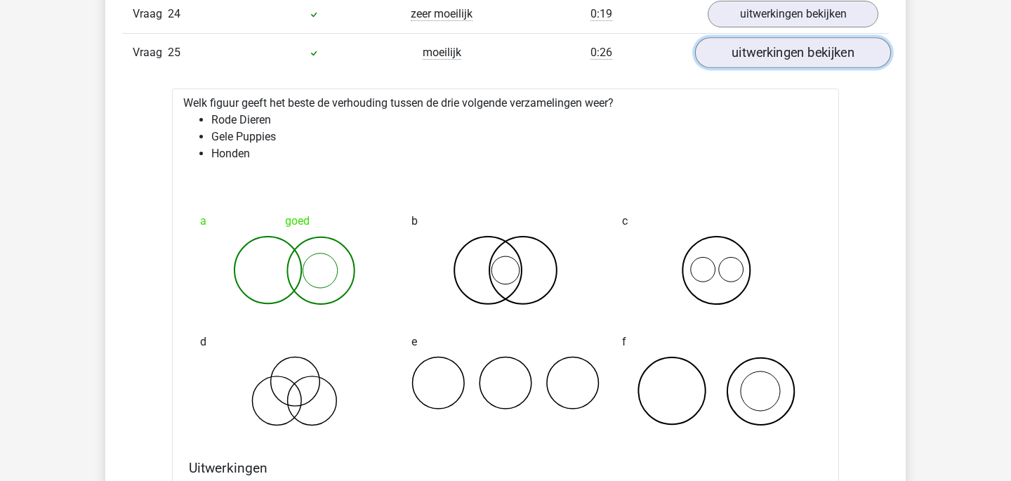
click at [850, 62] on link "uitwerkingen bekijken" at bounding box center [793, 53] width 196 height 31
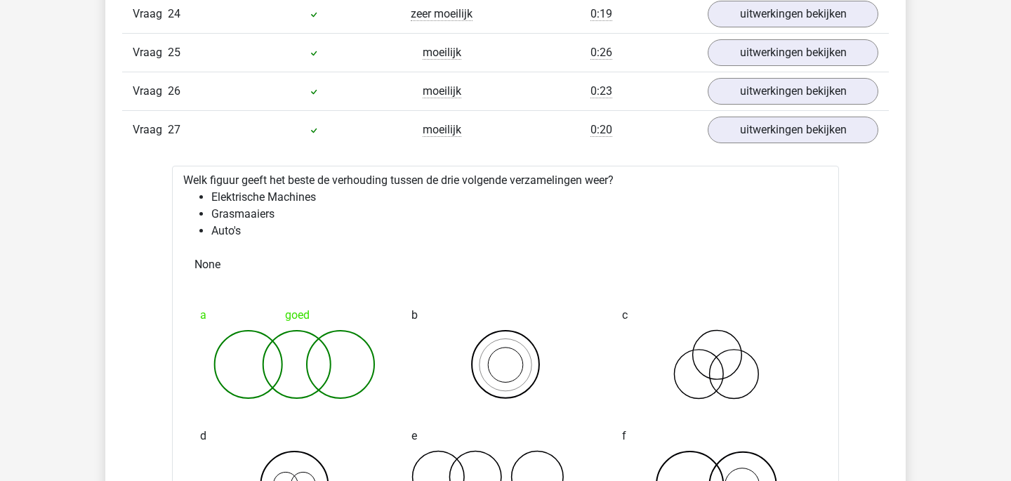
click at [853, 30] on div "Vraag 24 zeer moeilijk 0:19 uitwerkingen bekijken" at bounding box center [505, 13] width 767 height 39
click at [856, 24] on link "uitwerkingen bekijken" at bounding box center [793, 14] width 196 height 31
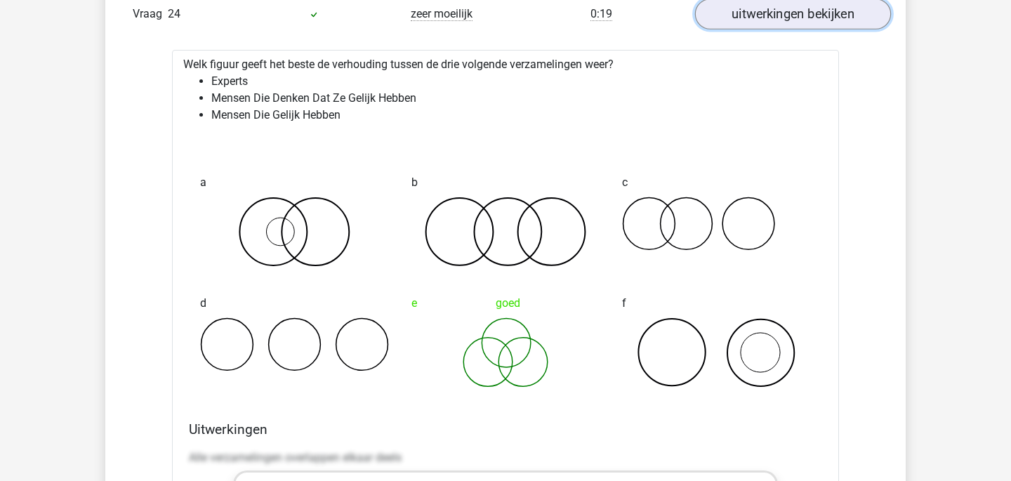
scroll to position [2065, 0]
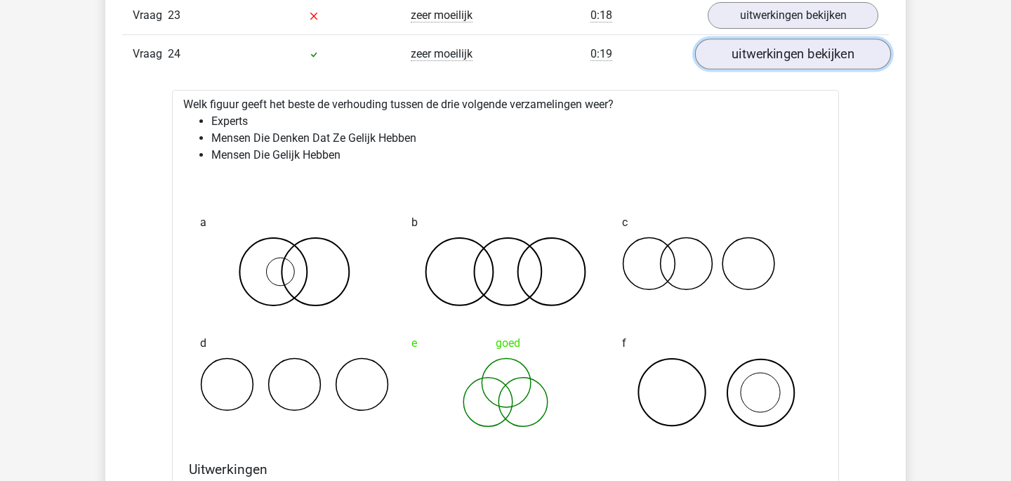
click at [851, 51] on link "uitwerkingen bekijken" at bounding box center [793, 54] width 196 height 31
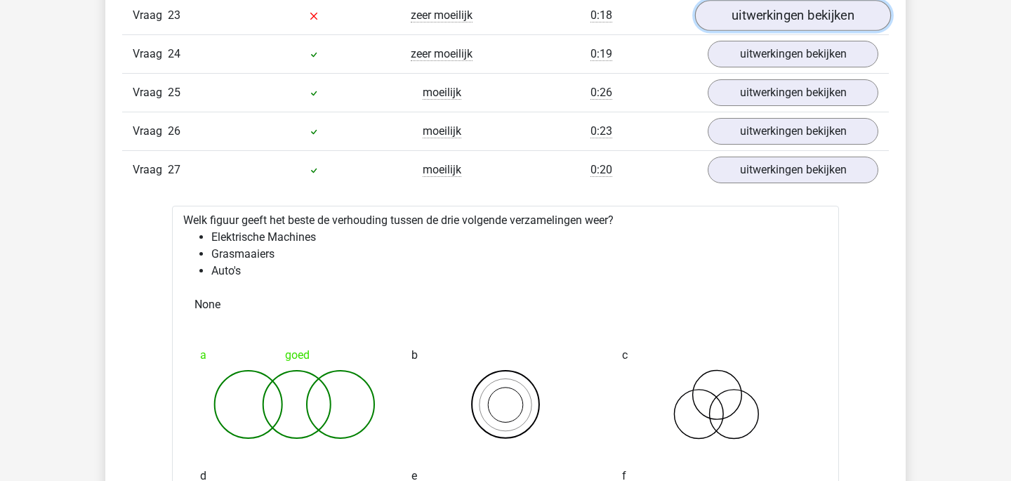
click at [853, 21] on link "uitwerkingen bekijken" at bounding box center [793, 16] width 196 height 31
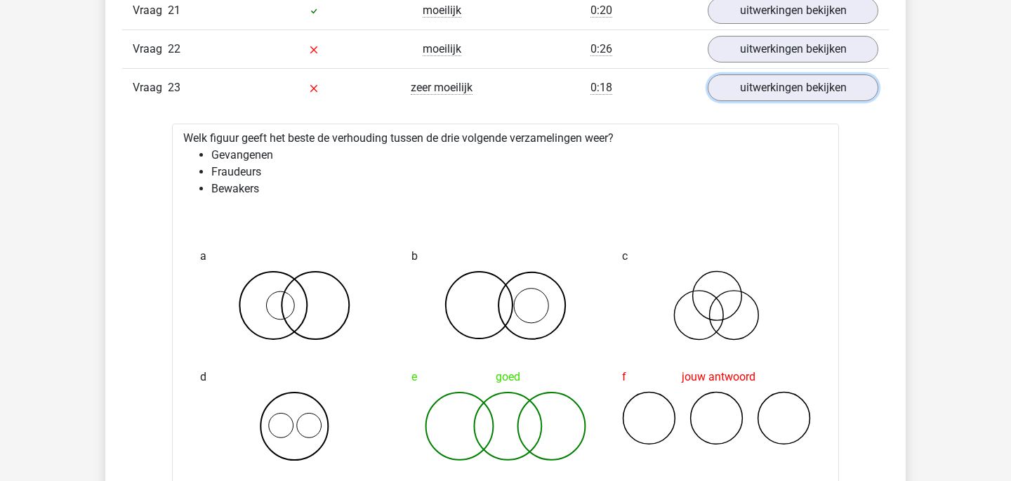
scroll to position [1974, 0]
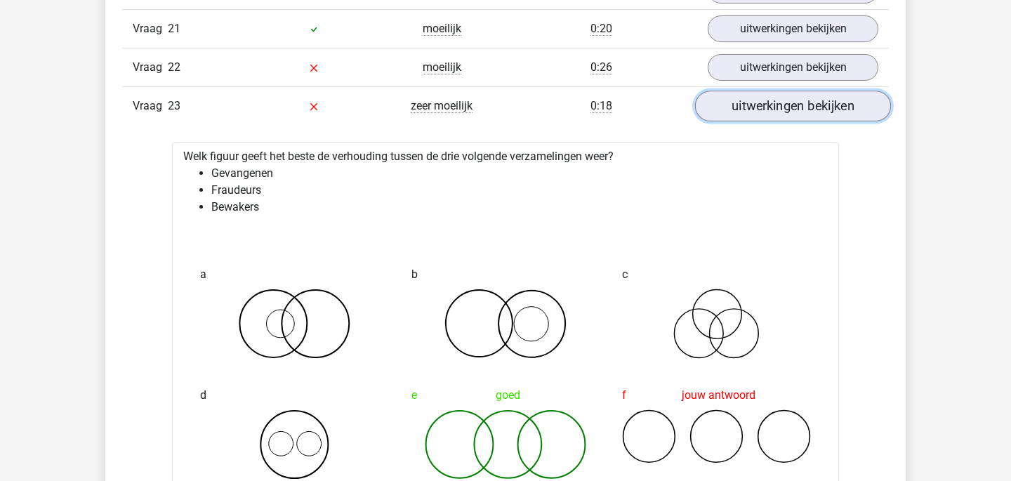
click at [838, 98] on link "uitwerkingen bekijken" at bounding box center [793, 106] width 196 height 31
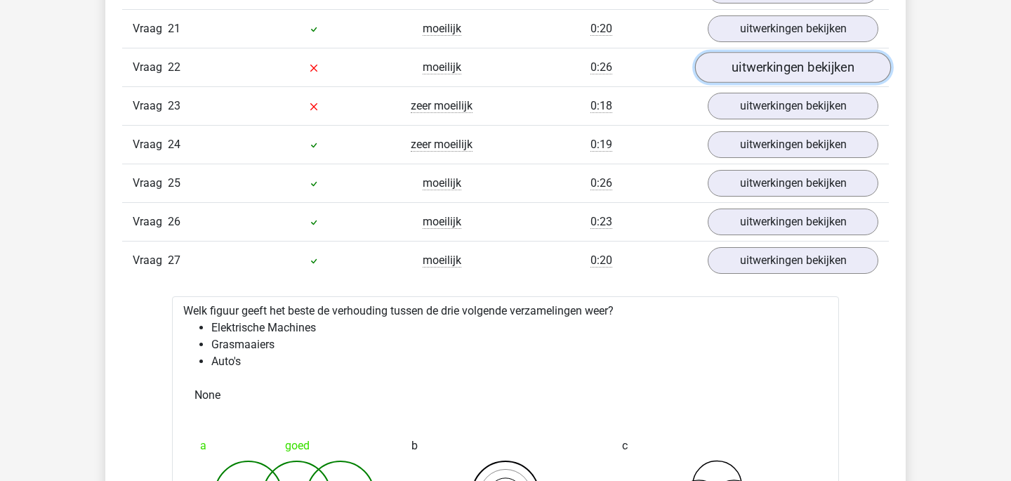
click at [839, 67] on link "uitwerkingen bekijken" at bounding box center [793, 68] width 196 height 31
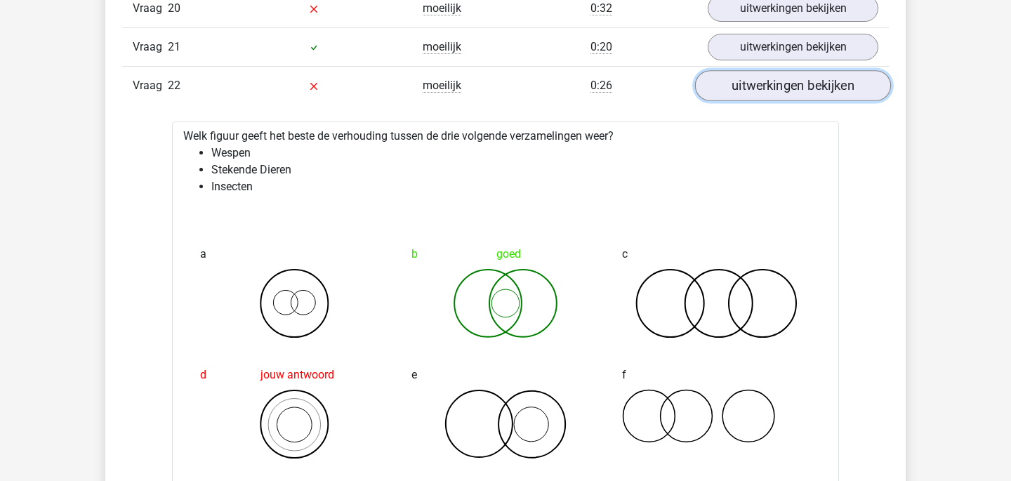
scroll to position [1931, 0]
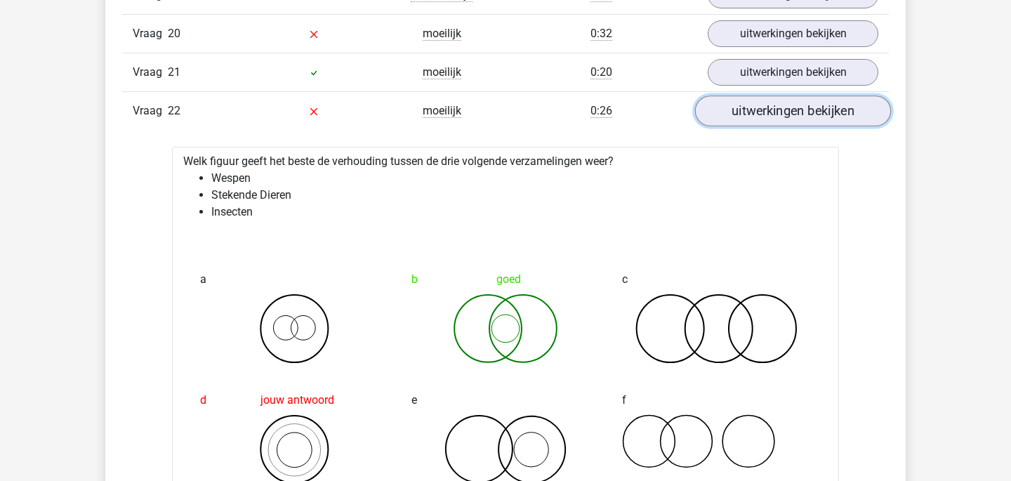
click at [855, 108] on link "uitwerkingen bekijken" at bounding box center [793, 111] width 196 height 31
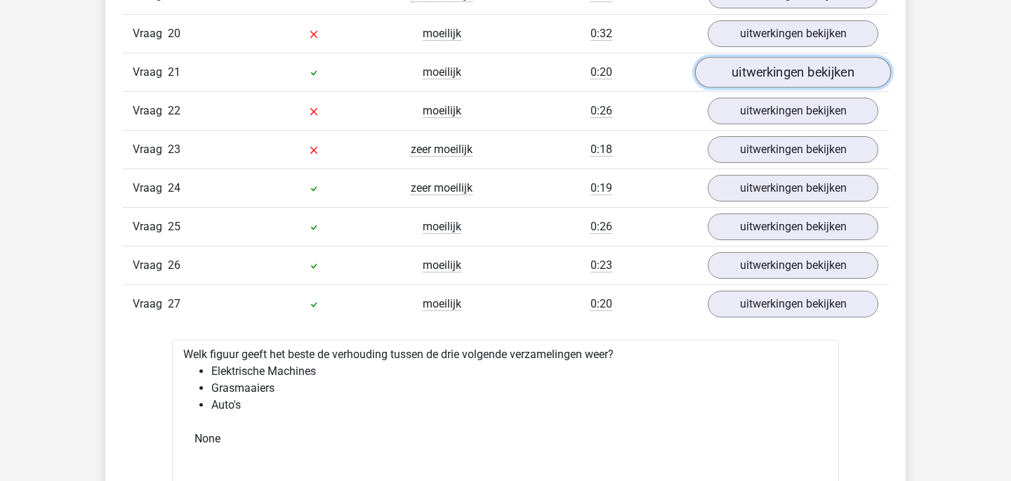
click at [848, 83] on link "uitwerkingen bekijken" at bounding box center [793, 73] width 196 height 31
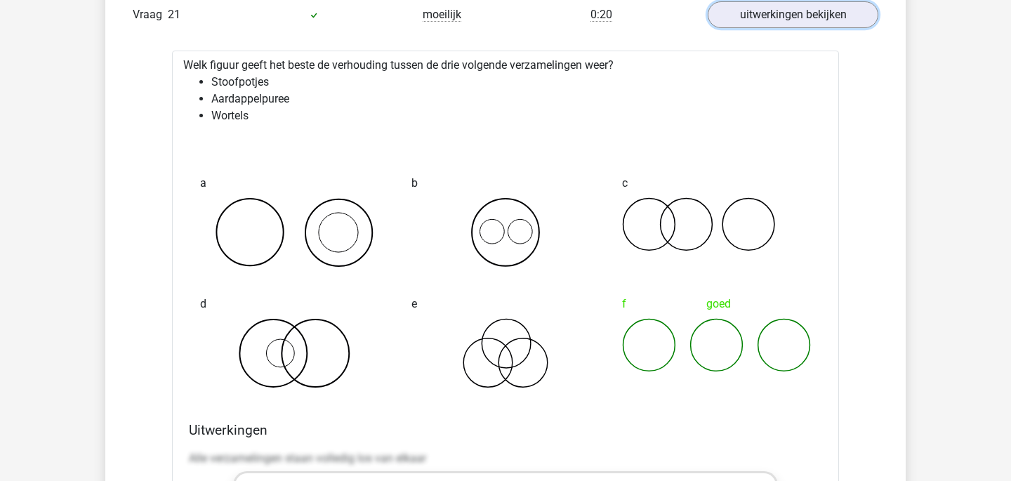
scroll to position [1928, 0]
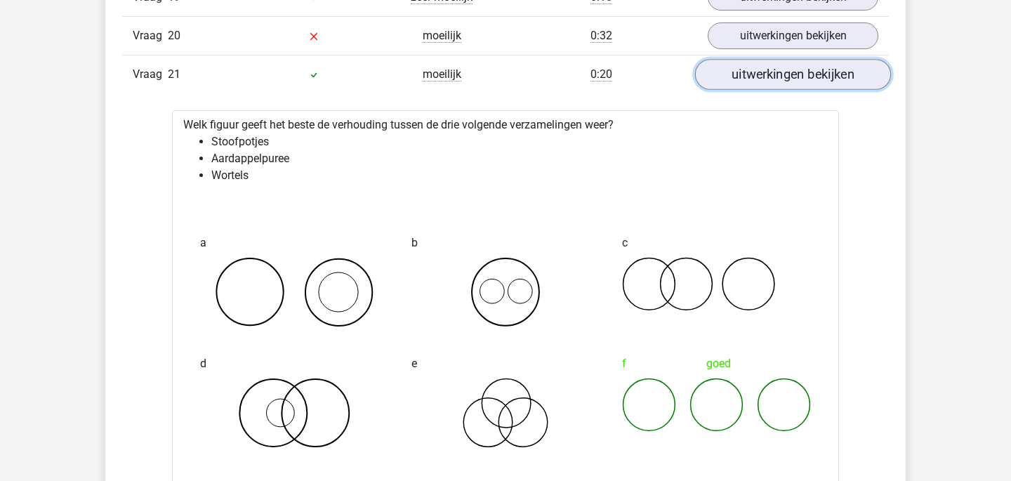
click at [841, 77] on link "uitwerkingen bekijken" at bounding box center [793, 75] width 196 height 31
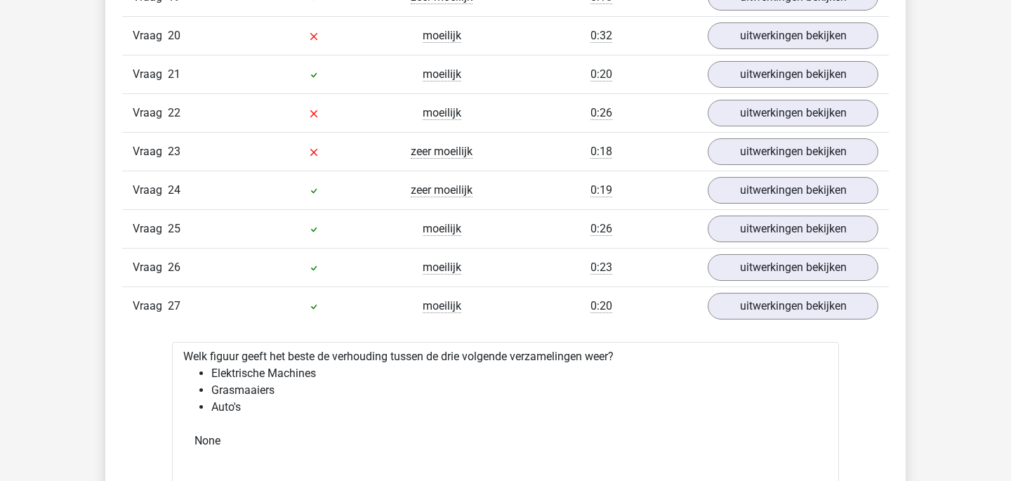
click at [841, 52] on div "Vraag 20 moeilijk 0:32 uitwerkingen bekijken" at bounding box center [505, 35] width 767 height 39
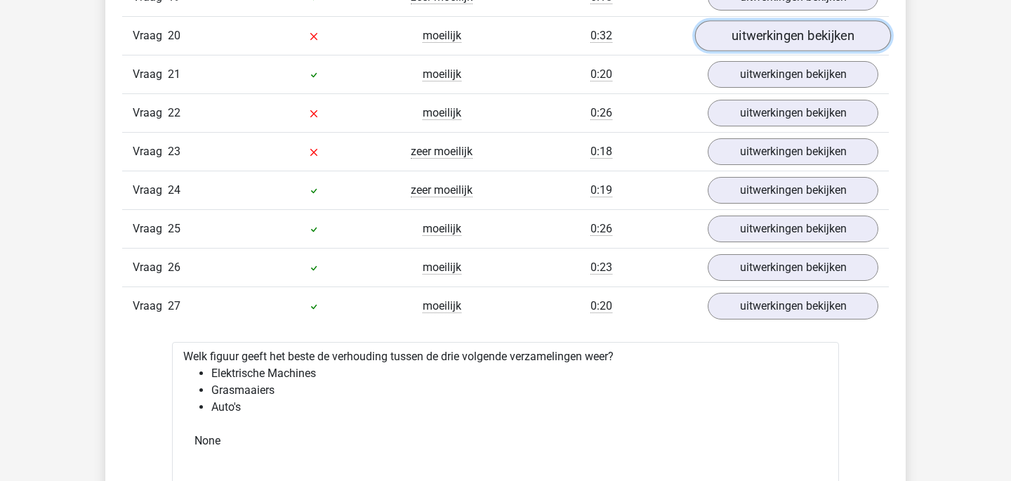
click at [844, 36] on link "uitwerkingen bekijken" at bounding box center [793, 36] width 196 height 31
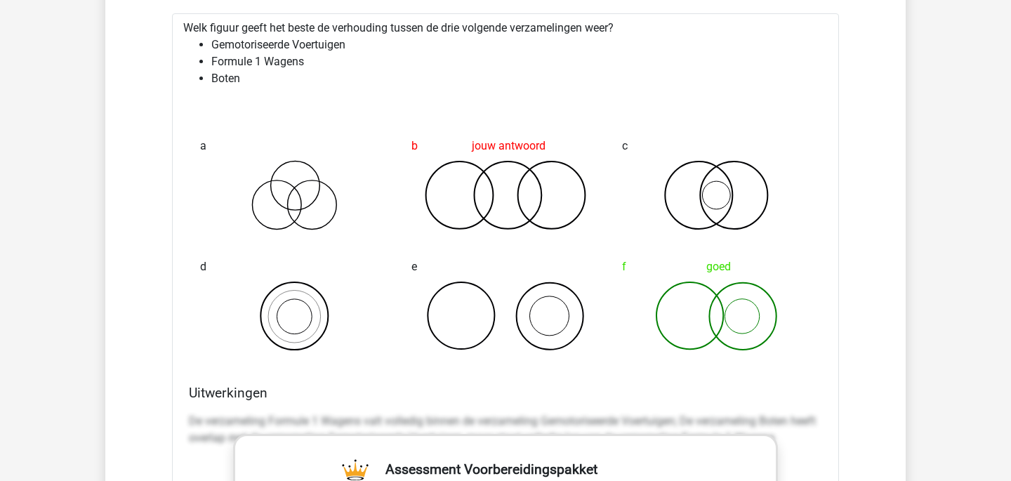
scroll to position [1662, 0]
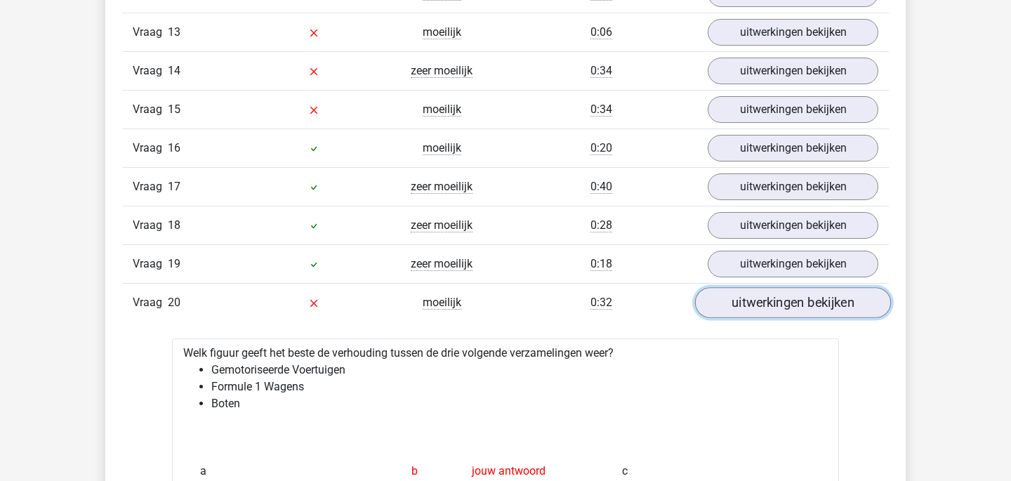
click at [829, 305] on link "uitwerkingen bekijken" at bounding box center [793, 303] width 196 height 31
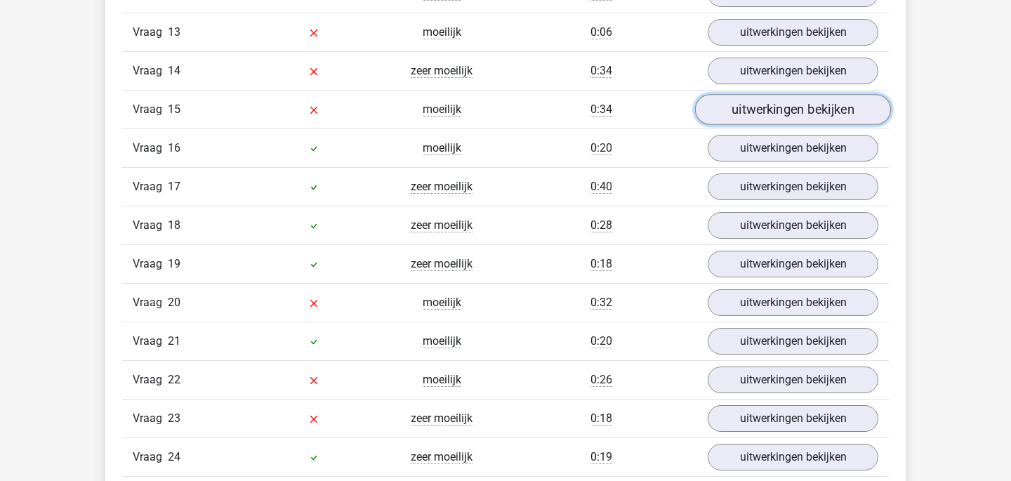
click at [822, 112] on link "uitwerkingen bekijken" at bounding box center [793, 110] width 196 height 31
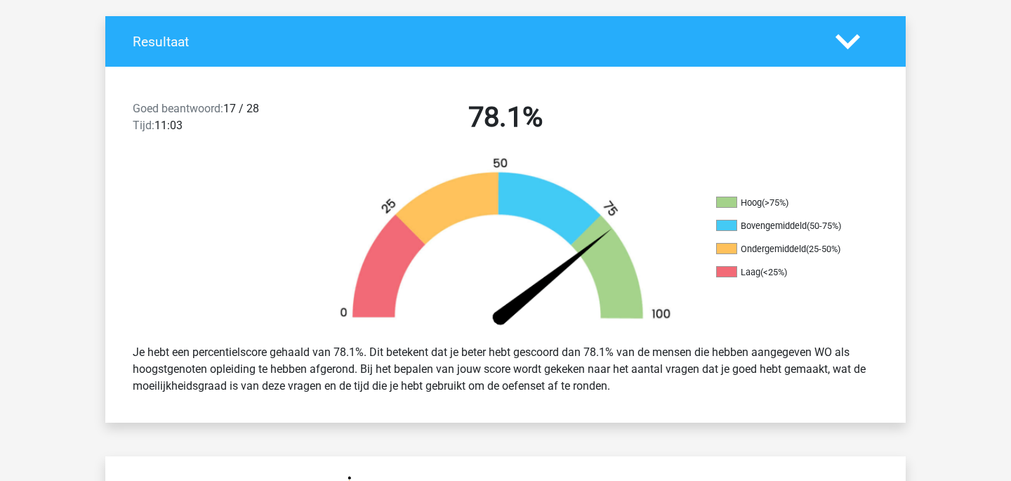
scroll to position [0, 0]
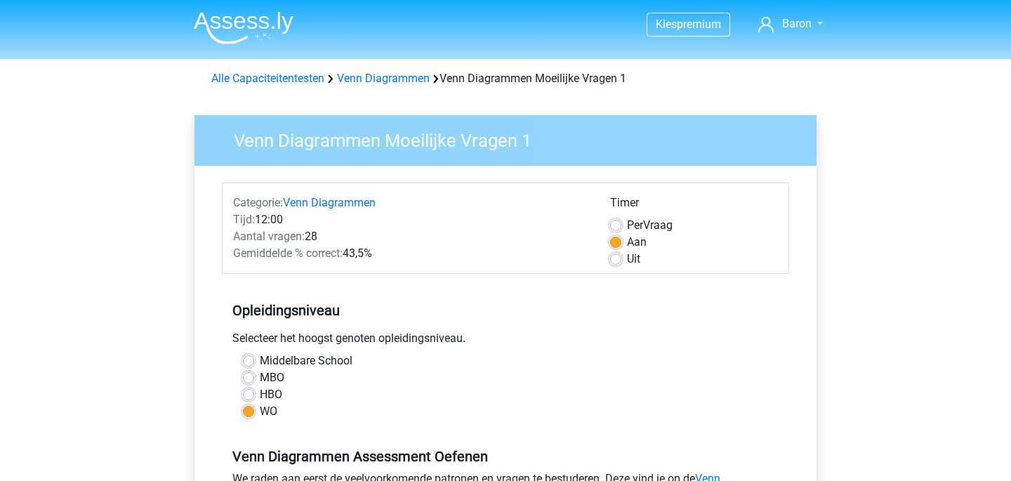
scroll to position [313, 0]
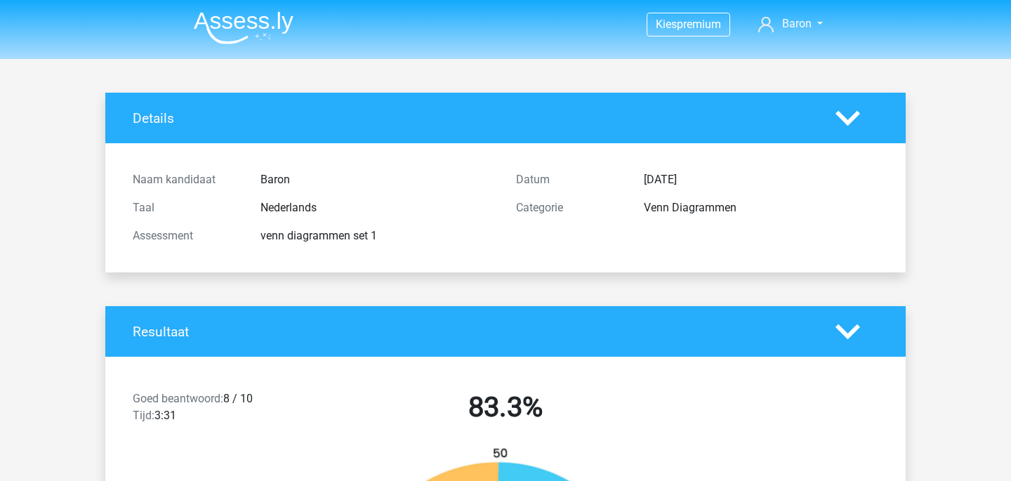
click at [257, 13] on img at bounding box center [244, 27] width 100 height 33
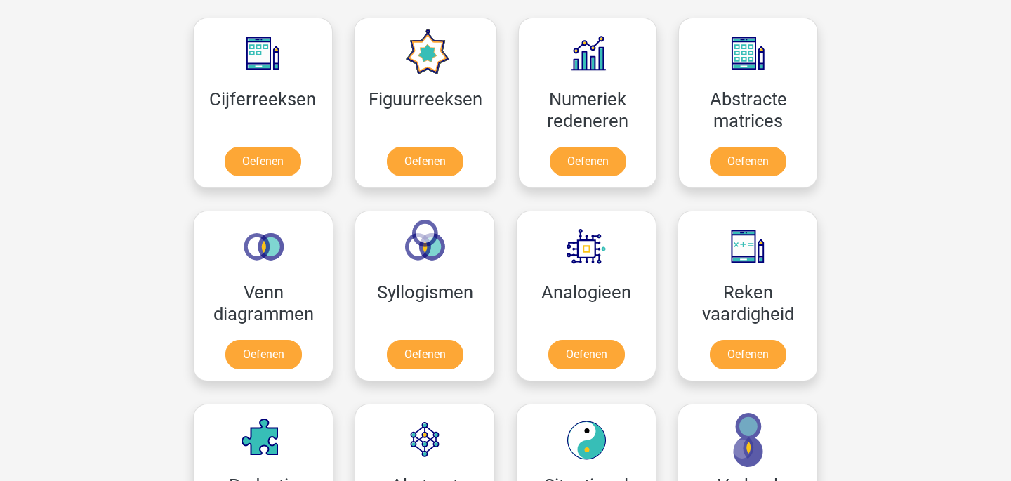
scroll to position [607, 0]
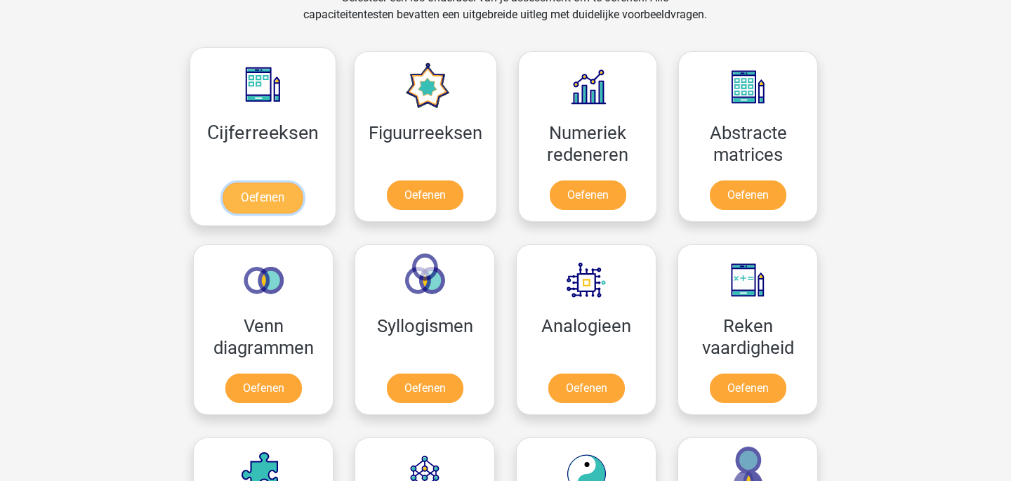
click at [282, 197] on link "Oefenen" at bounding box center [263, 198] width 80 height 31
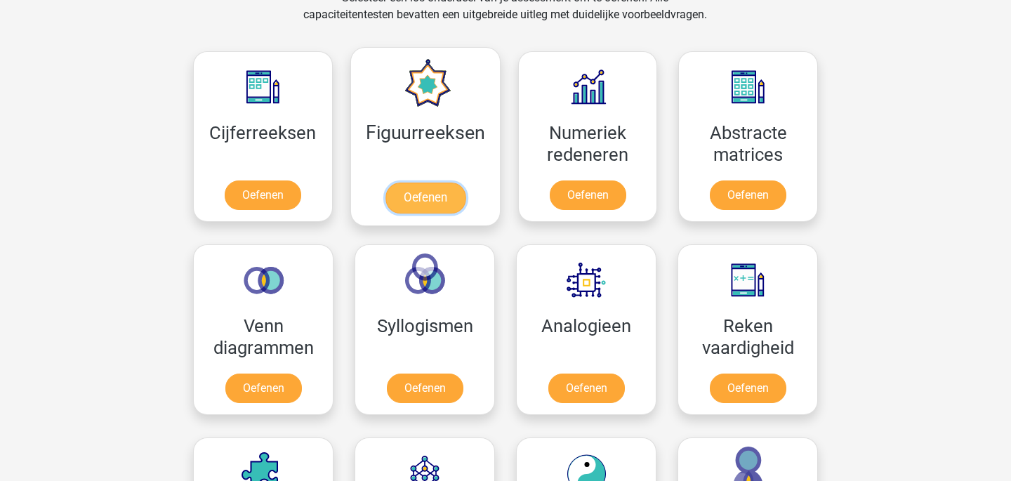
click at [401, 195] on link "Oefenen" at bounding box center [425, 198] width 80 height 31
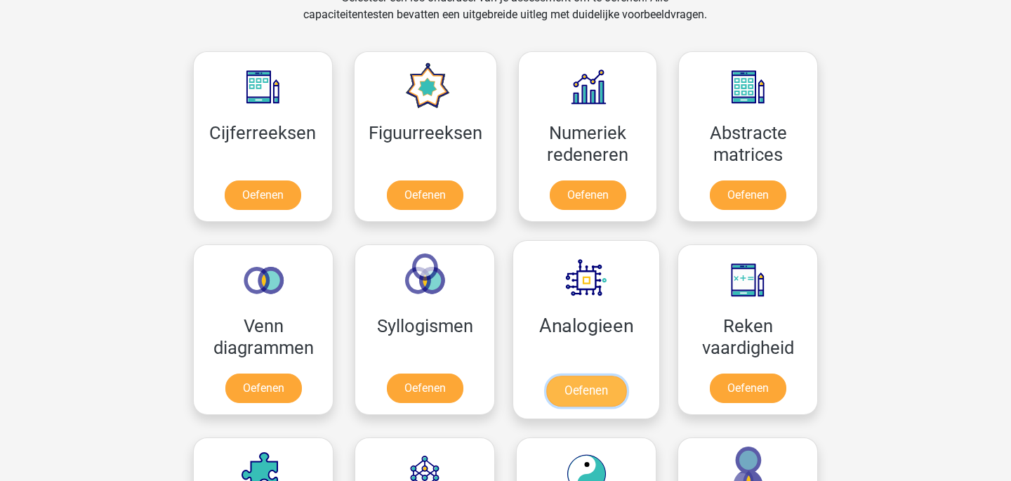
click at [568, 392] on link "Oefenen" at bounding box center [586, 391] width 80 height 31
